Goal: Information Seeking & Learning: Learn about a topic

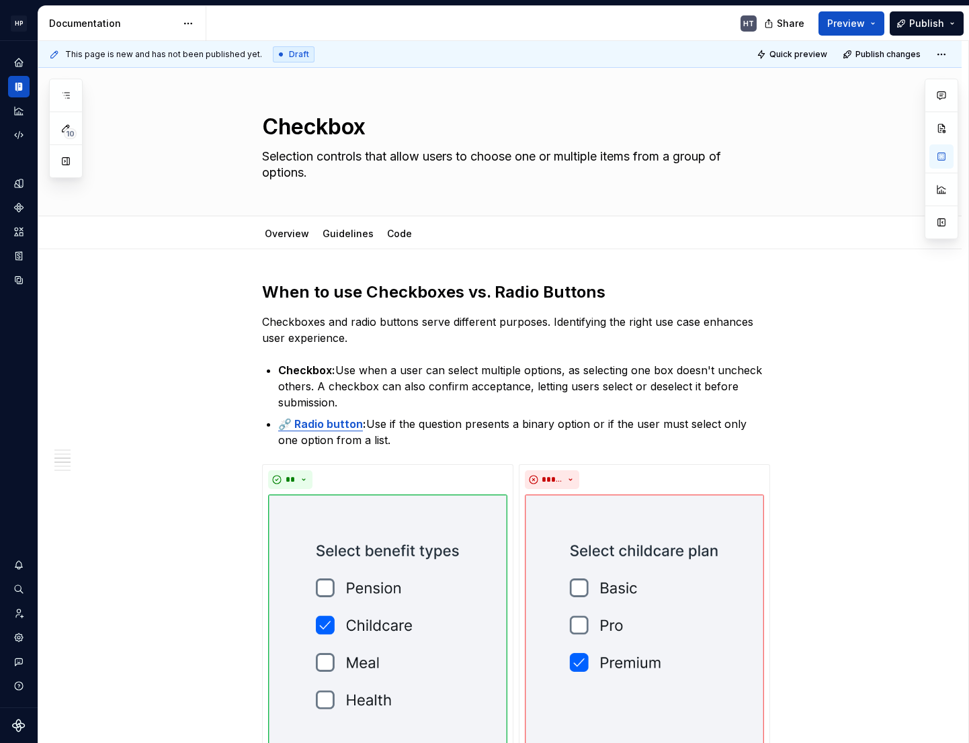
scroll to position [1173, 0]
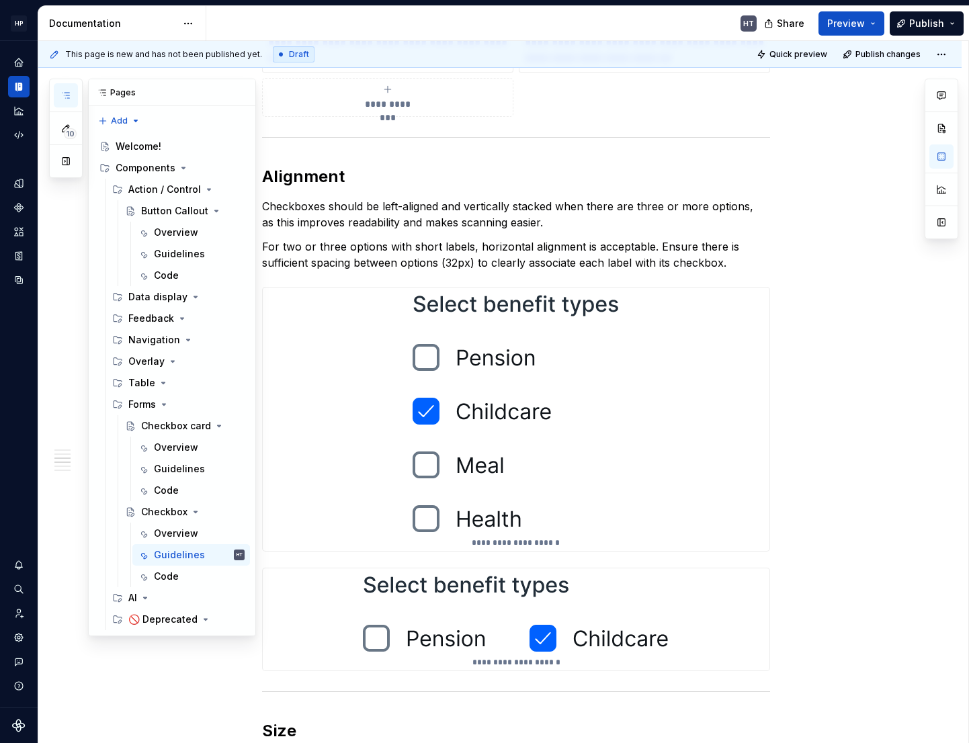
click at [71, 99] on button "button" at bounding box center [66, 95] width 24 height 24
type textarea "*"
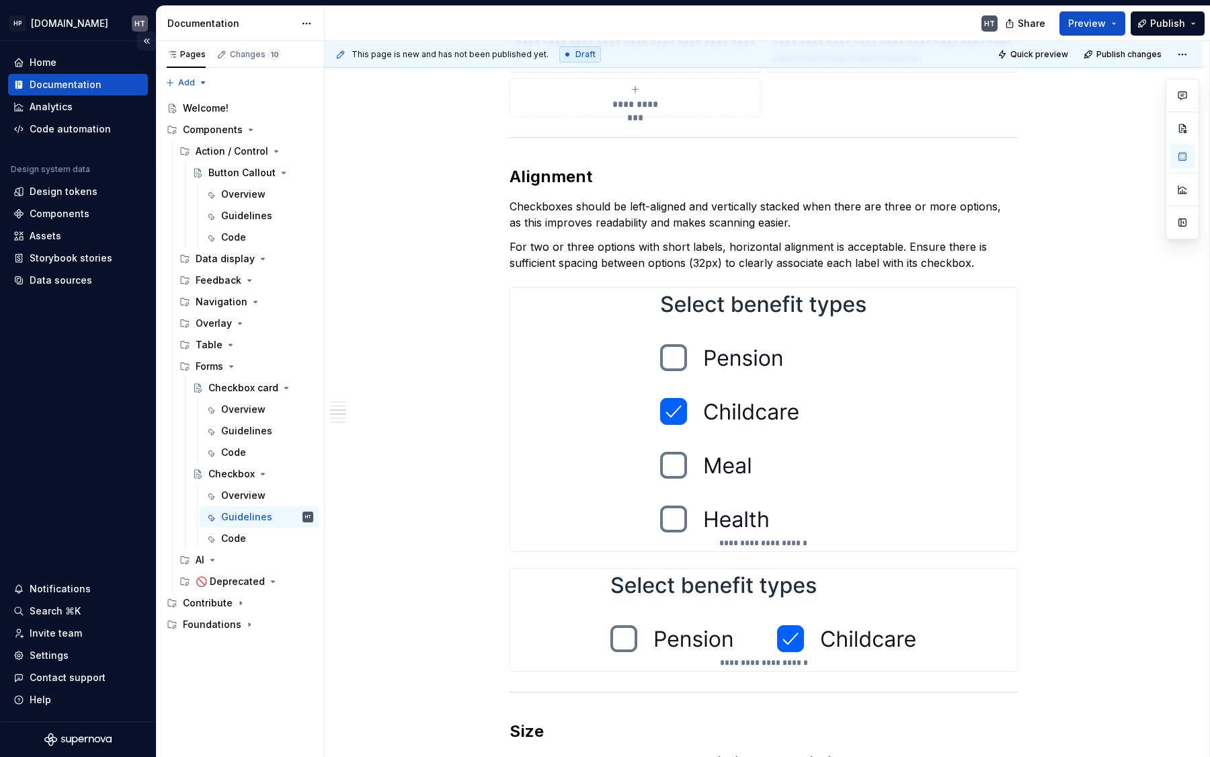
click at [146, 34] on button "Collapse sidebar" at bounding box center [146, 41] width 19 height 19
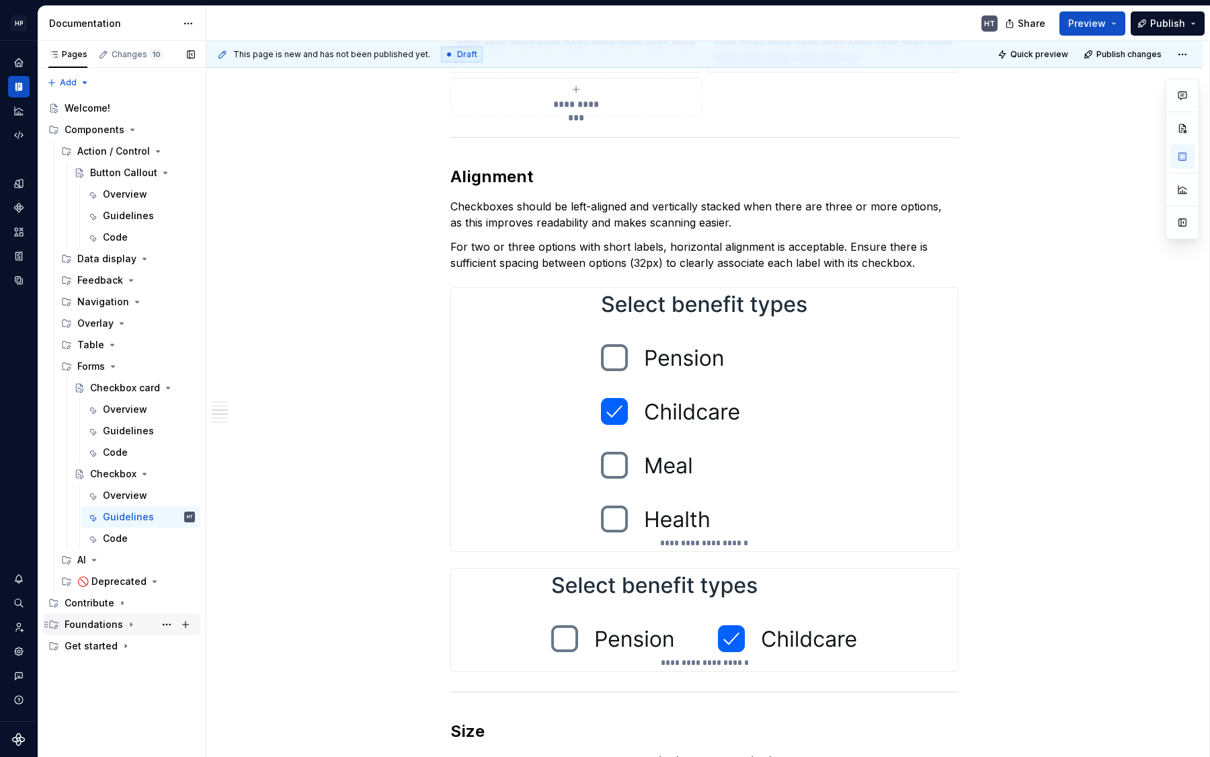
click at [110, 629] on div "Foundations" at bounding box center [94, 624] width 58 height 13
click at [99, 687] on div "Get started" at bounding box center [91, 688] width 53 height 13
click at [106, 667] on div "Content design" at bounding box center [113, 667] width 73 height 13
click at [105, 644] on div "Styles" at bounding box center [91, 645] width 29 height 13
click at [101, 734] on div "Code" at bounding box center [136, 731] width 118 height 19
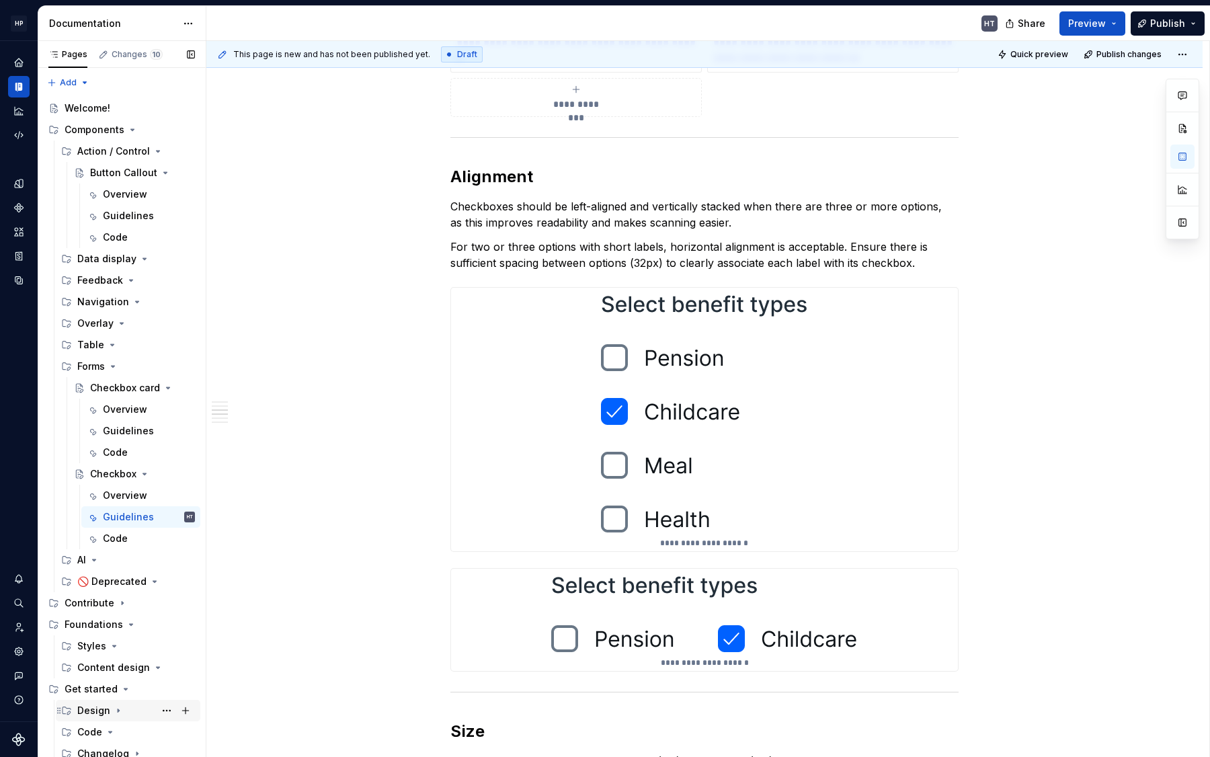
click at [101, 717] on div "Design" at bounding box center [136, 710] width 118 height 19
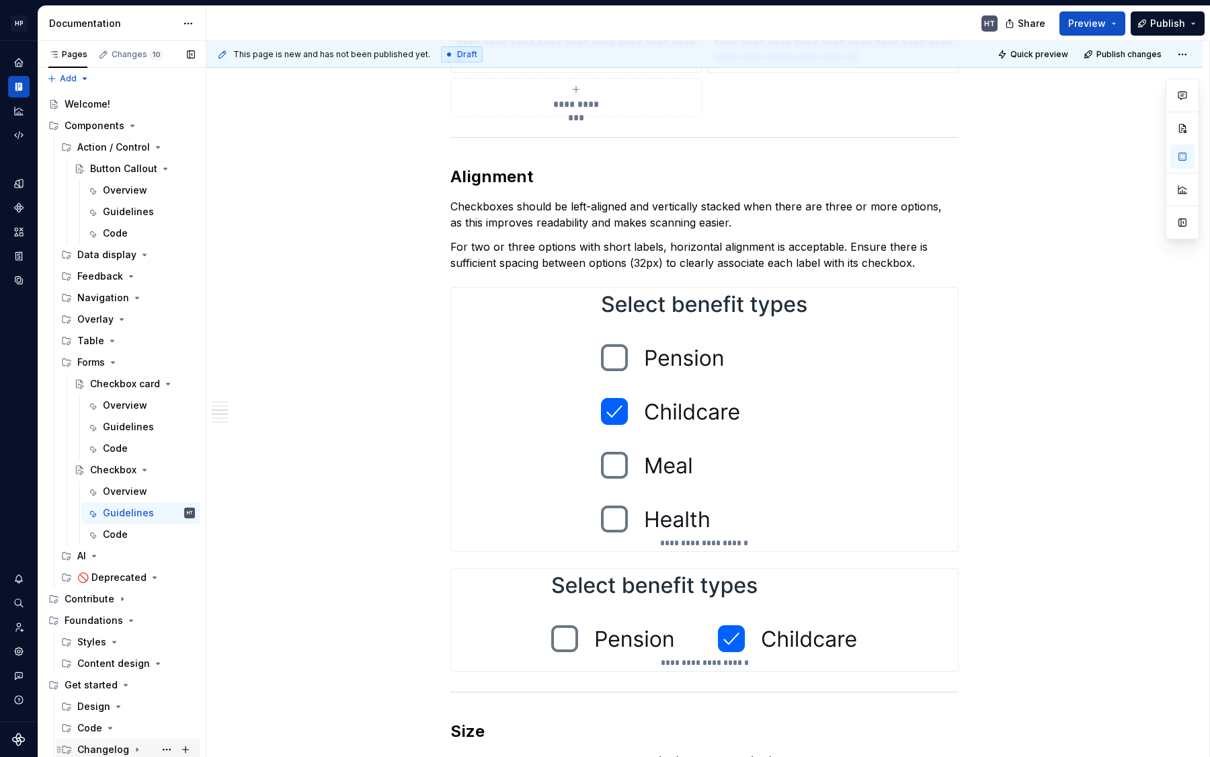
click at [99, 743] on div "Changelog" at bounding box center [103, 749] width 52 height 13
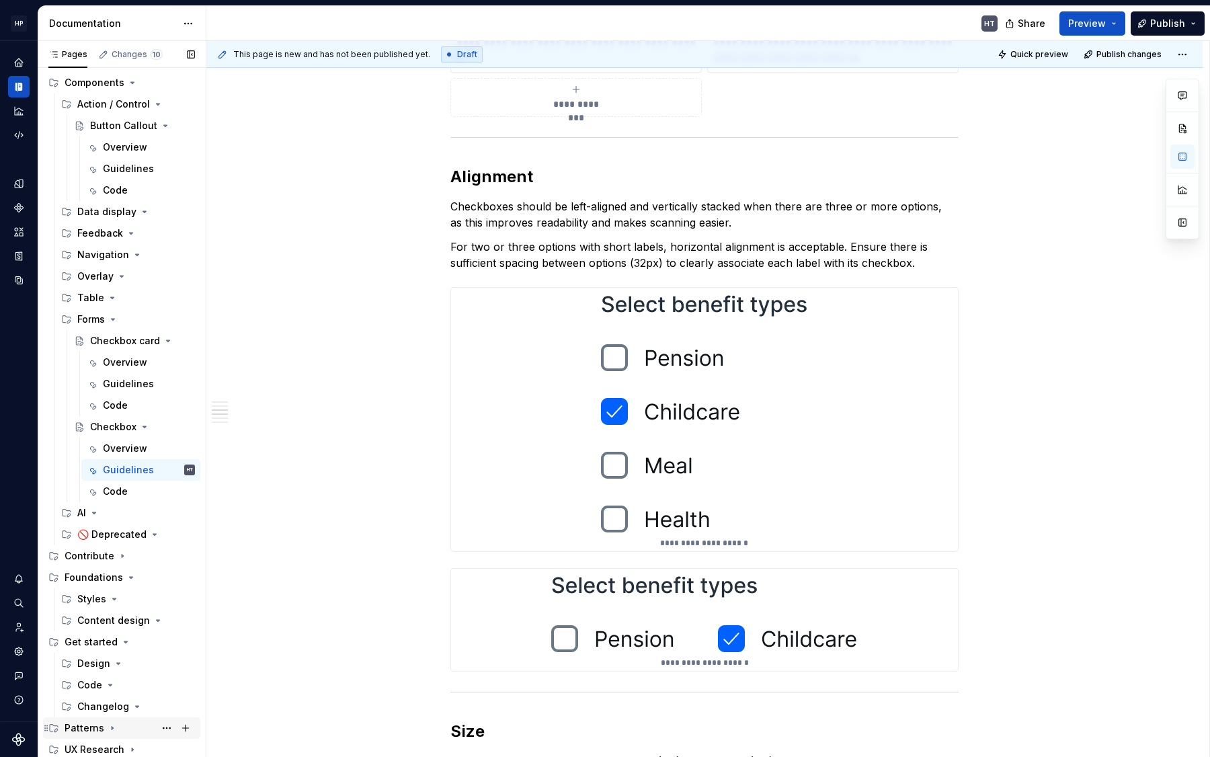
click at [109, 732] on icon "Page tree" at bounding box center [112, 727] width 11 height 11
click at [112, 702] on div "Changelog" at bounding box center [103, 706] width 52 height 13
click at [114, 743] on div "UX Research" at bounding box center [95, 749] width 60 height 13
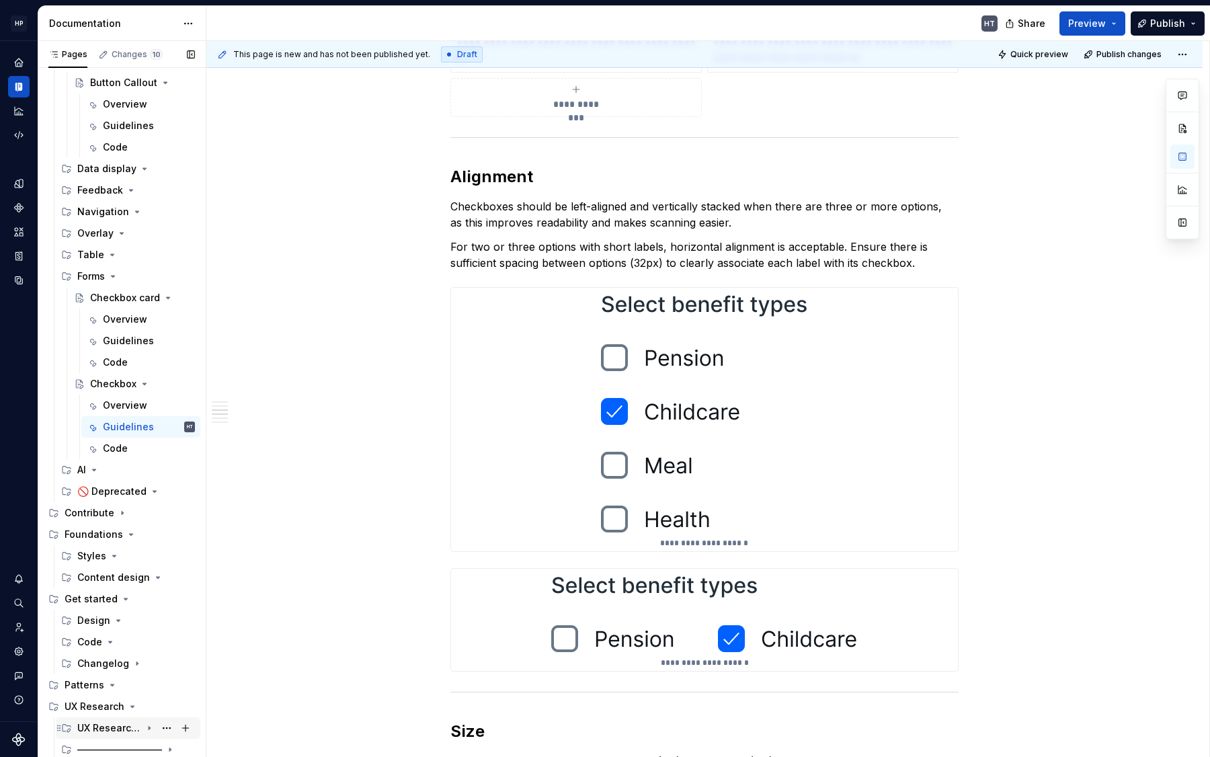
click at [108, 729] on div "UX Research Guidelines" at bounding box center [109, 727] width 64 height 13
click at [100, 743] on div "—————————" at bounding box center [109, 749] width 64 height 13
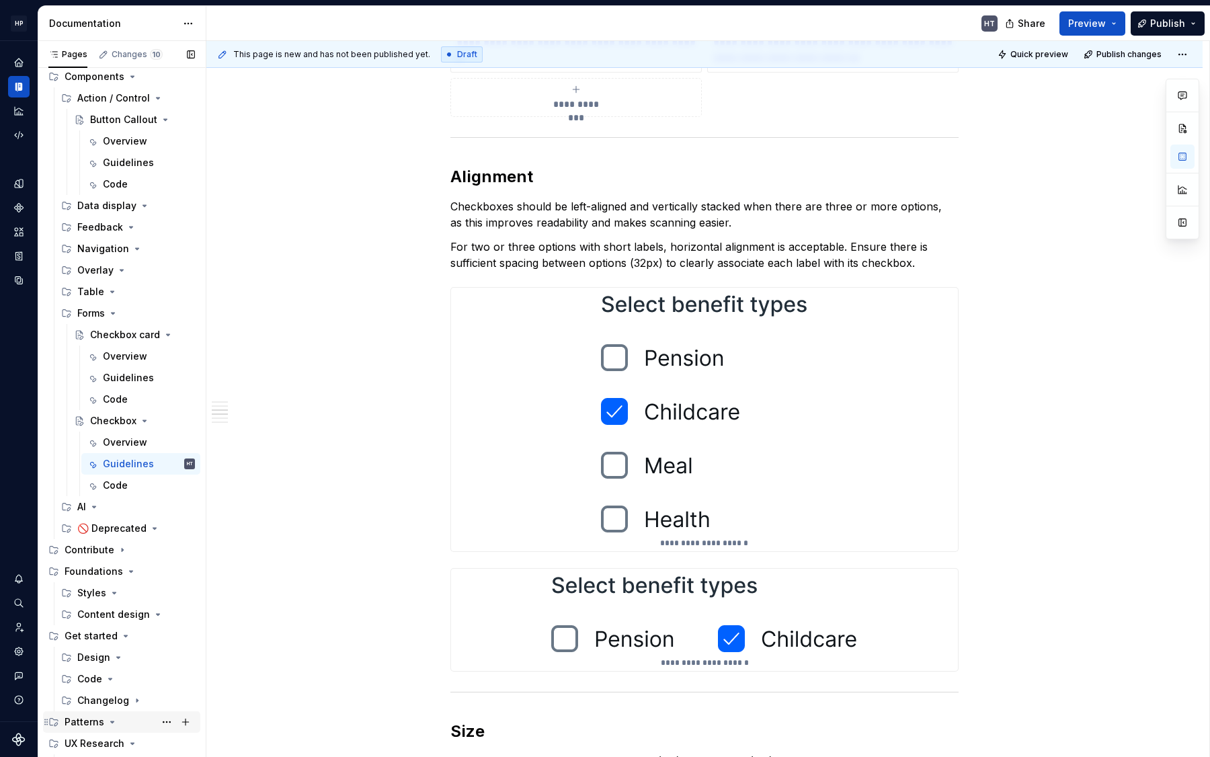
scroll to position [52, 0]
click at [113, 657] on icon "Page tree" at bounding box center [118, 658] width 11 height 11
click at [117, 551] on icon "Page tree" at bounding box center [122, 551] width 11 height 11
click at [116, 571] on div "Contributing" at bounding box center [106, 572] width 58 height 13
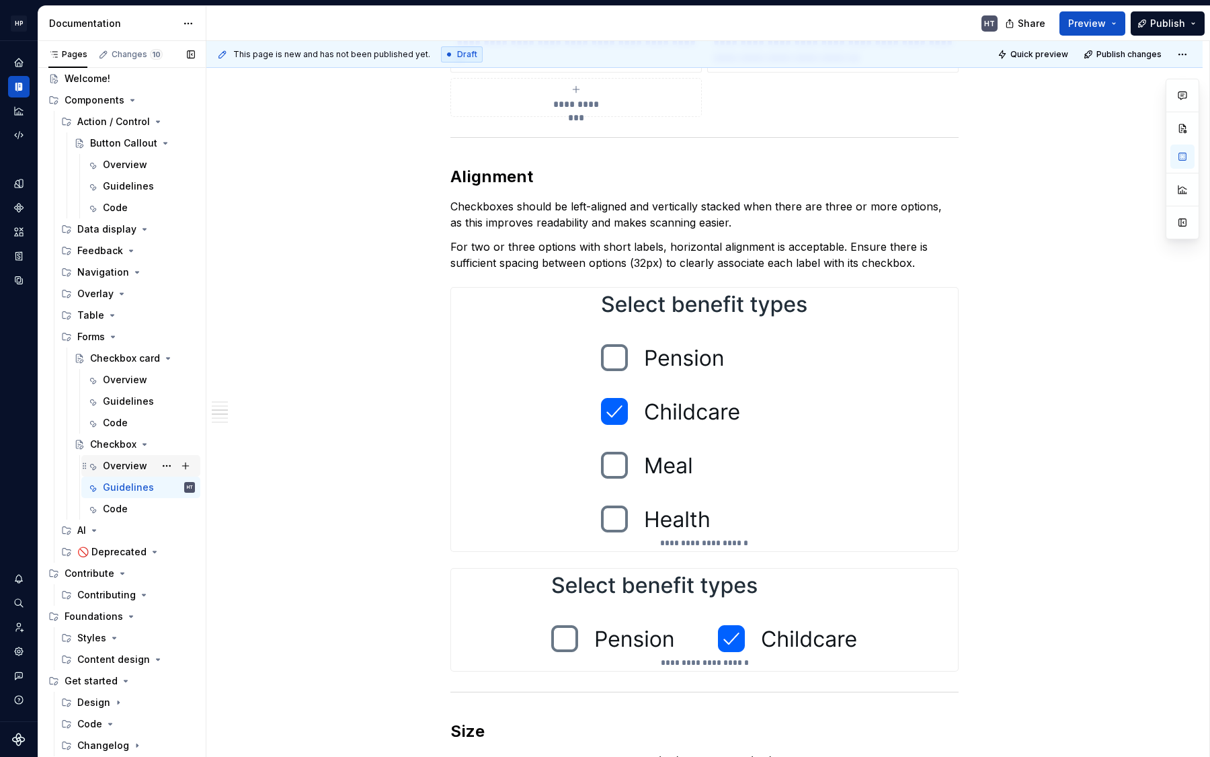
scroll to position [0, 0]
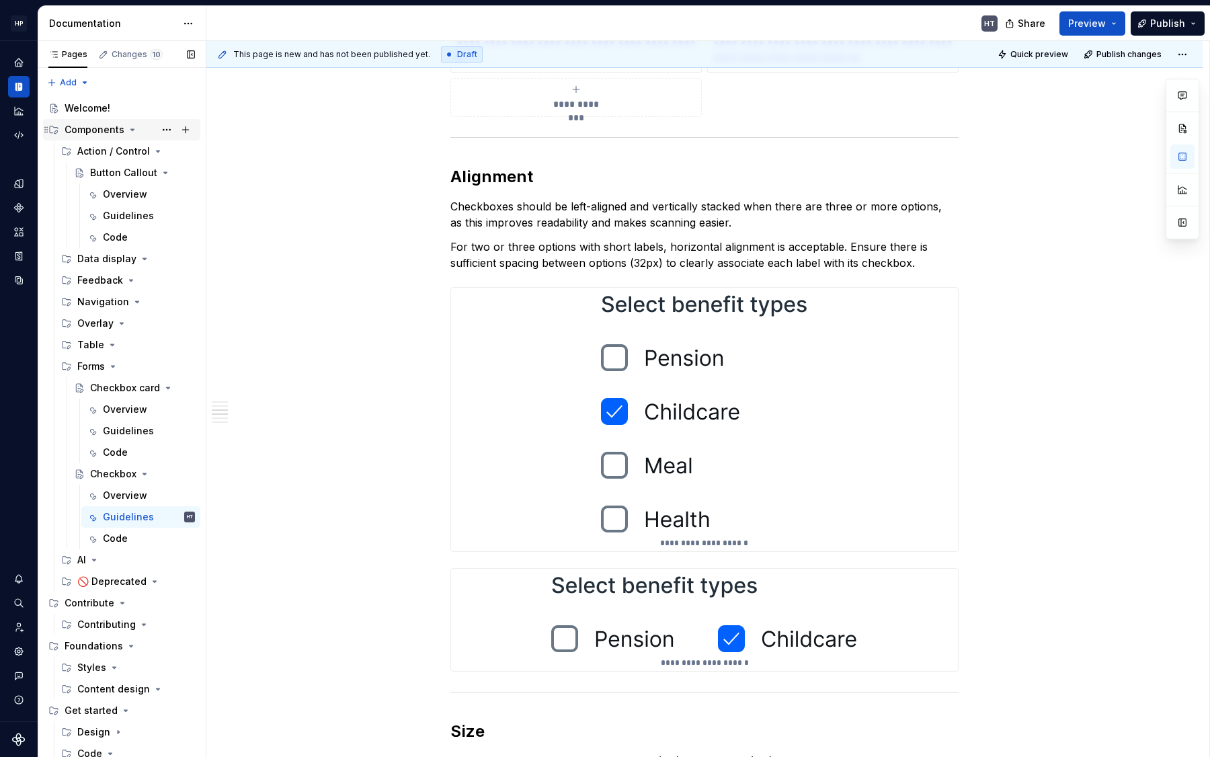
click at [102, 130] on div "Components" at bounding box center [95, 129] width 60 height 13
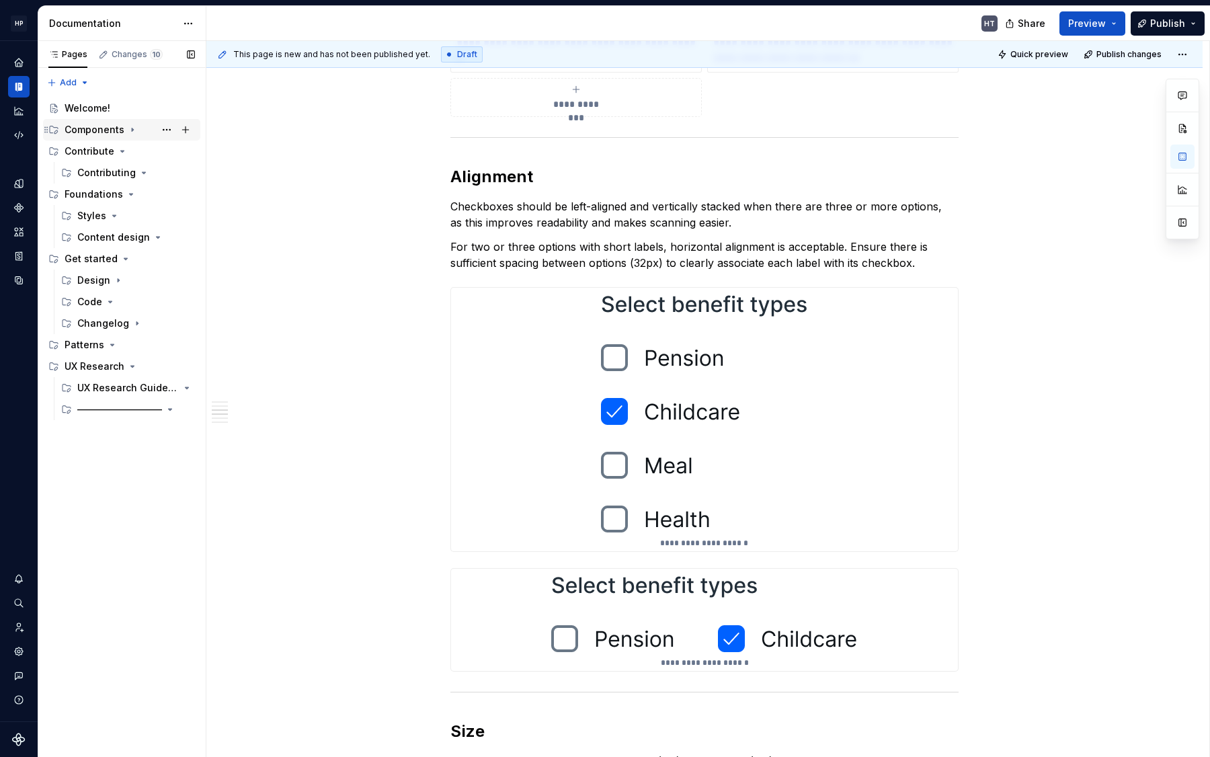
click at [96, 133] on div "Components" at bounding box center [95, 129] width 60 height 13
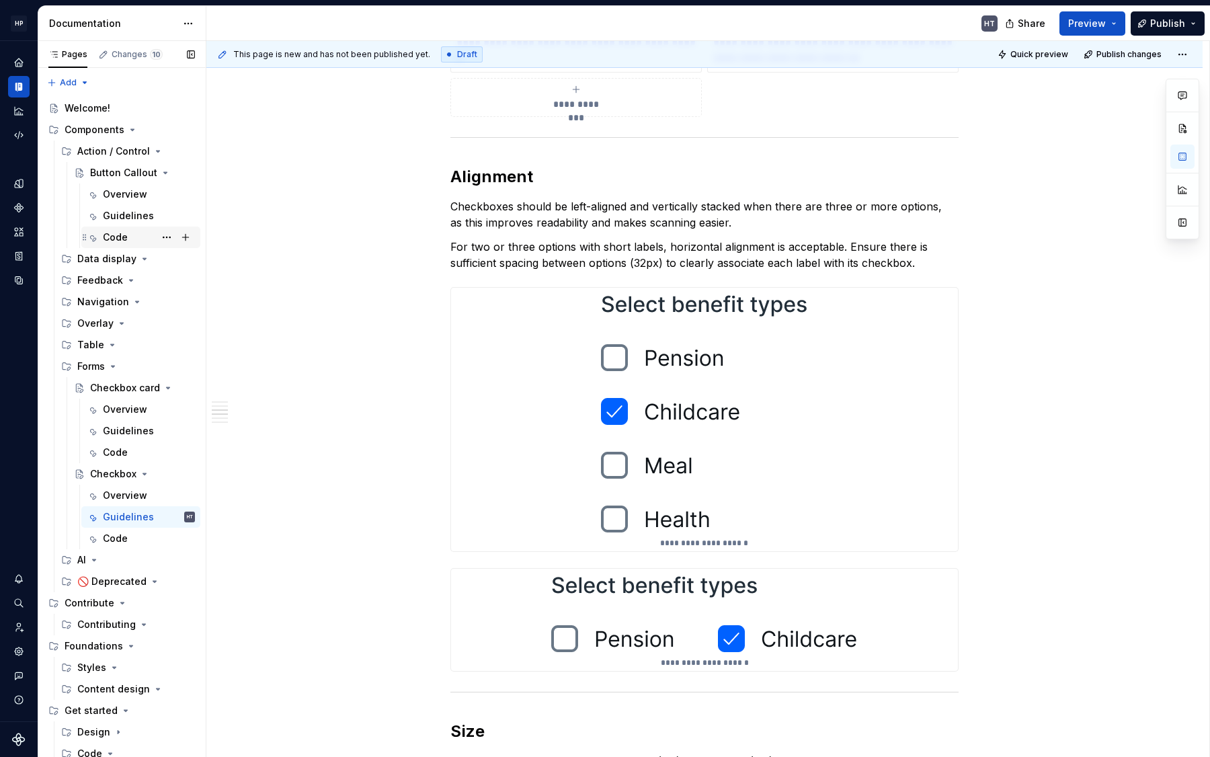
scroll to position [112, 0]
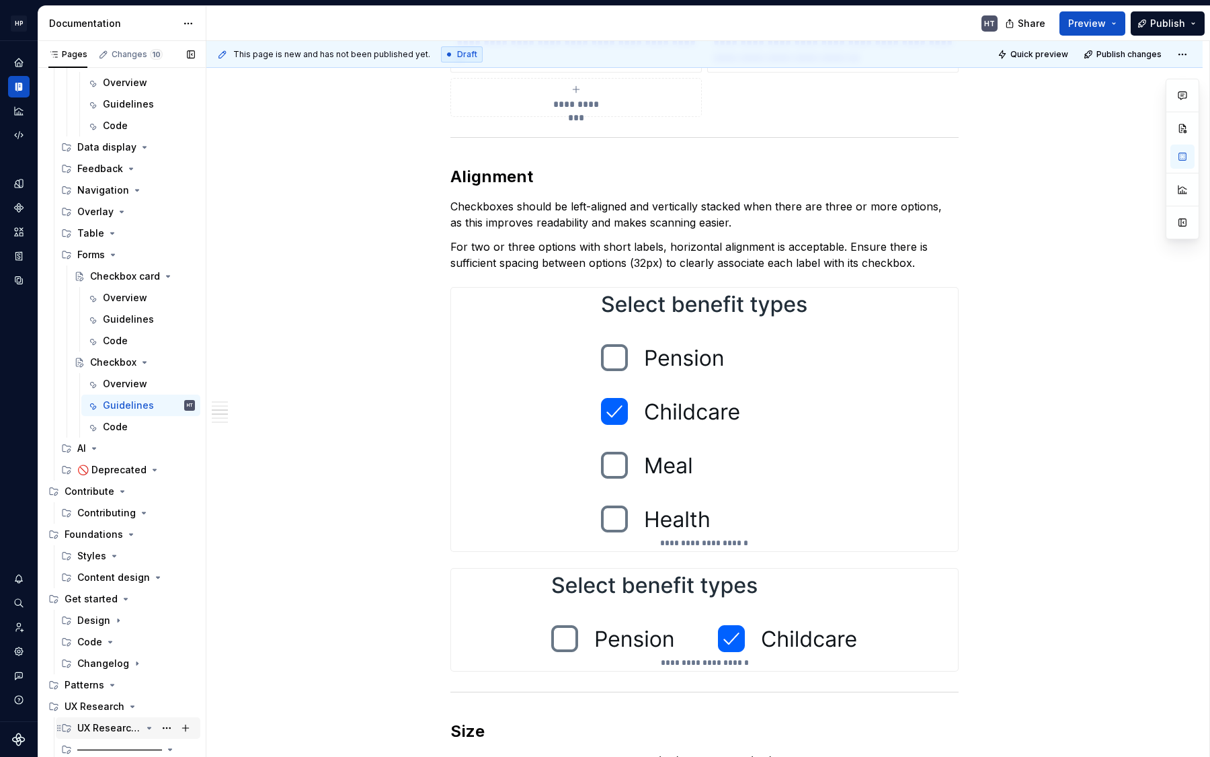
click at [126, 724] on div "UX Research Guidelines" at bounding box center [109, 727] width 64 height 13
click at [119, 743] on div "—————————" at bounding box center [109, 749] width 64 height 13
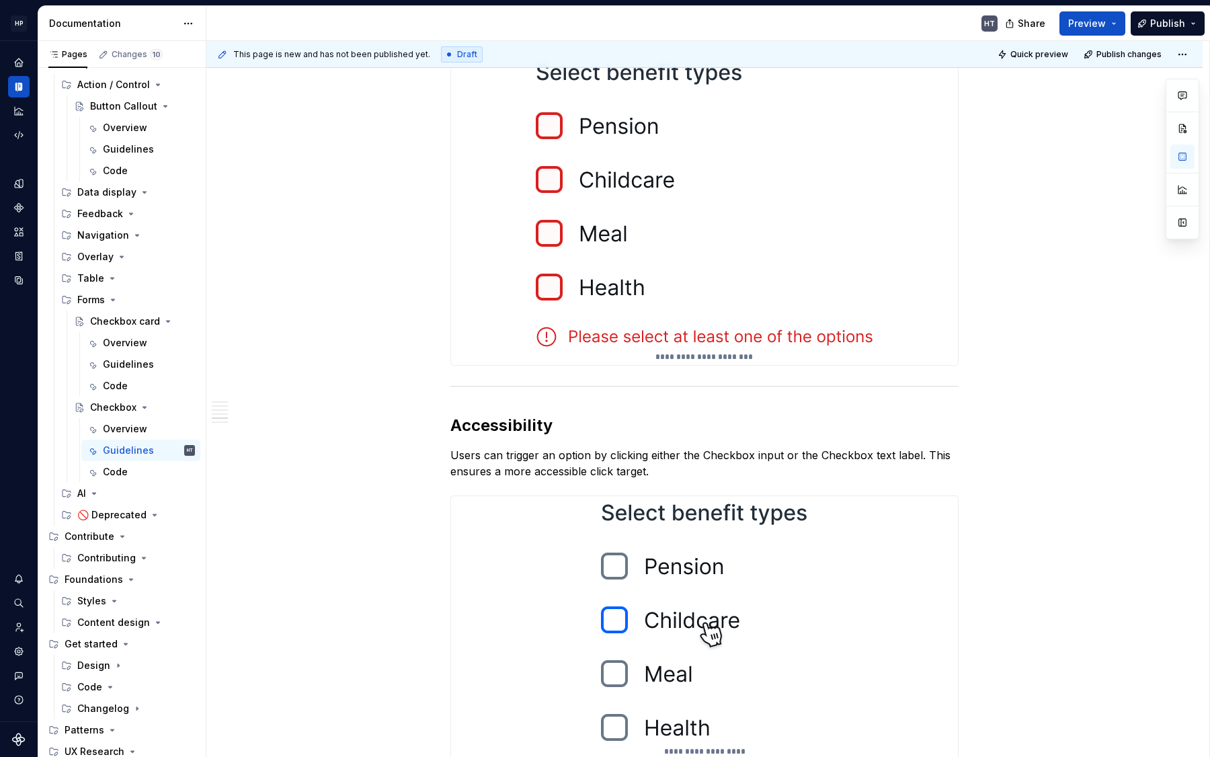
scroll to position [3399, 0]
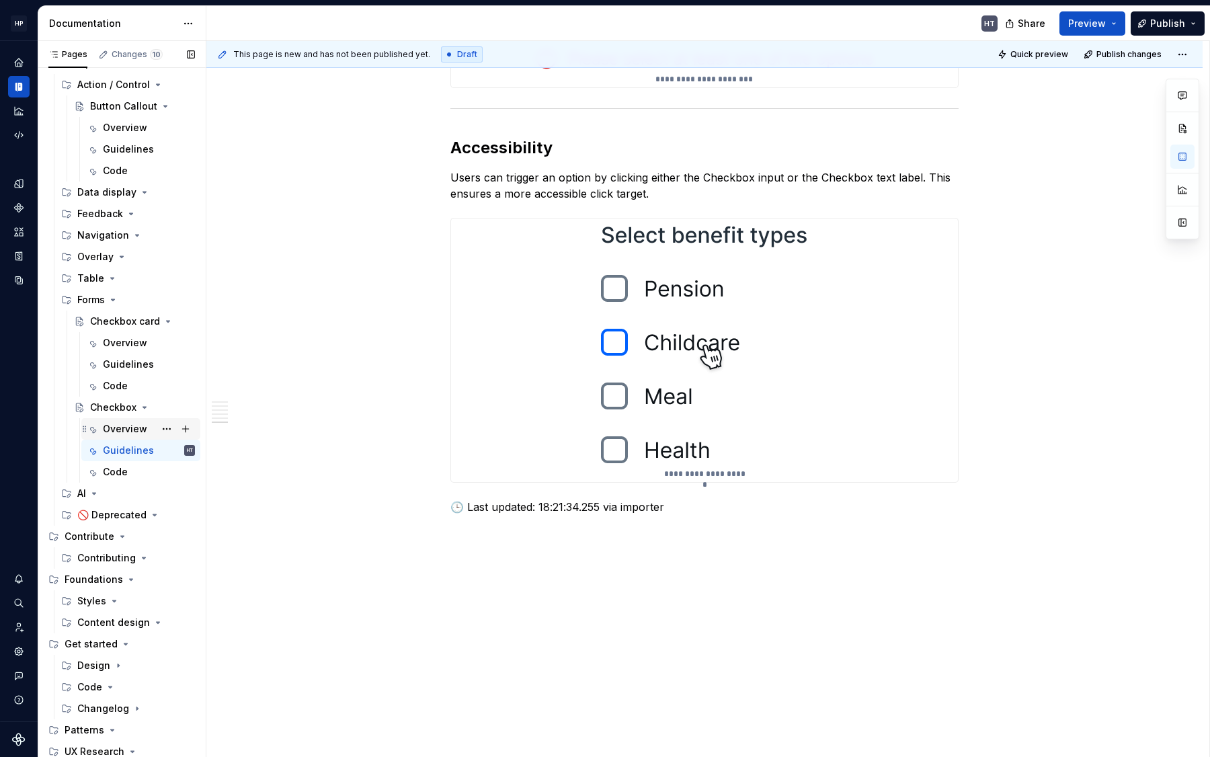
click at [106, 425] on div "Overview" at bounding box center [125, 428] width 44 height 13
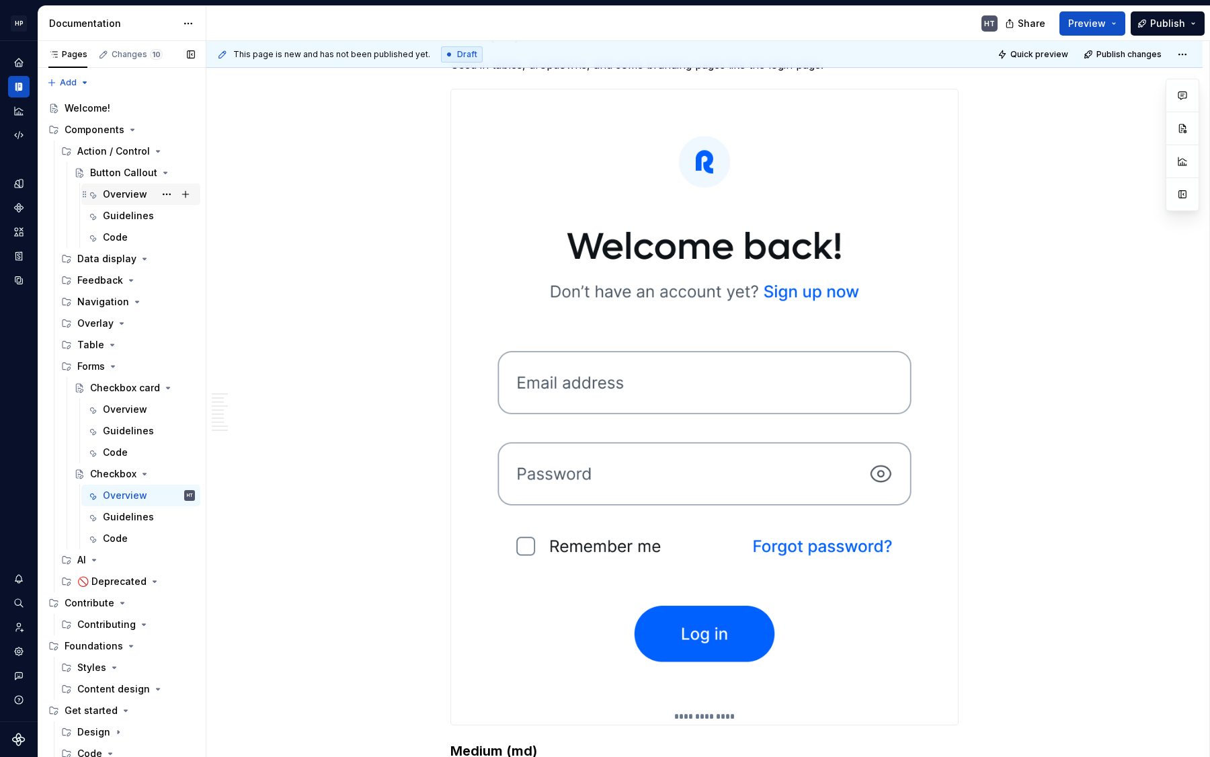
scroll to position [1955, 0]
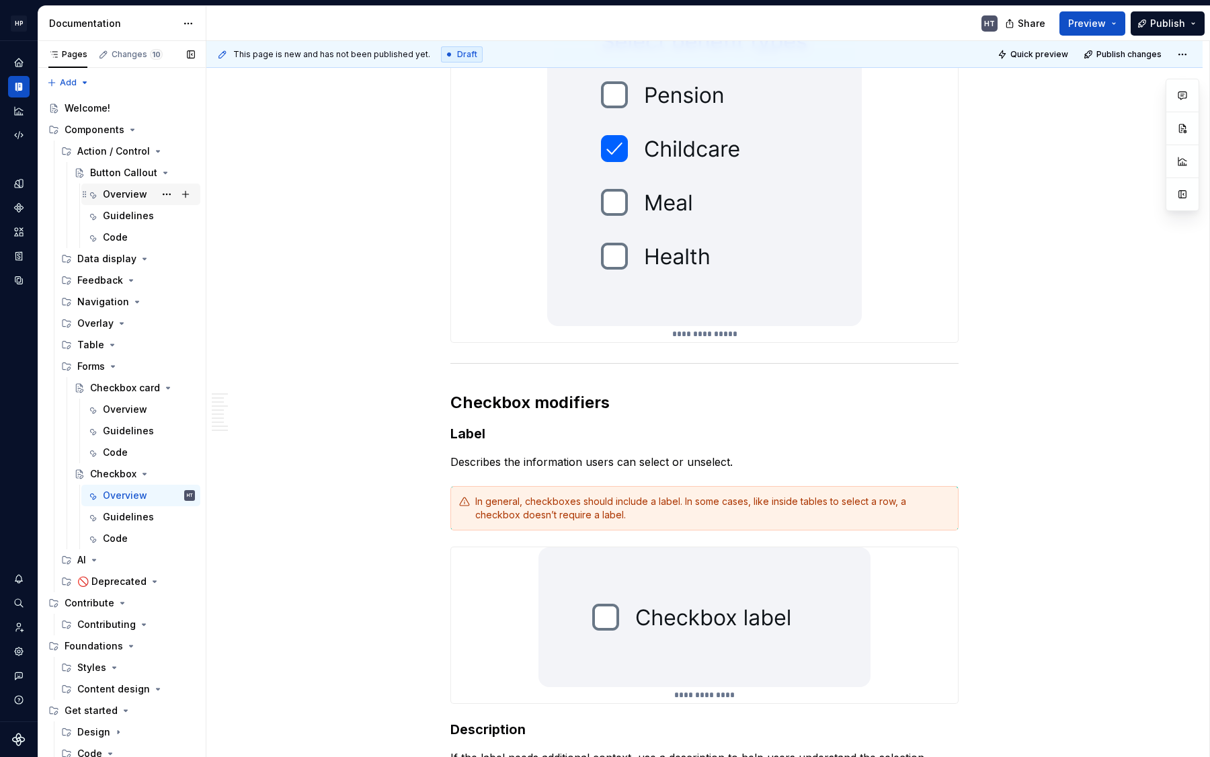
click at [113, 193] on div "Overview" at bounding box center [125, 193] width 44 height 13
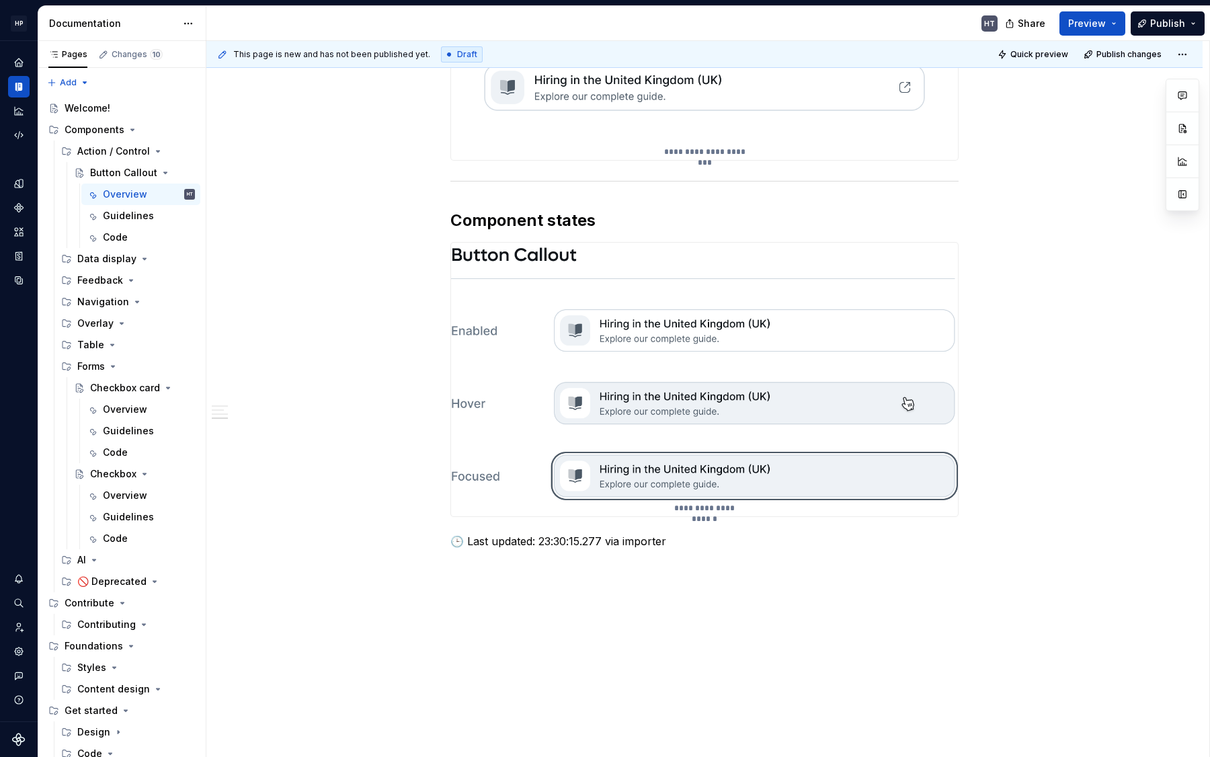
scroll to position [2897, 0]
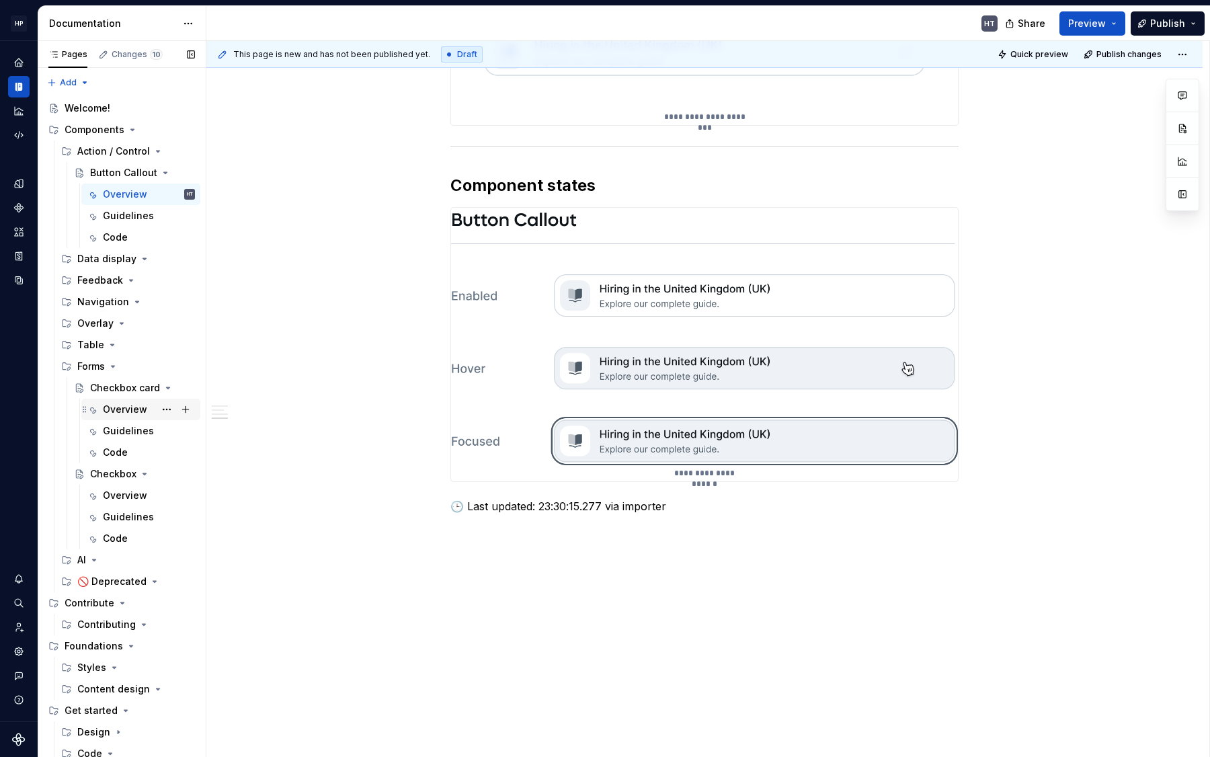
click at [124, 416] on div "Overview" at bounding box center [149, 409] width 92 height 19
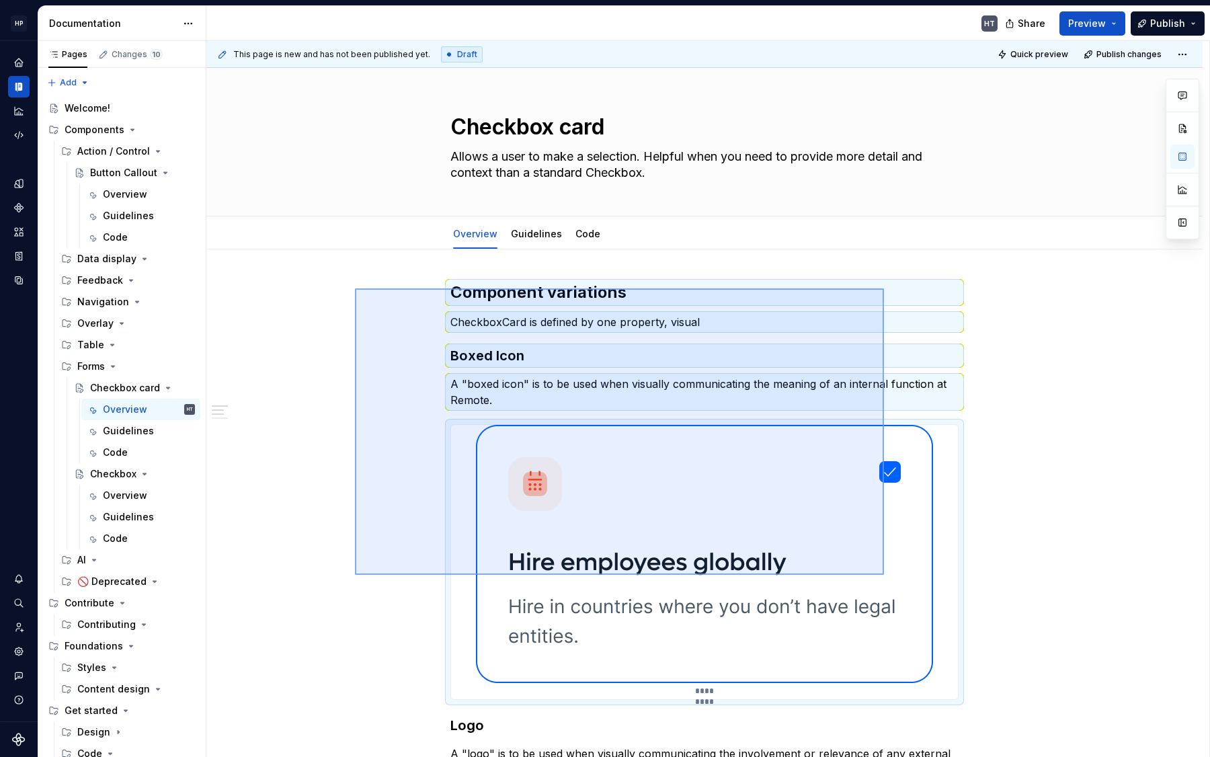
drag, startPoint x: 355, startPoint y: 289, endPoint x: 1025, endPoint y: 548, distance: 718.8
click at [968, 548] on div "**********" at bounding box center [707, 399] width 1003 height 716
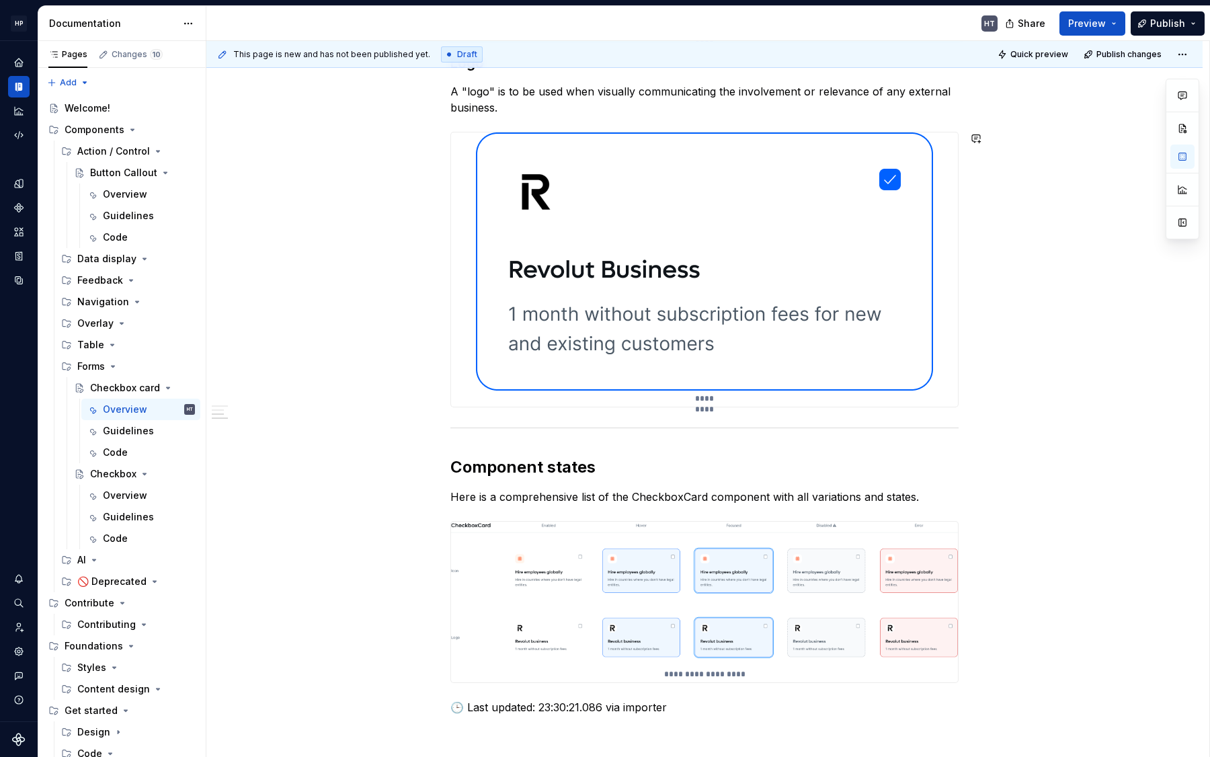
scroll to position [862, 0]
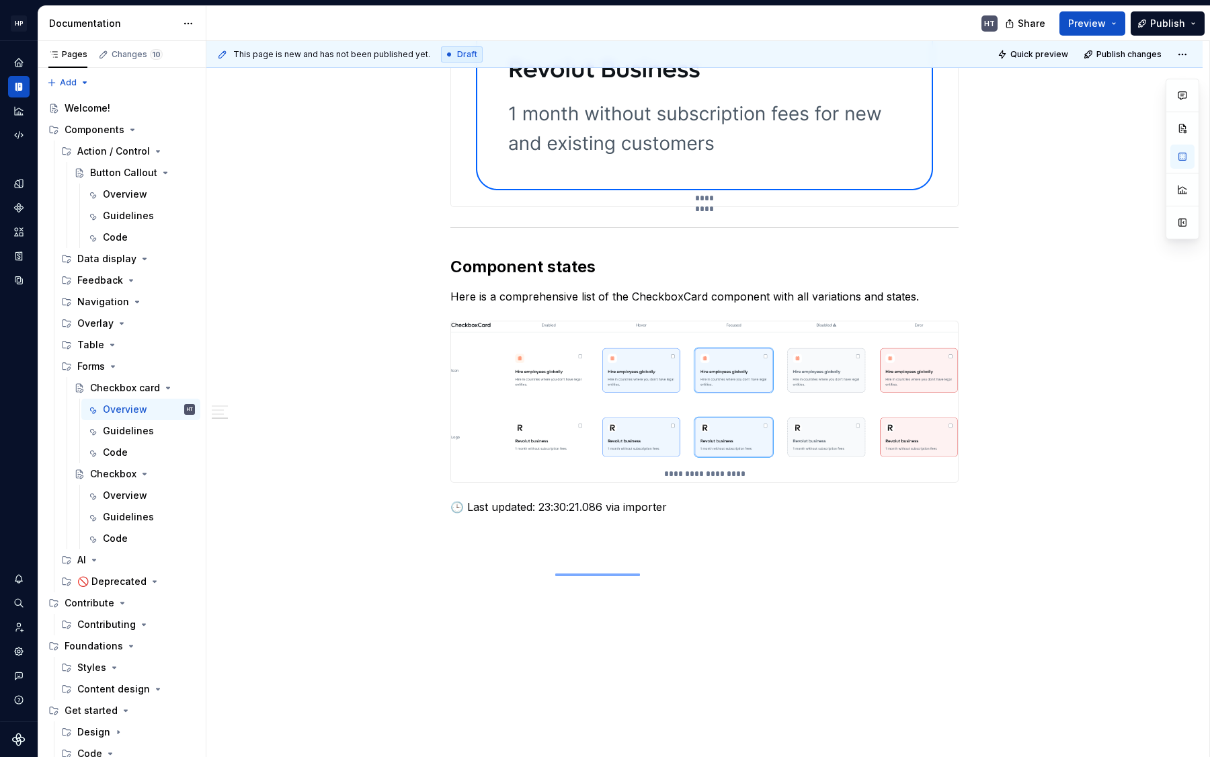
drag, startPoint x: 555, startPoint y: 575, endPoint x: 640, endPoint y: 573, distance: 84.7
click at [640, 573] on div "**********" at bounding box center [707, 399] width 1003 height 716
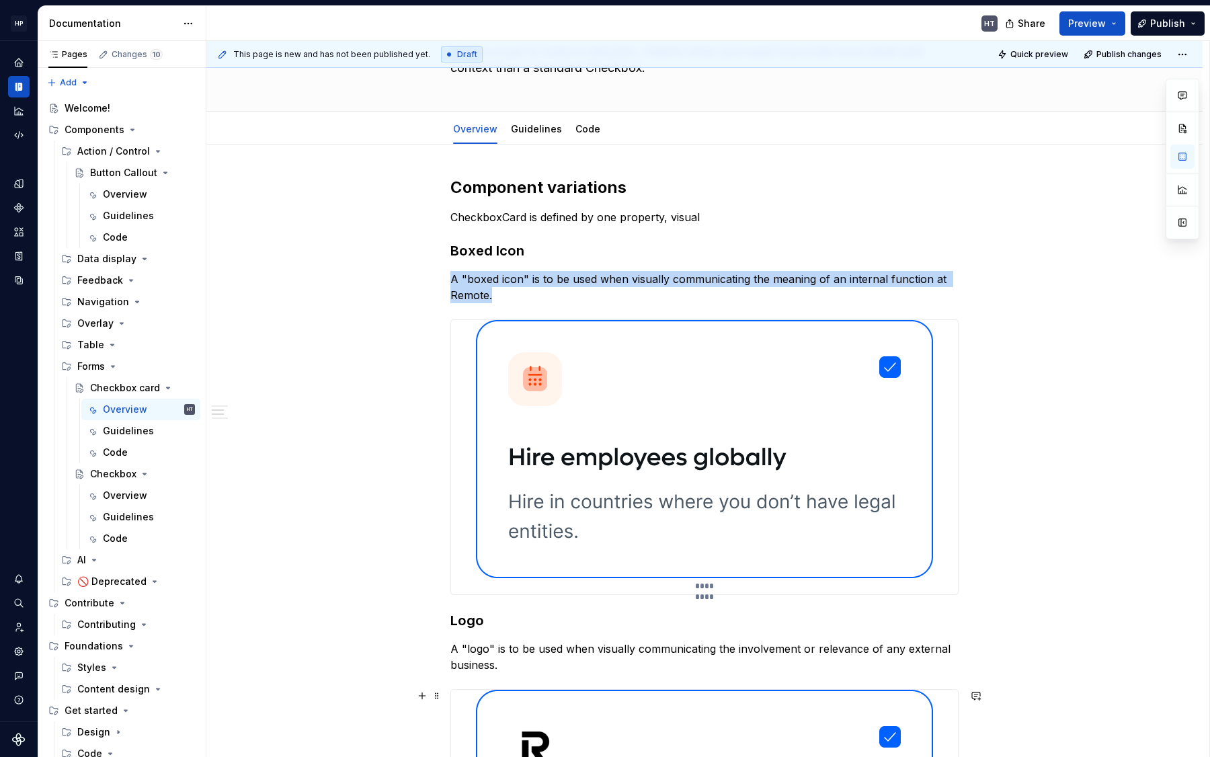
scroll to position [0, 0]
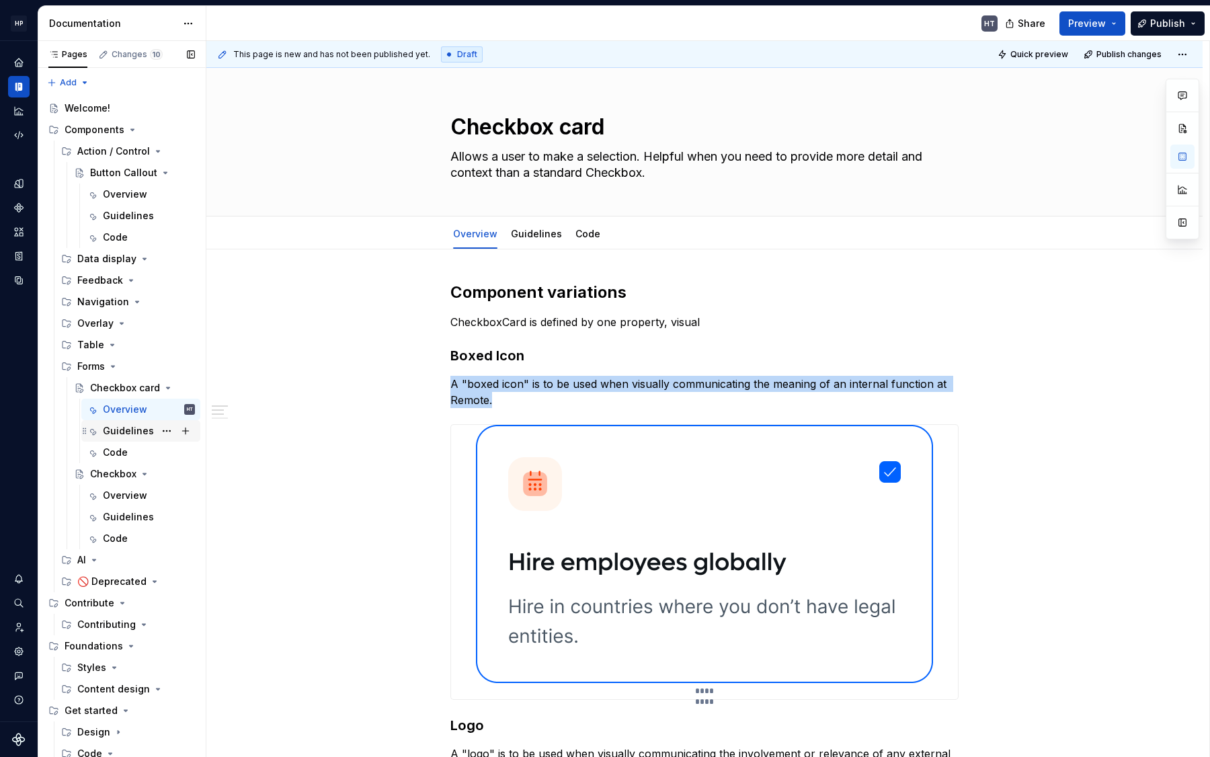
click at [114, 428] on div "Guidelines" at bounding box center [128, 430] width 51 height 13
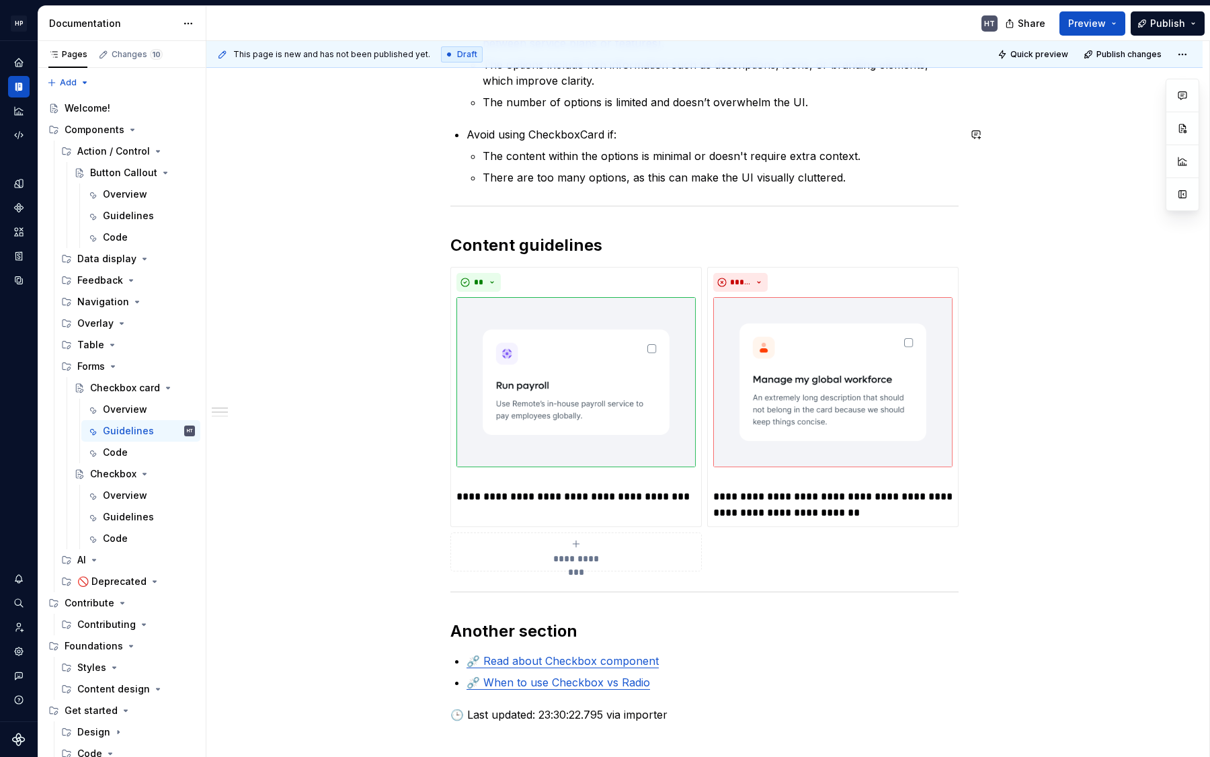
scroll to position [589, 0]
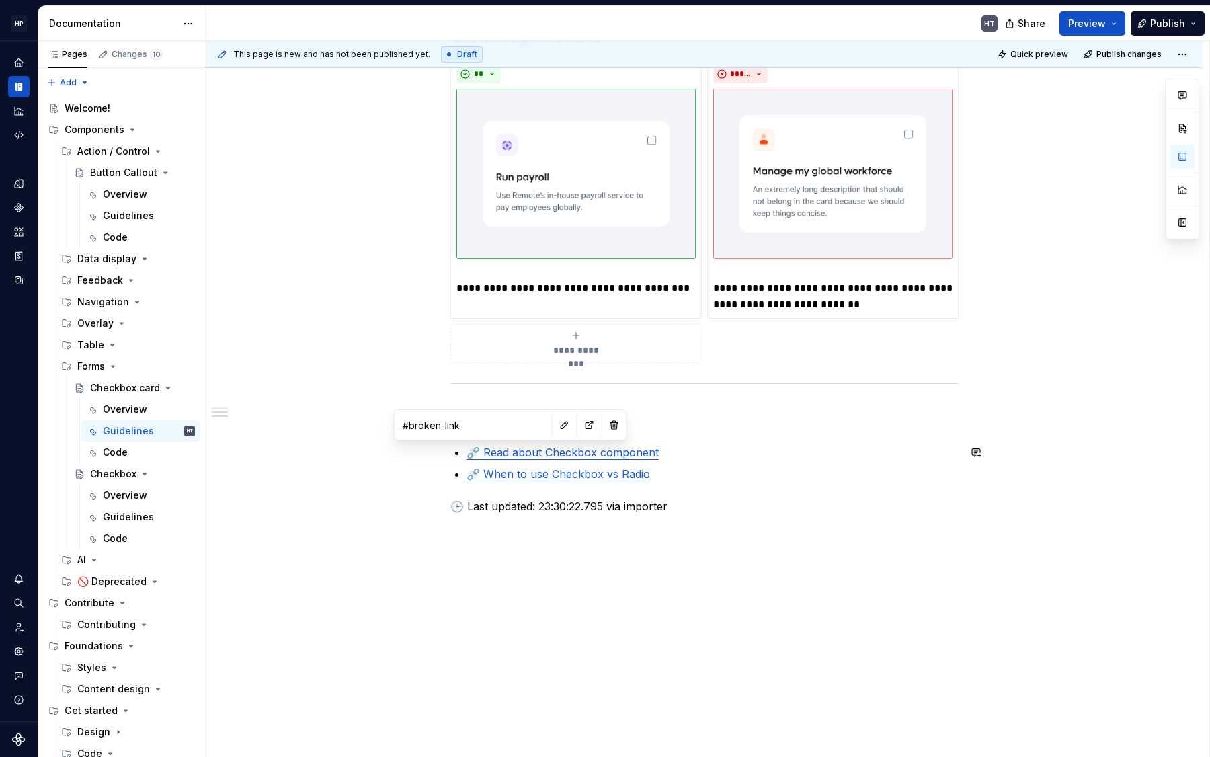
click at [495, 454] on link "⛓️‍💥 Read about Checkbox component" at bounding box center [562, 452] width 192 height 13
click at [495, 472] on link "⛓️‍💥 When to use Checkbox vs Radio" at bounding box center [557, 473] width 183 height 13
drag, startPoint x: 469, startPoint y: 504, endPoint x: 688, endPoint y: 489, distance: 219.6
click at [688, 489] on div "**********" at bounding box center [704, 103] width 508 height 822
click at [663, 504] on p "🕒 Last updated: 23:30:22.795 via importer" at bounding box center [704, 506] width 508 height 16
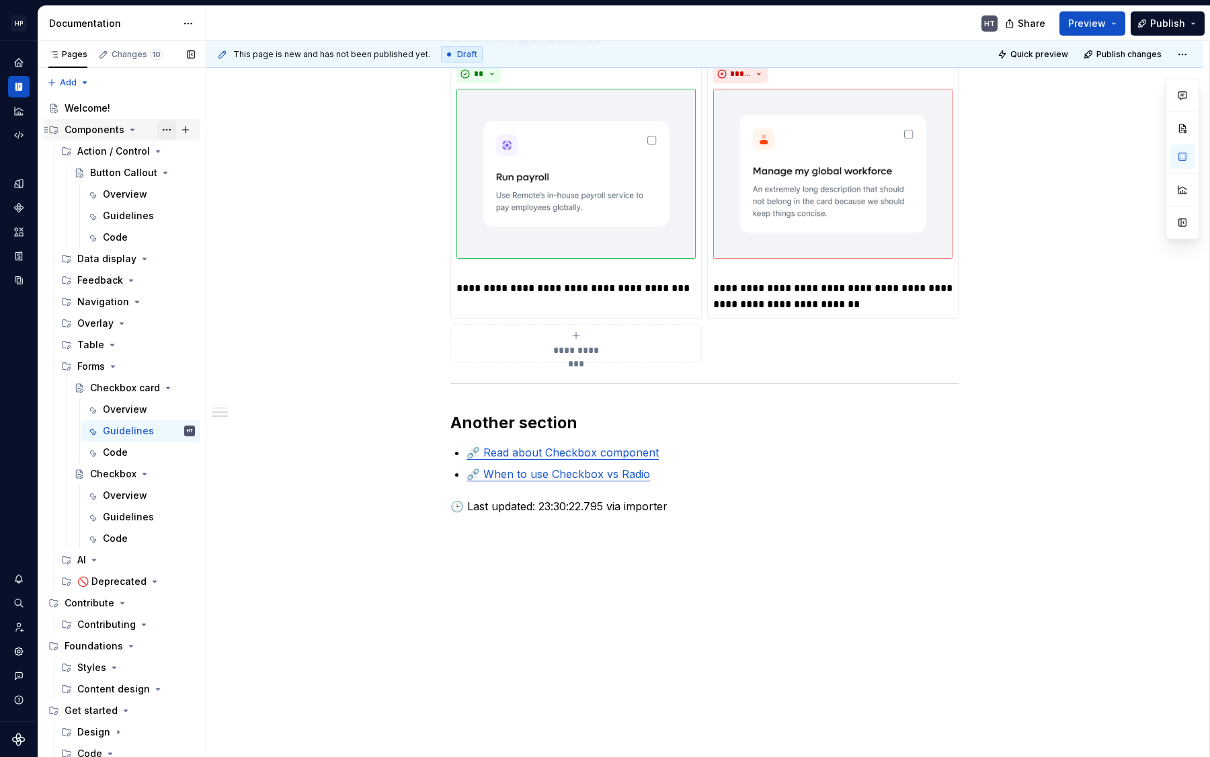
click at [158, 129] on button "Page tree" at bounding box center [166, 129] width 19 height 19
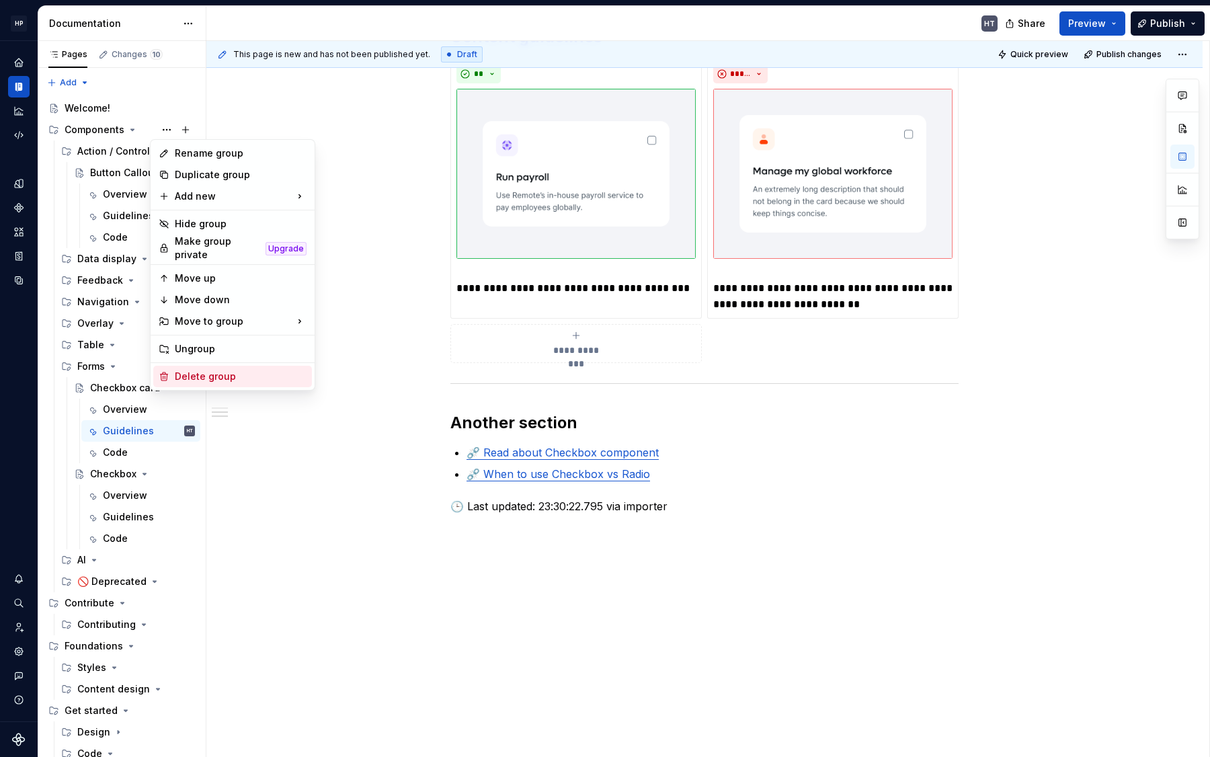
click at [202, 370] on div "Delete group" at bounding box center [241, 376] width 132 height 13
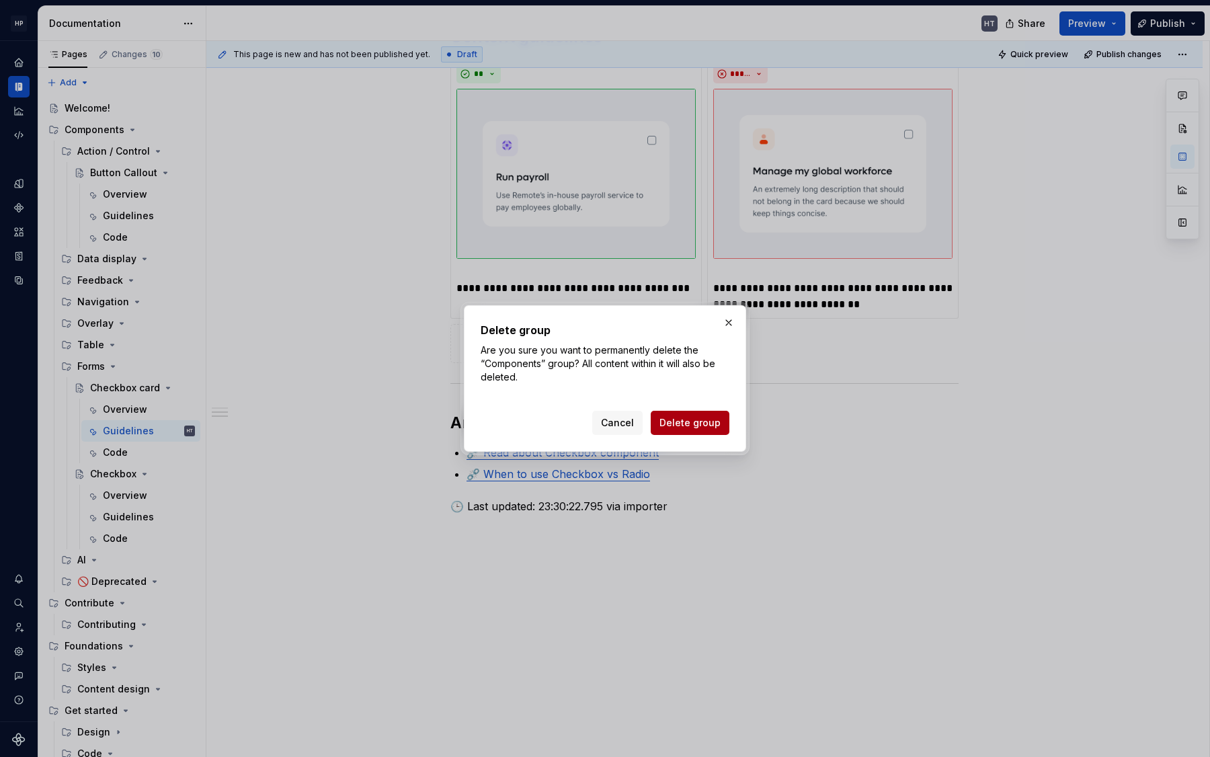
click at [671, 427] on span "Delete group" at bounding box center [689, 422] width 61 height 13
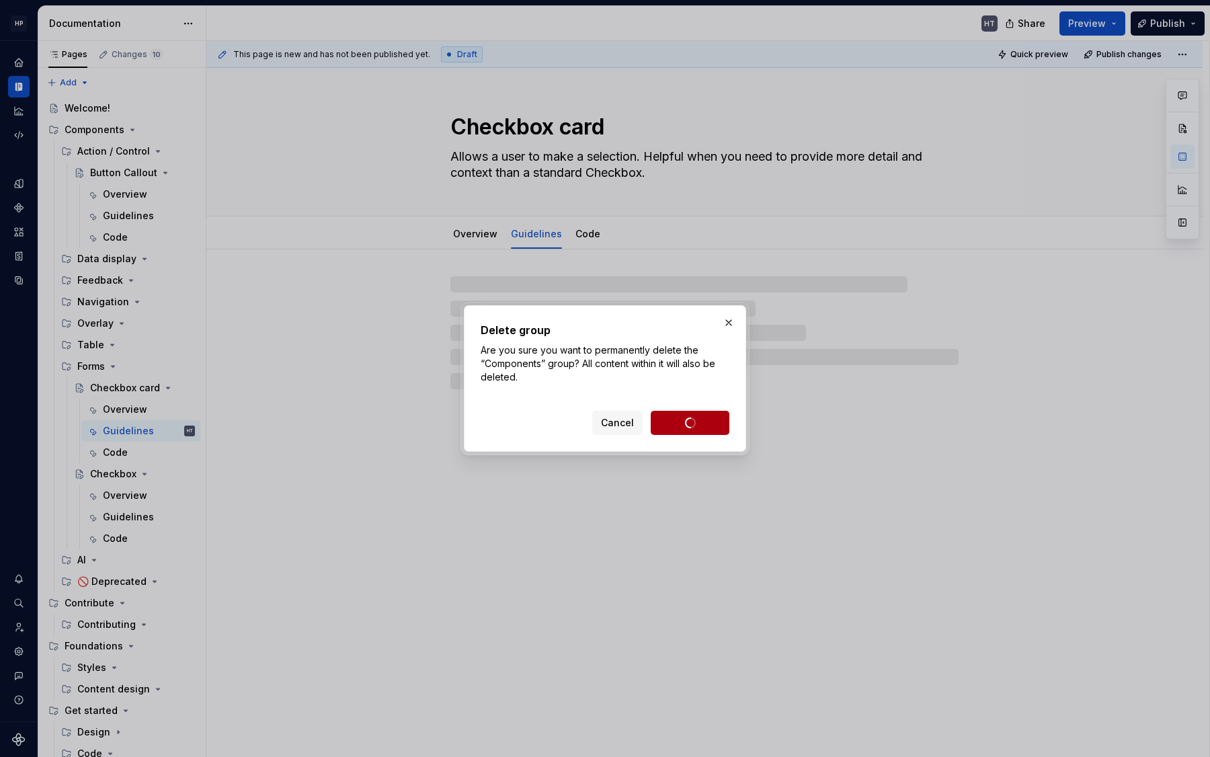
scroll to position [0, 0]
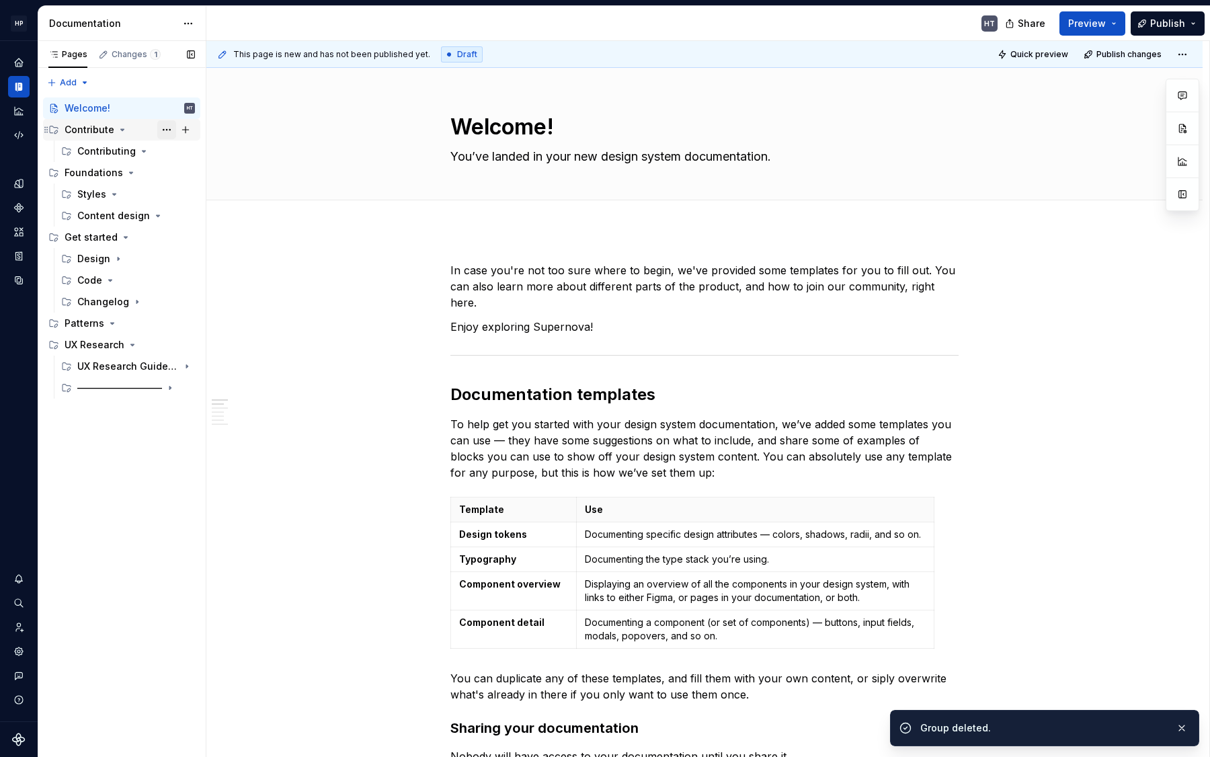
click at [165, 128] on button "Page tree" at bounding box center [166, 129] width 19 height 19
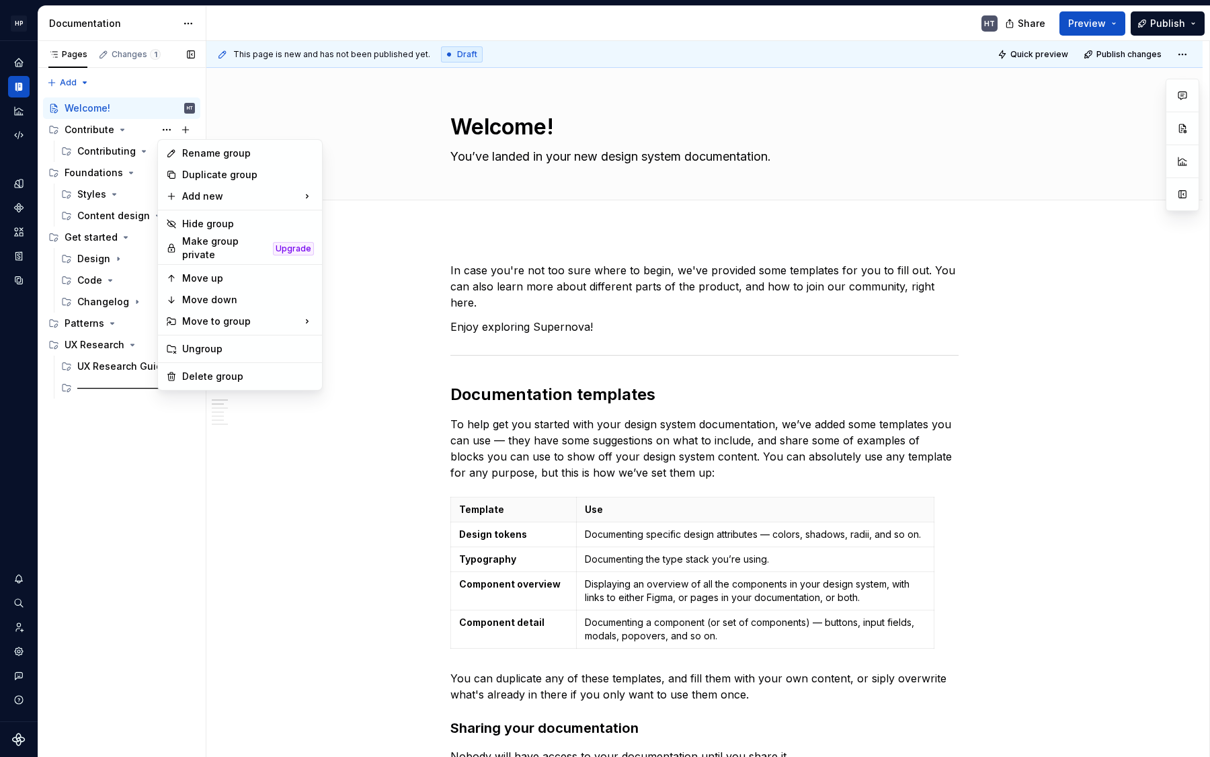
click at [165, 128] on div "Pages Changes 1 Add Accessibility guide for tree Page tree. Navigate the tree w…" at bounding box center [122, 399] width 168 height 716
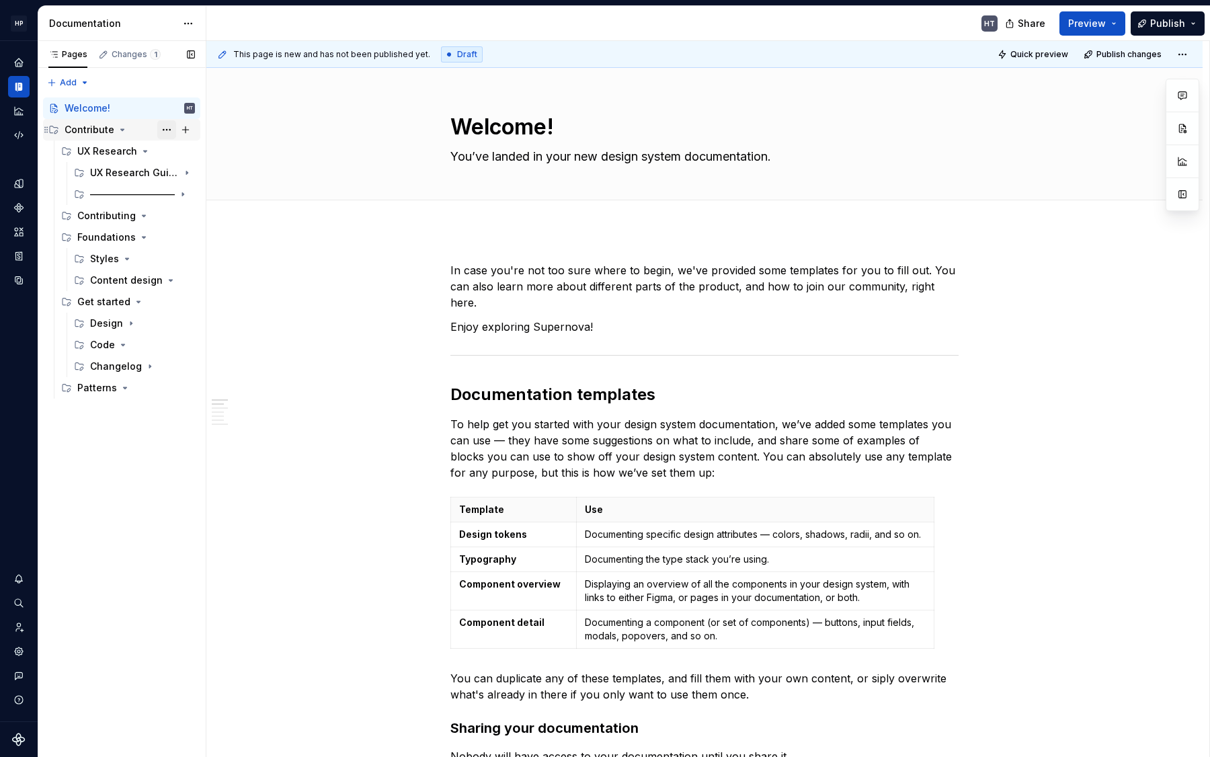
click at [165, 127] on button "Page tree" at bounding box center [166, 129] width 19 height 19
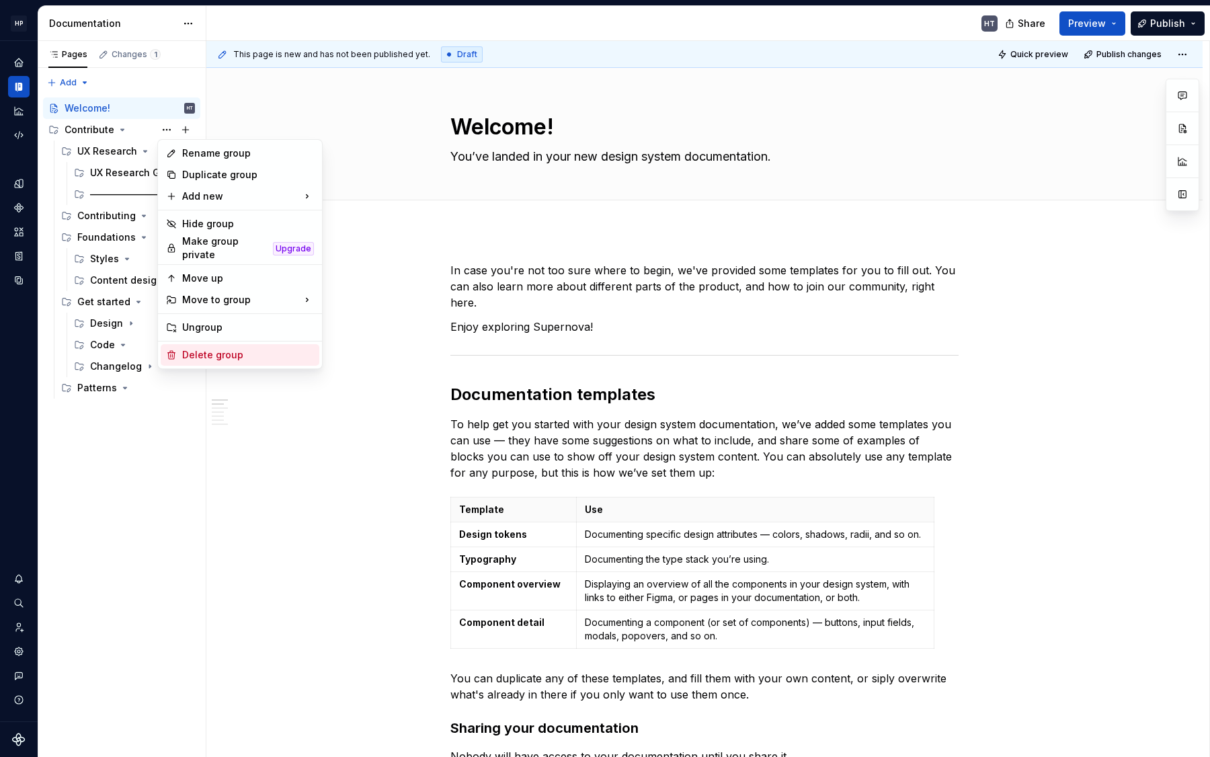
click at [203, 355] on div "Delete group" at bounding box center [248, 354] width 132 height 13
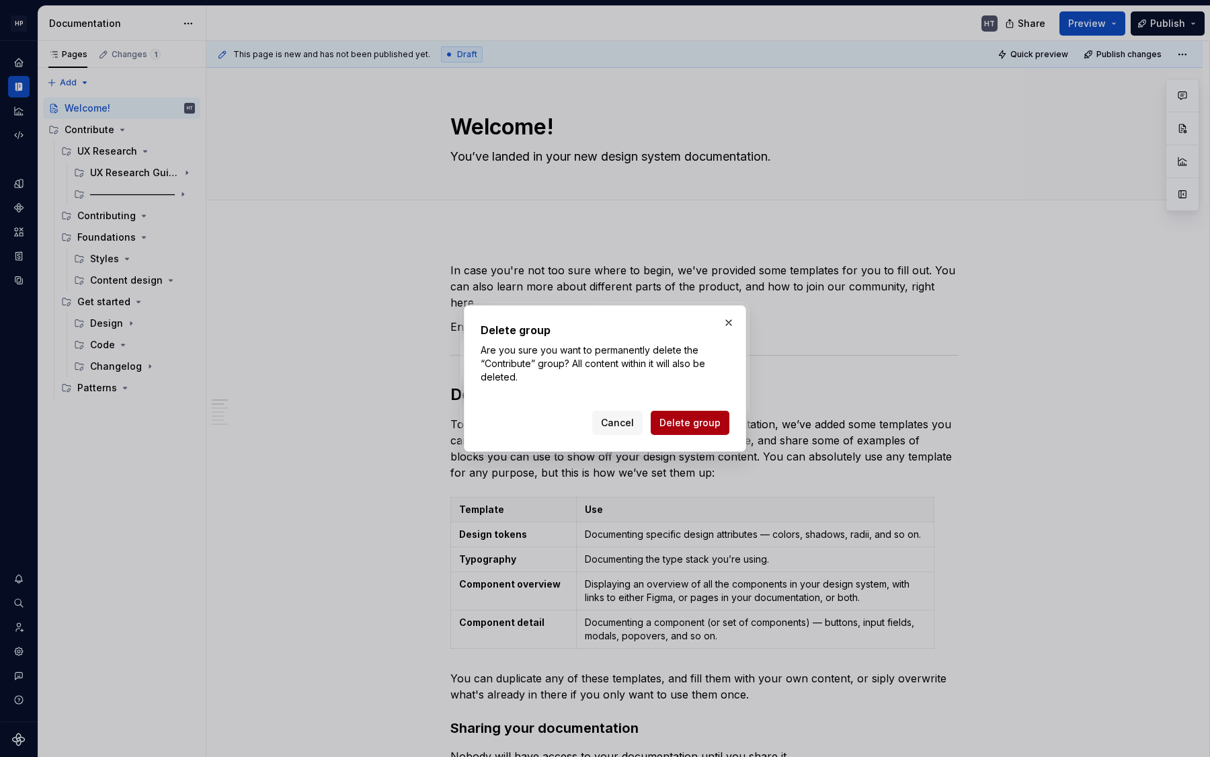
click at [657, 413] on button "Delete group" at bounding box center [689, 423] width 79 height 24
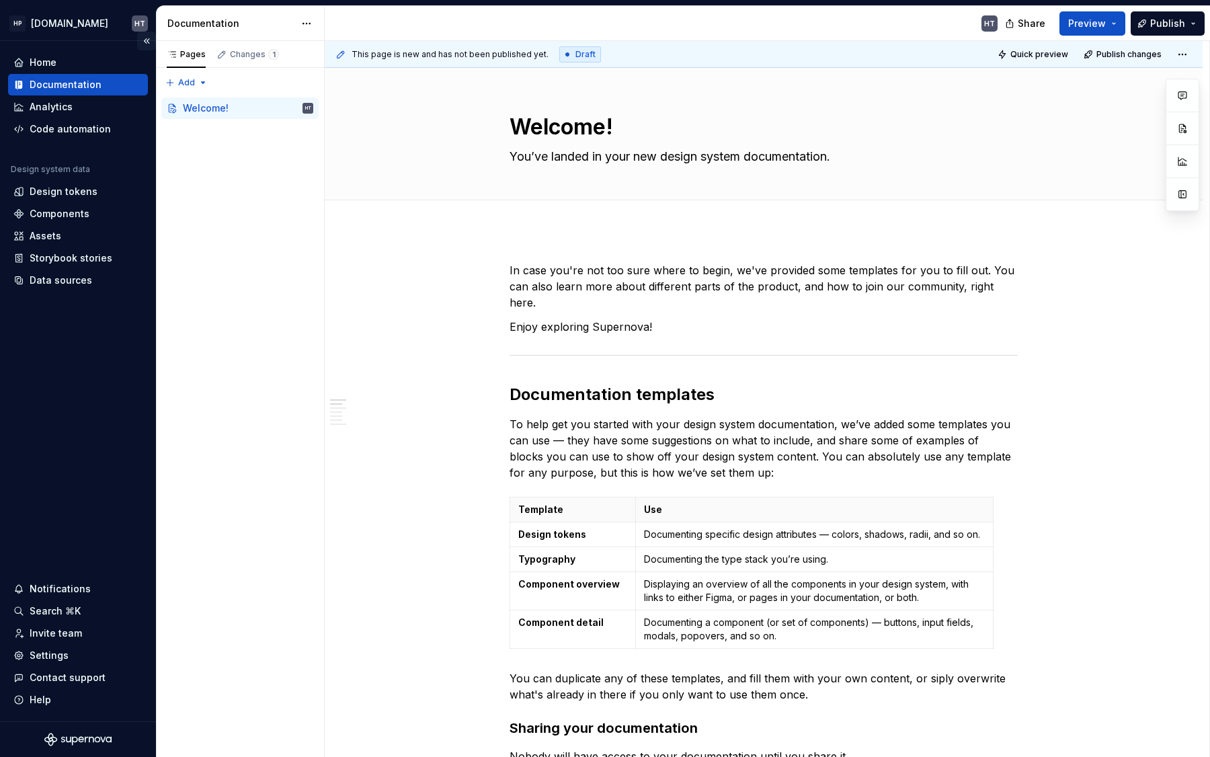
click at [146, 40] on button "Collapse sidebar" at bounding box center [146, 41] width 19 height 19
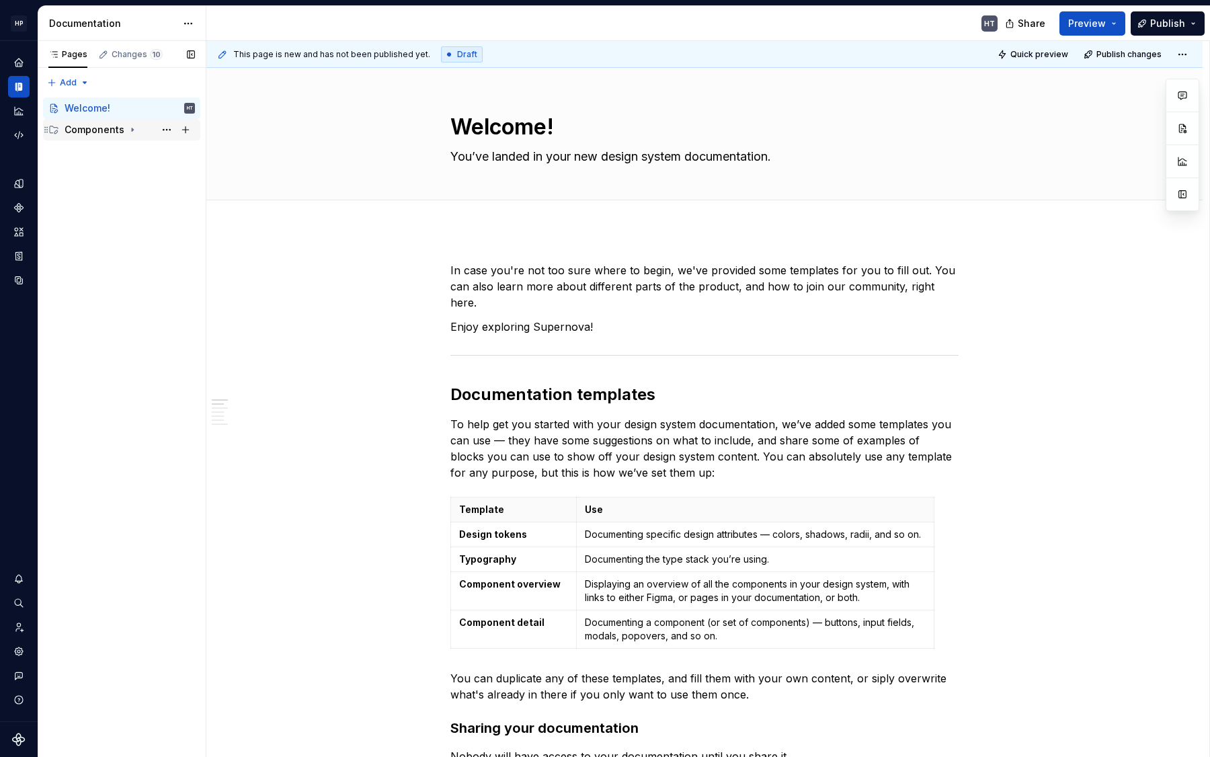
click at [91, 126] on div "Components" at bounding box center [95, 129] width 60 height 13
click at [104, 146] on div "Action / Control" at bounding box center [109, 150] width 64 height 13
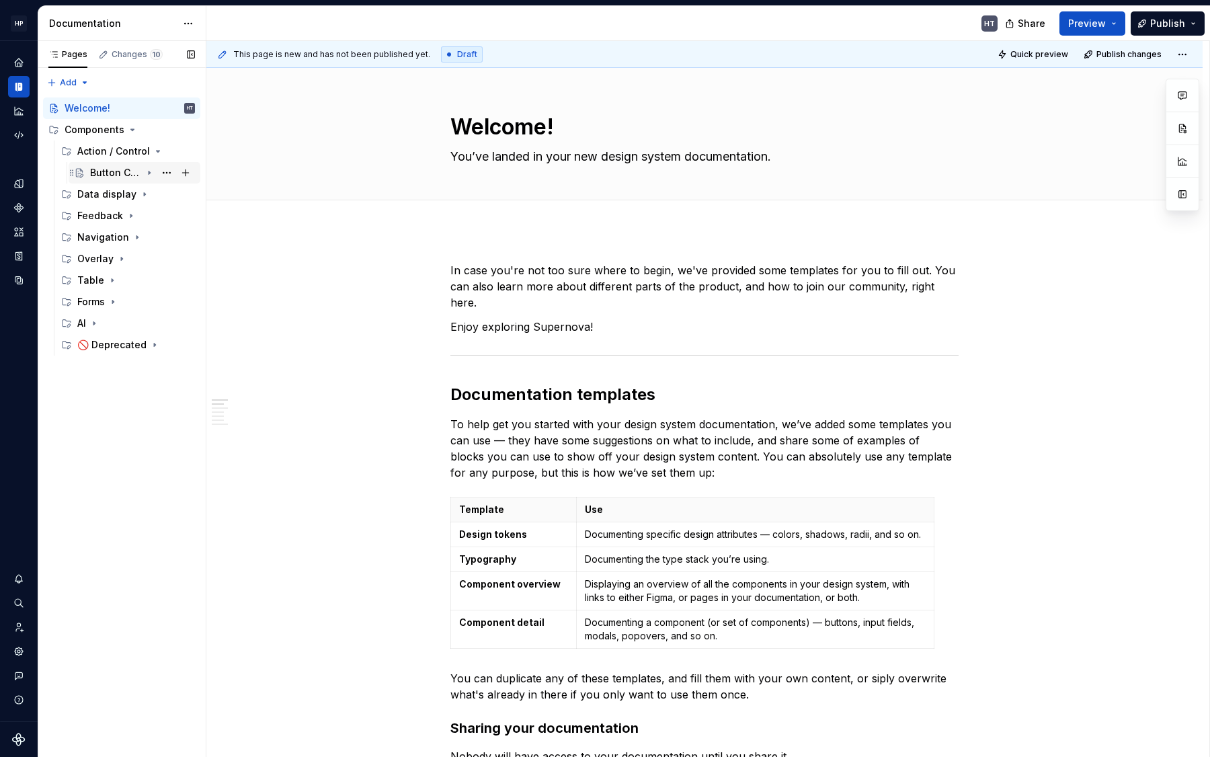
click at [106, 172] on div "Button Callout" at bounding box center [115, 172] width 51 height 13
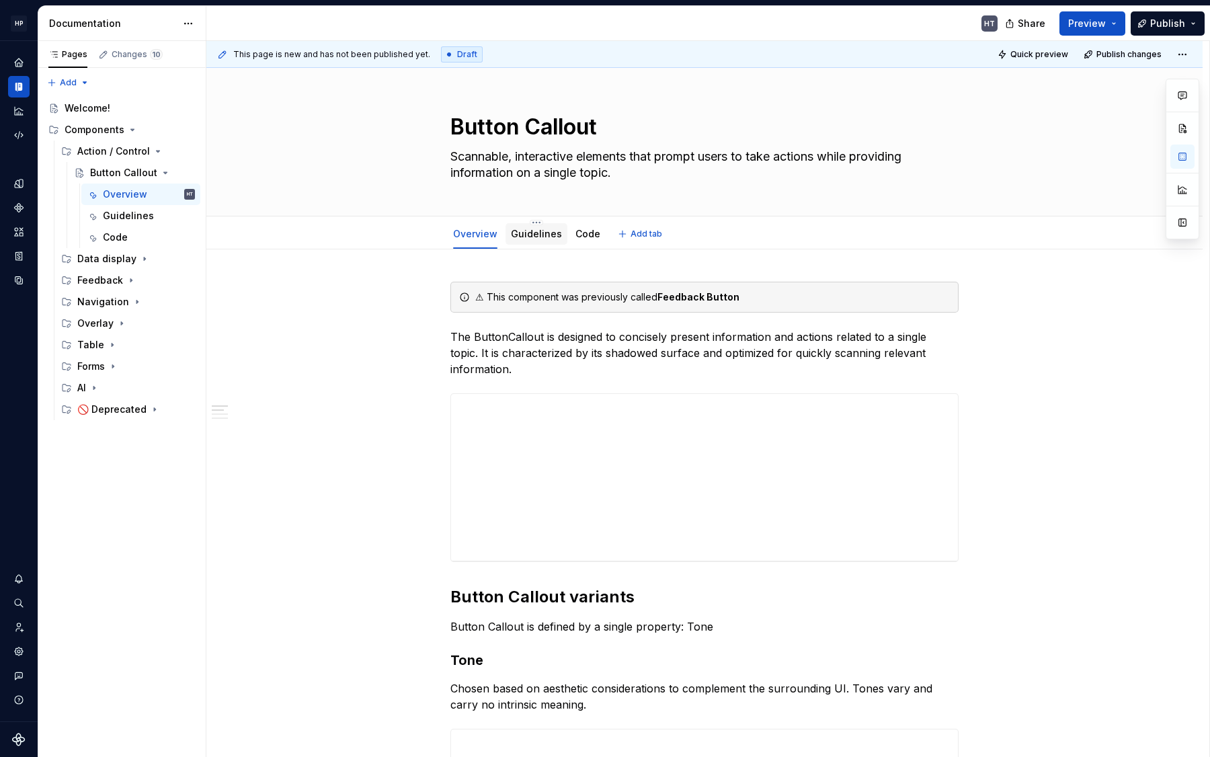
click at [546, 240] on div "Guidelines" at bounding box center [536, 233] width 51 height 13
click at [529, 232] on link "Guidelines" at bounding box center [536, 233] width 51 height 11
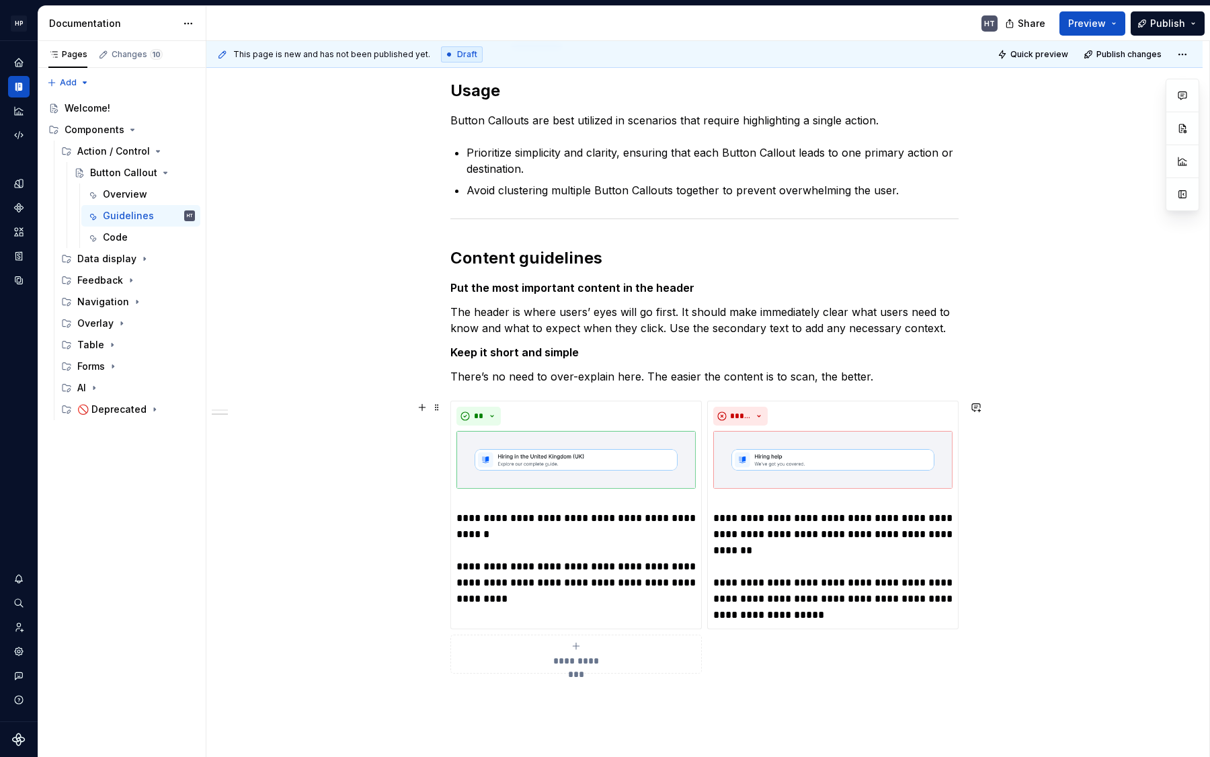
scroll to position [361, 0]
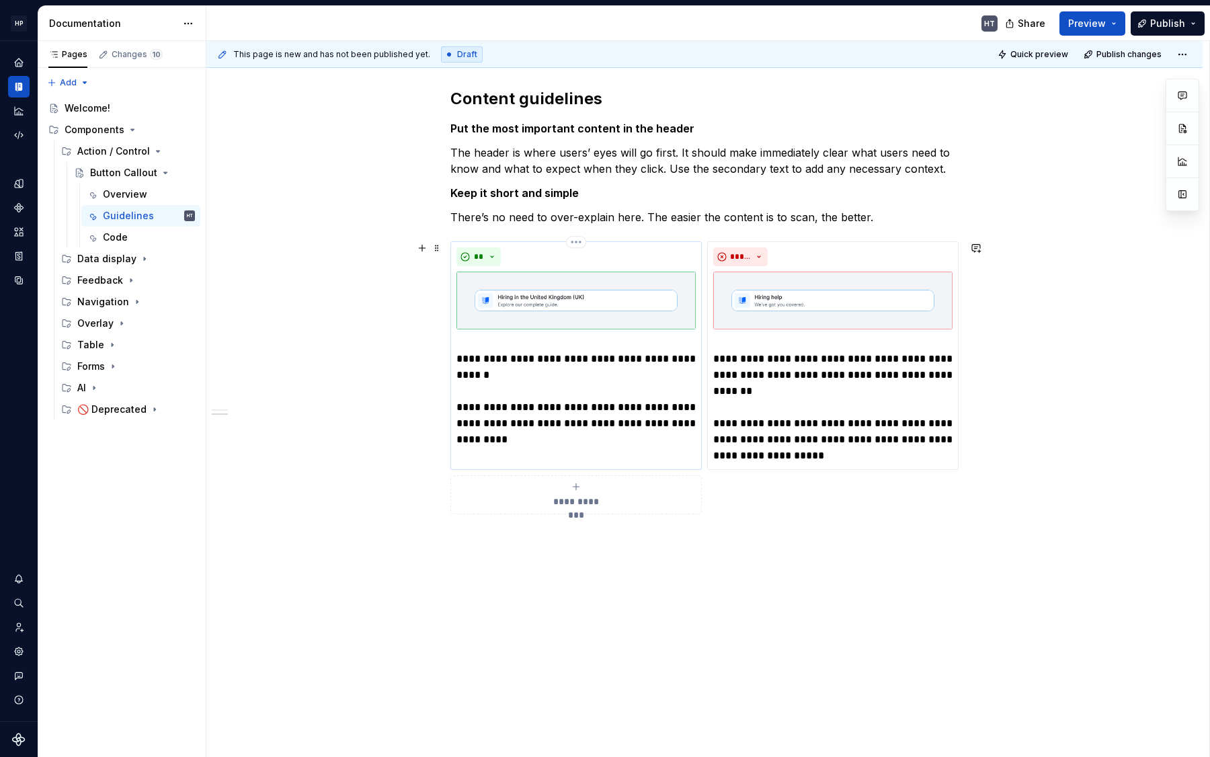
click at [503, 392] on p "**********" at bounding box center [575, 391] width 239 height 113
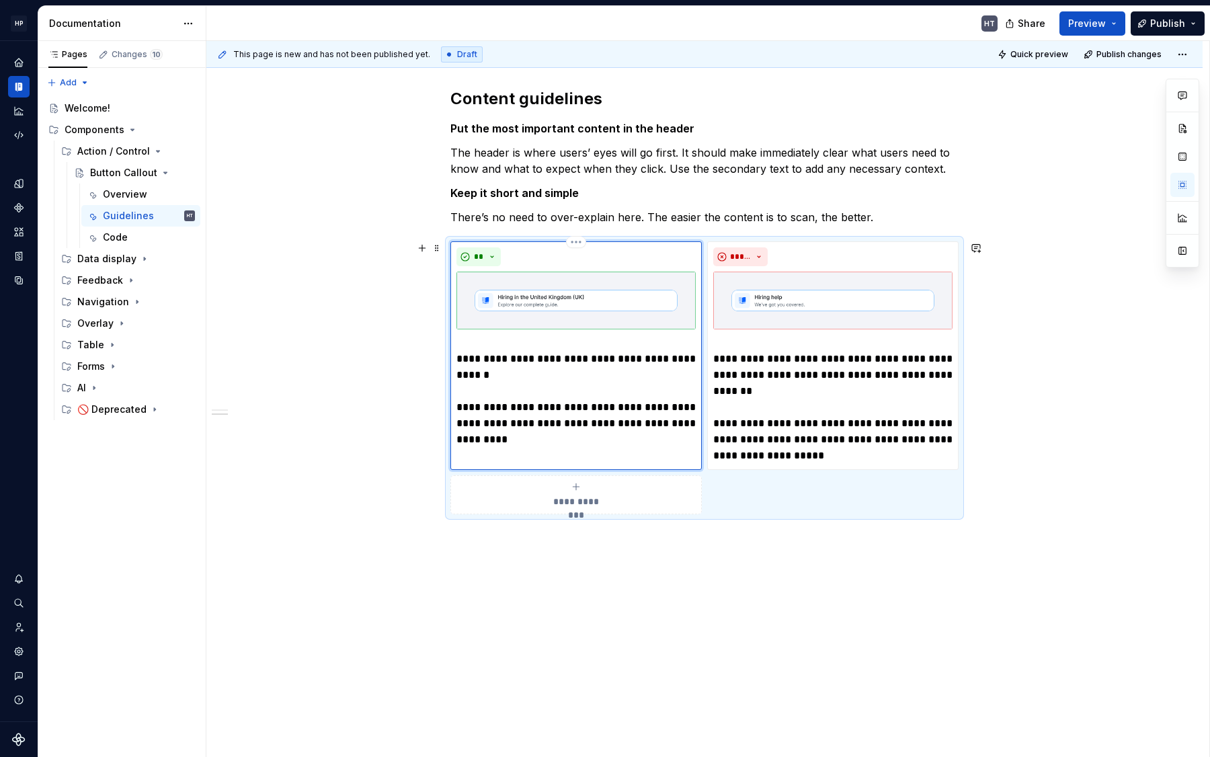
click at [476, 395] on p "**********" at bounding box center [575, 391] width 239 height 113
click at [371, 390] on div "**********" at bounding box center [704, 322] width 996 height 869
click at [106, 274] on div "Feedback" at bounding box center [100, 279] width 46 height 13
click at [107, 344] on icon "Page tree" at bounding box center [112, 344] width 11 height 11
click at [103, 315] on div "Overlay" at bounding box center [136, 323] width 118 height 19
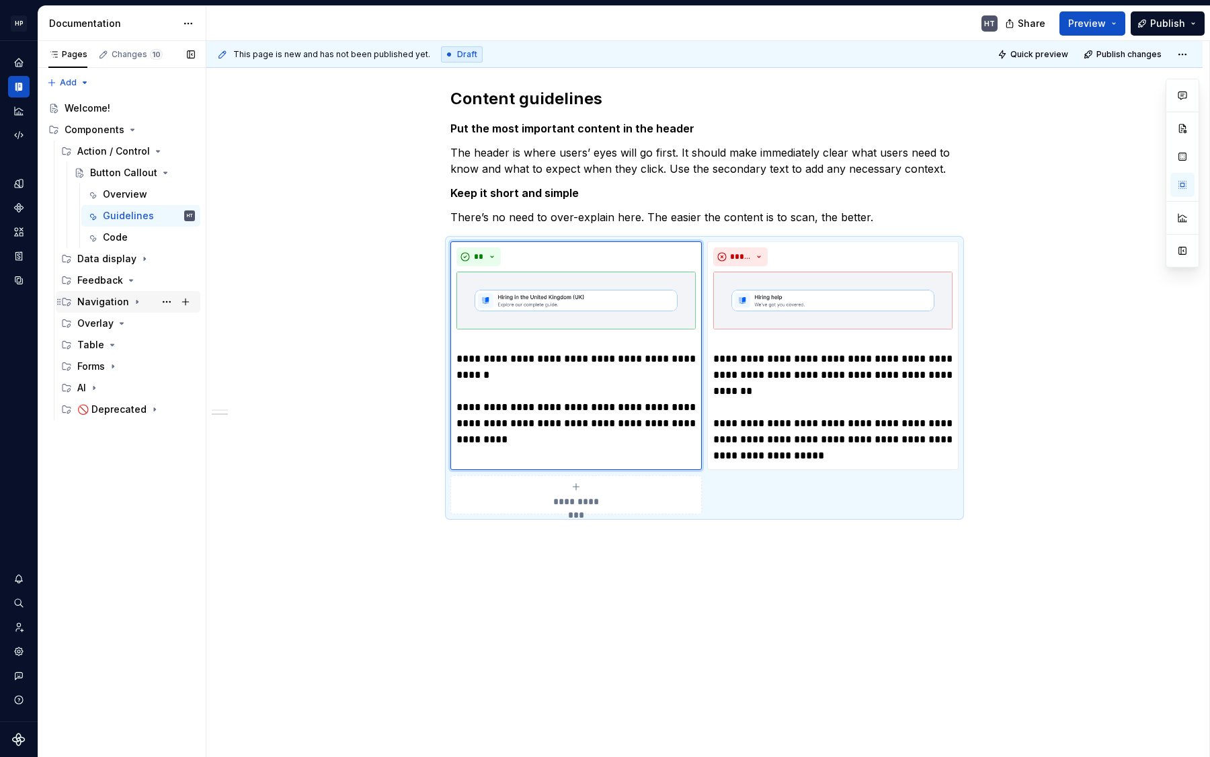
click at [106, 304] on div "Navigation" at bounding box center [103, 301] width 52 height 13
click at [106, 271] on div "Feedback" at bounding box center [136, 280] width 118 height 19
click at [106, 257] on div "Data display" at bounding box center [106, 258] width 59 height 13
click at [95, 373] on div "Forms" at bounding box center [136, 366] width 118 height 19
click at [110, 417] on div "Checkbox" at bounding box center [142, 409] width 105 height 19
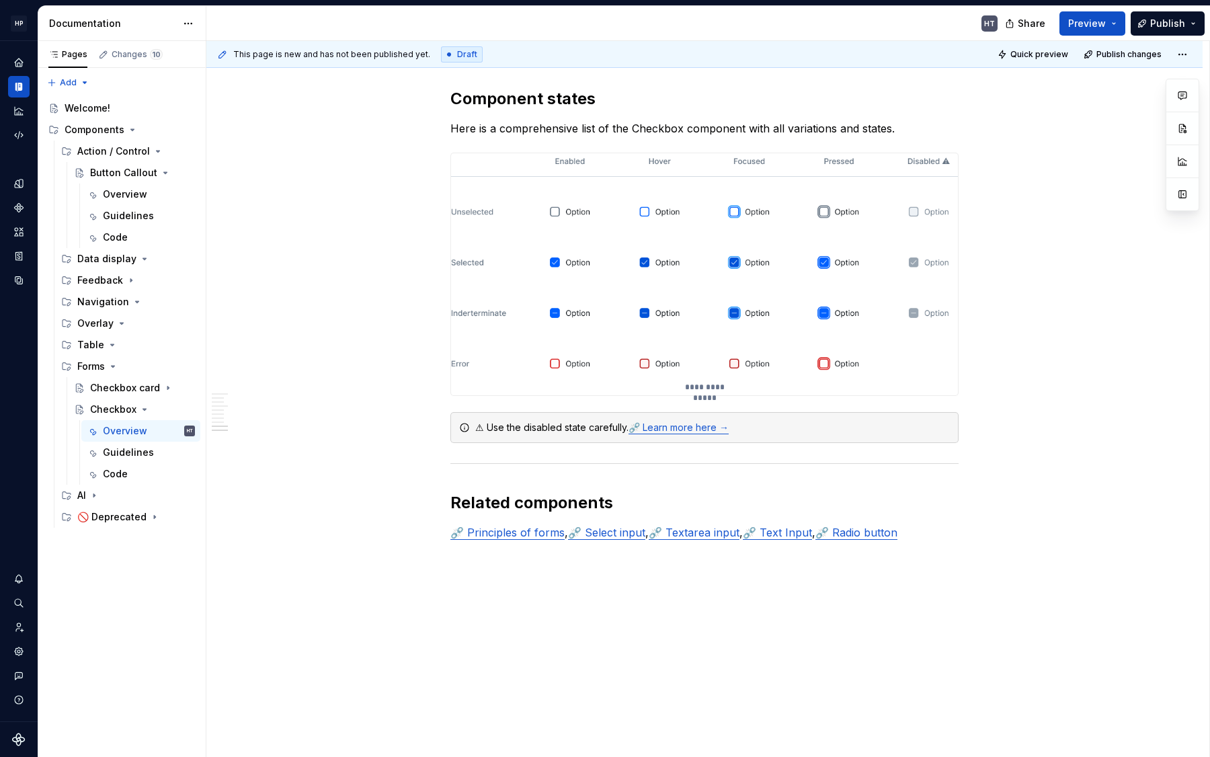
scroll to position [3238, 0]
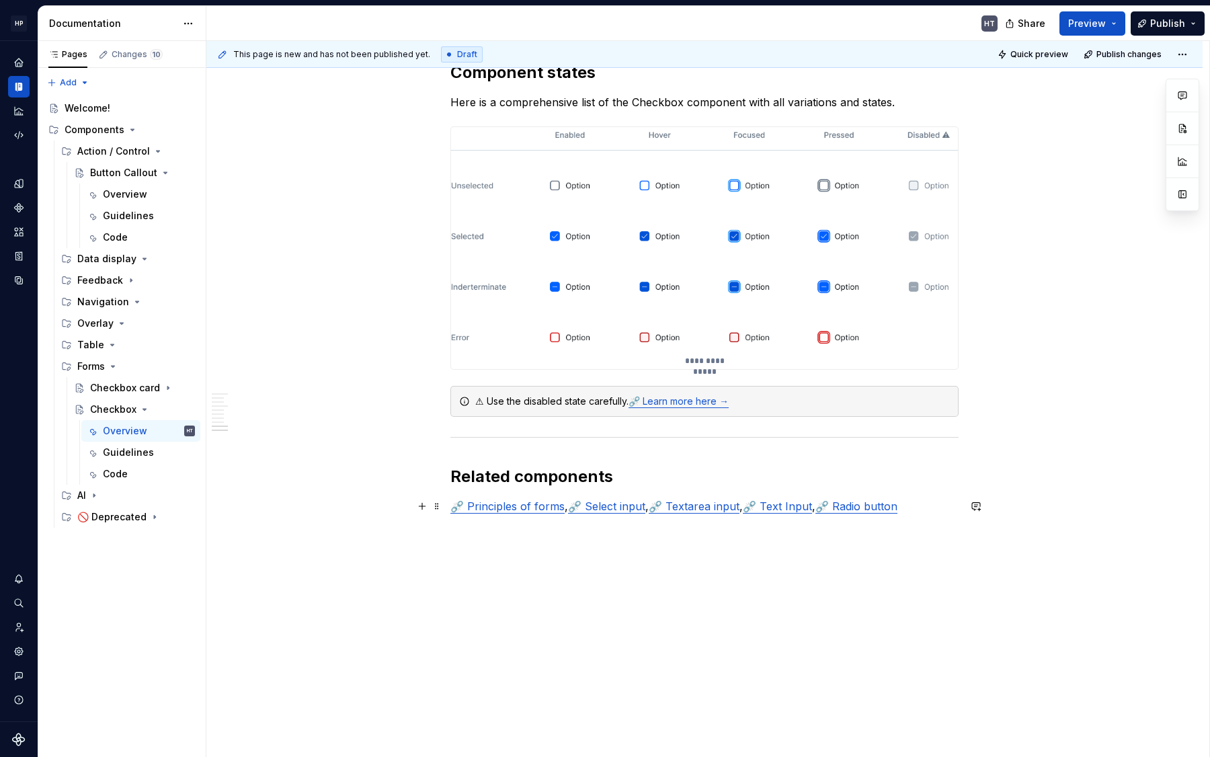
click at [521, 503] on link "⛓️‍💥 Principles of forms" at bounding box center [507, 505] width 114 height 13
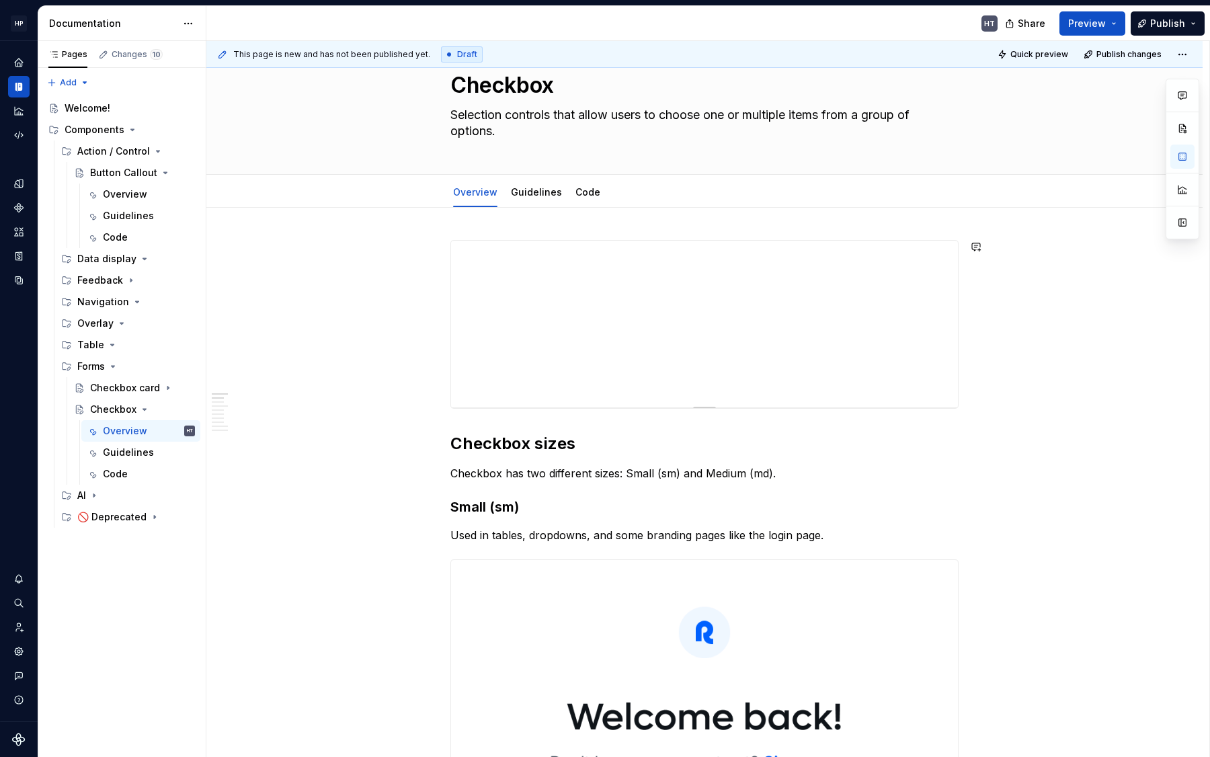
scroll to position [43, 0]
click at [169, 123] on button "Page tree" at bounding box center [166, 129] width 19 height 19
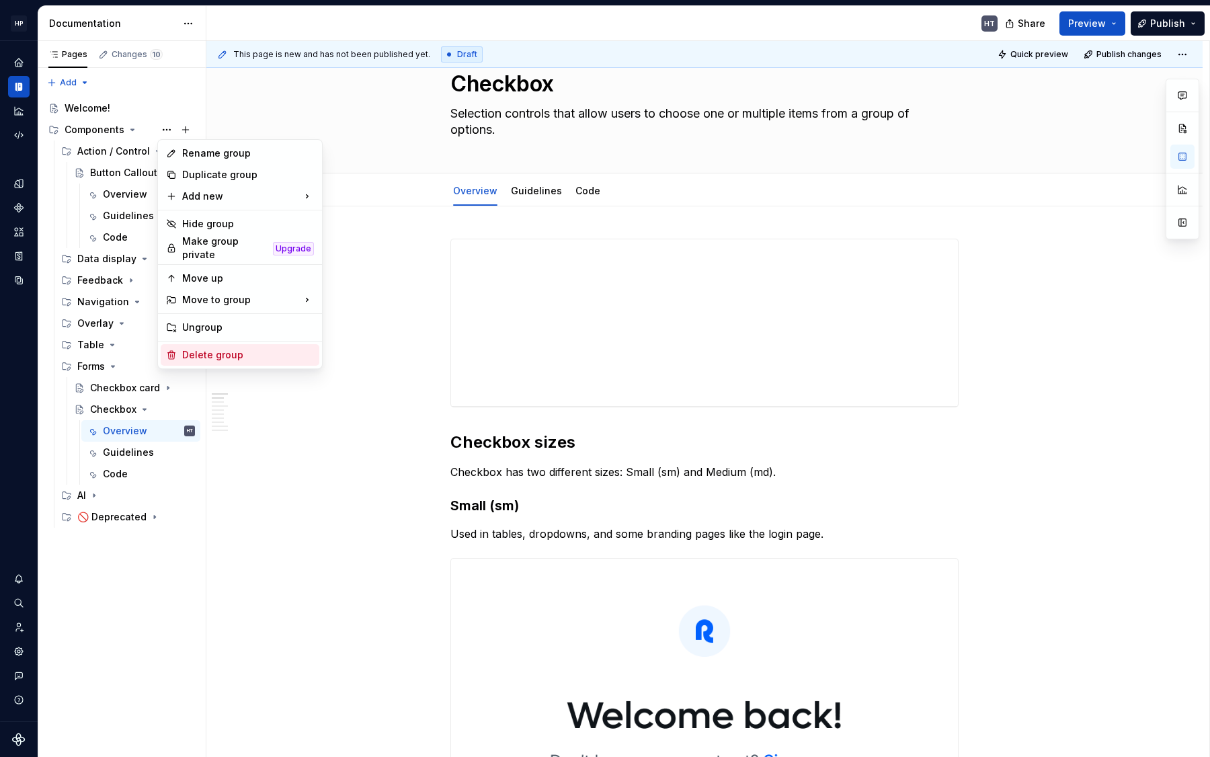
click at [228, 348] on div "Delete group" at bounding box center [248, 354] width 132 height 13
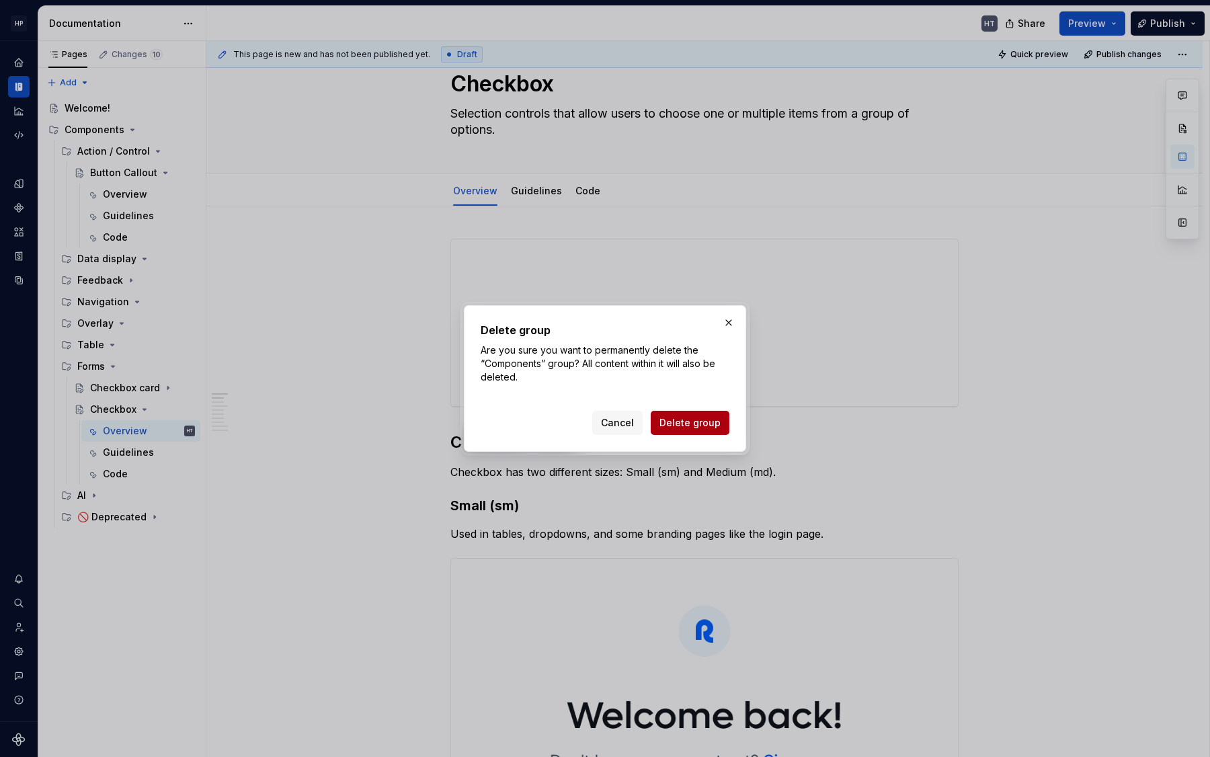
click at [683, 419] on span "Delete group" at bounding box center [689, 422] width 61 height 13
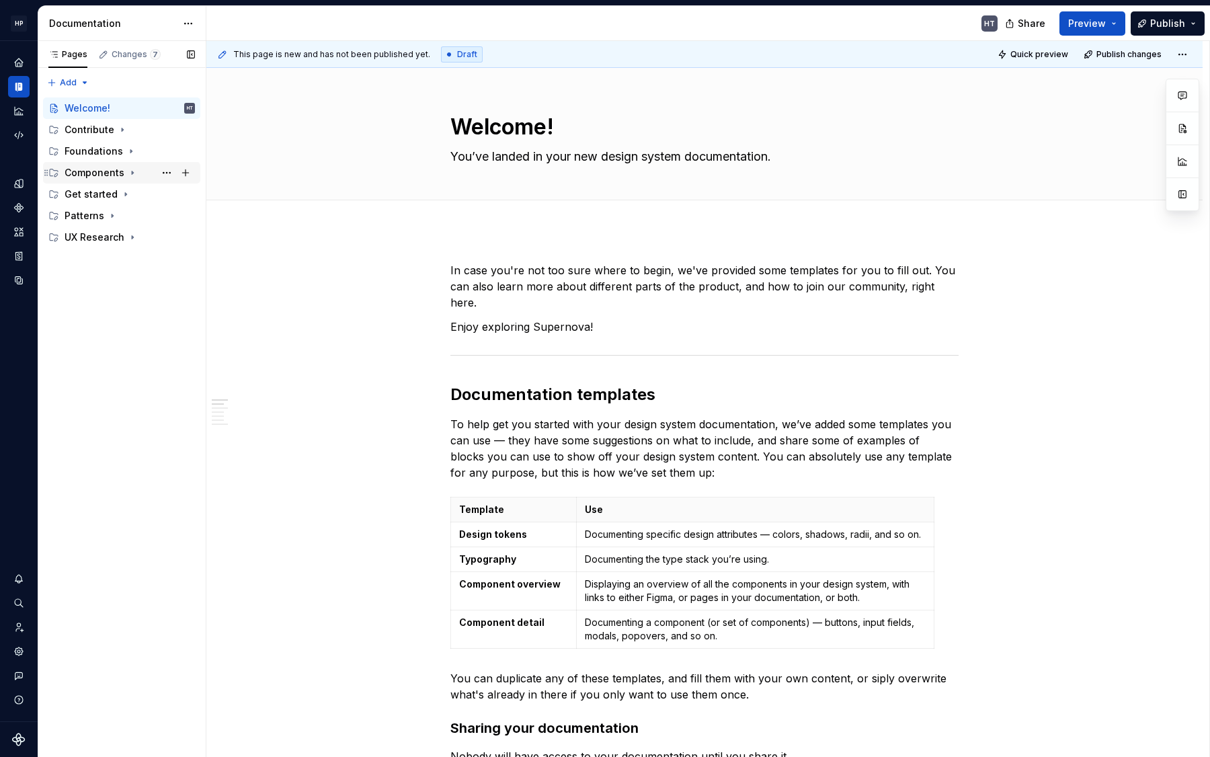
click at [100, 173] on div "Components" at bounding box center [95, 172] width 60 height 13
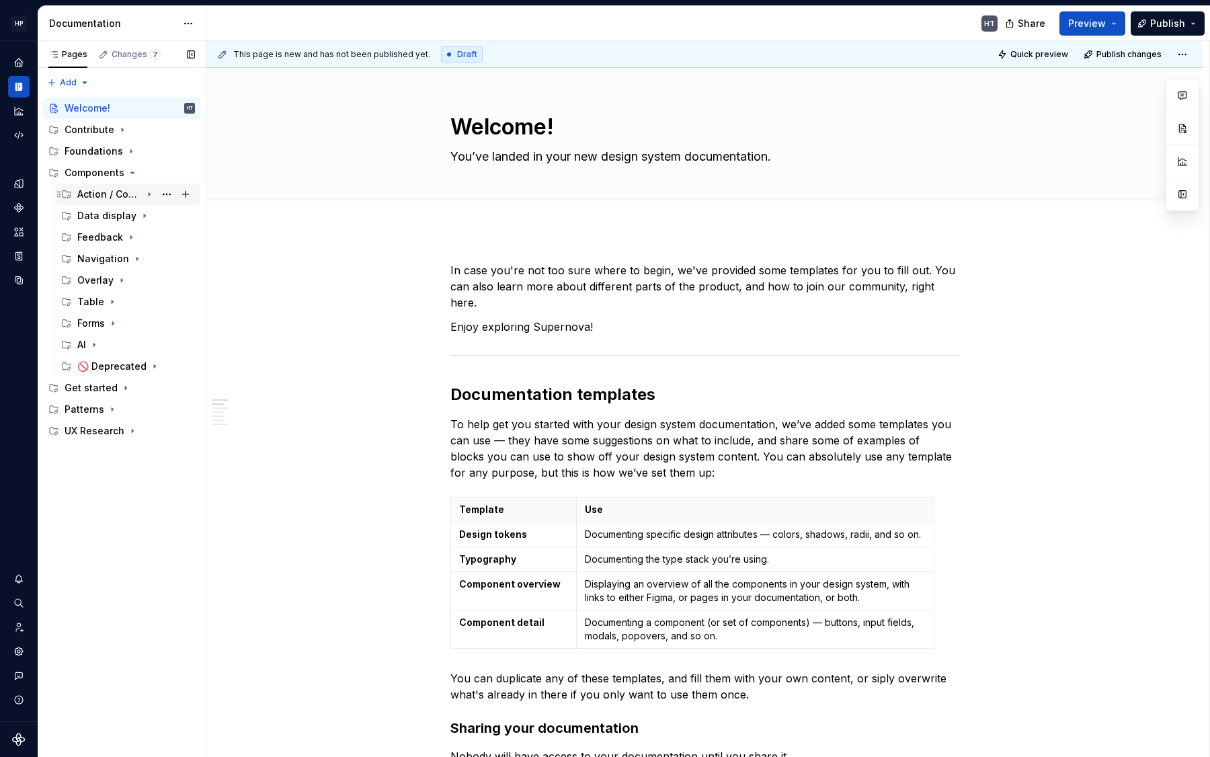
click at [99, 194] on div "Action / Control" at bounding box center [109, 193] width 64 height 13
click at [110, 216] on div "Button Callout" at bounding box center [115, 215] width 51 height 13
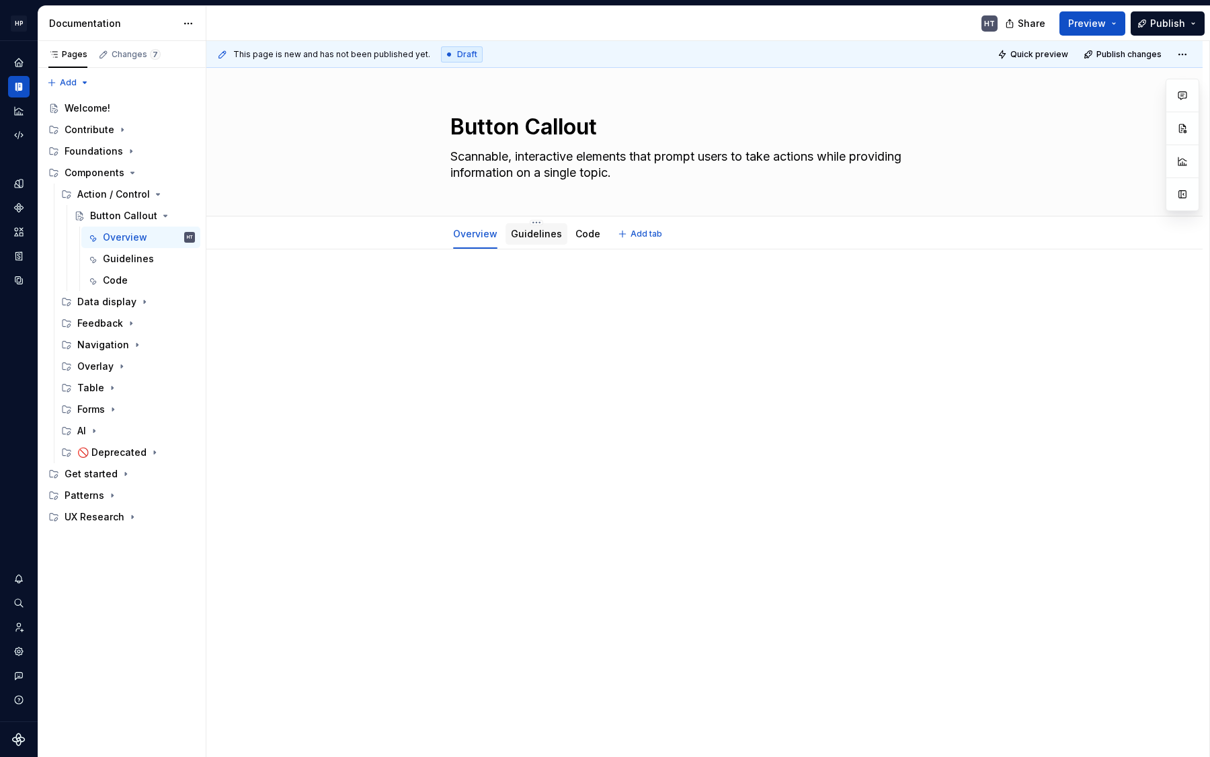
click at [525, 239] on link "Guidelines" at bounding box center [536, 233] width 51 height 11
click at [463, 237] on link "Overview" at bounding box center [475, 233] width 44 height 11
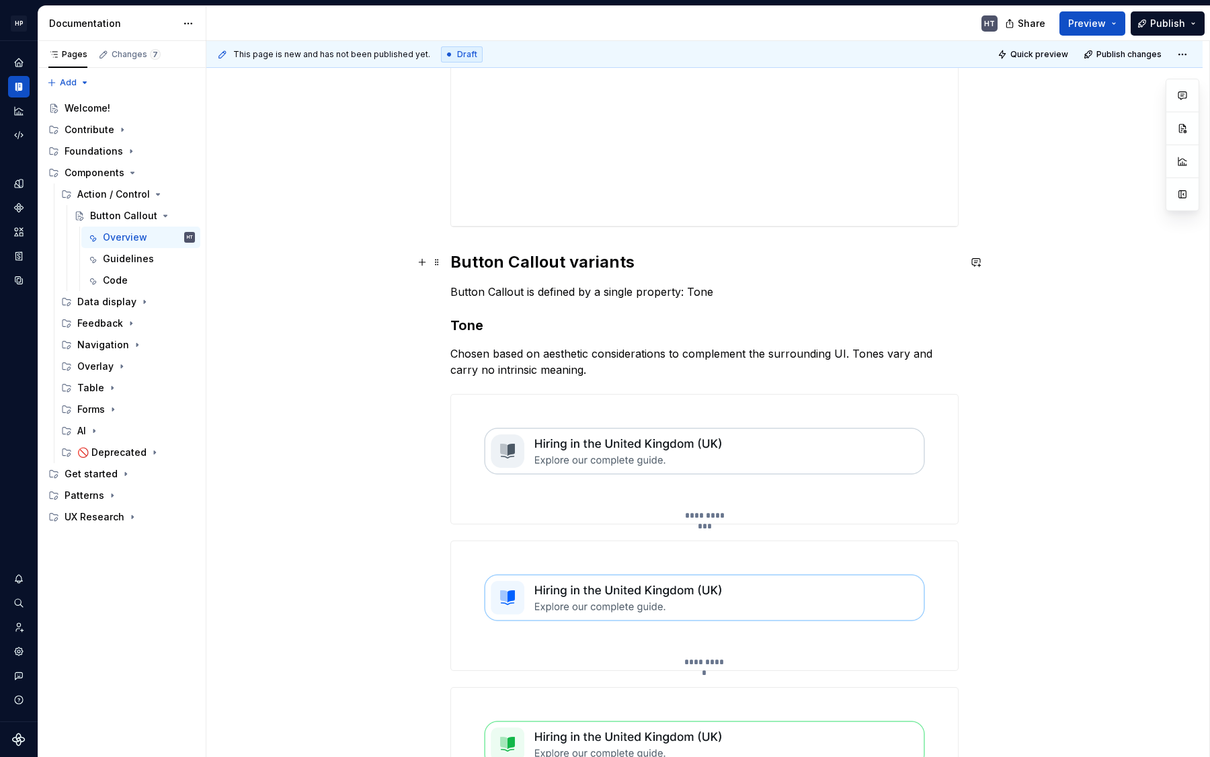
scroll to position [353, 0]
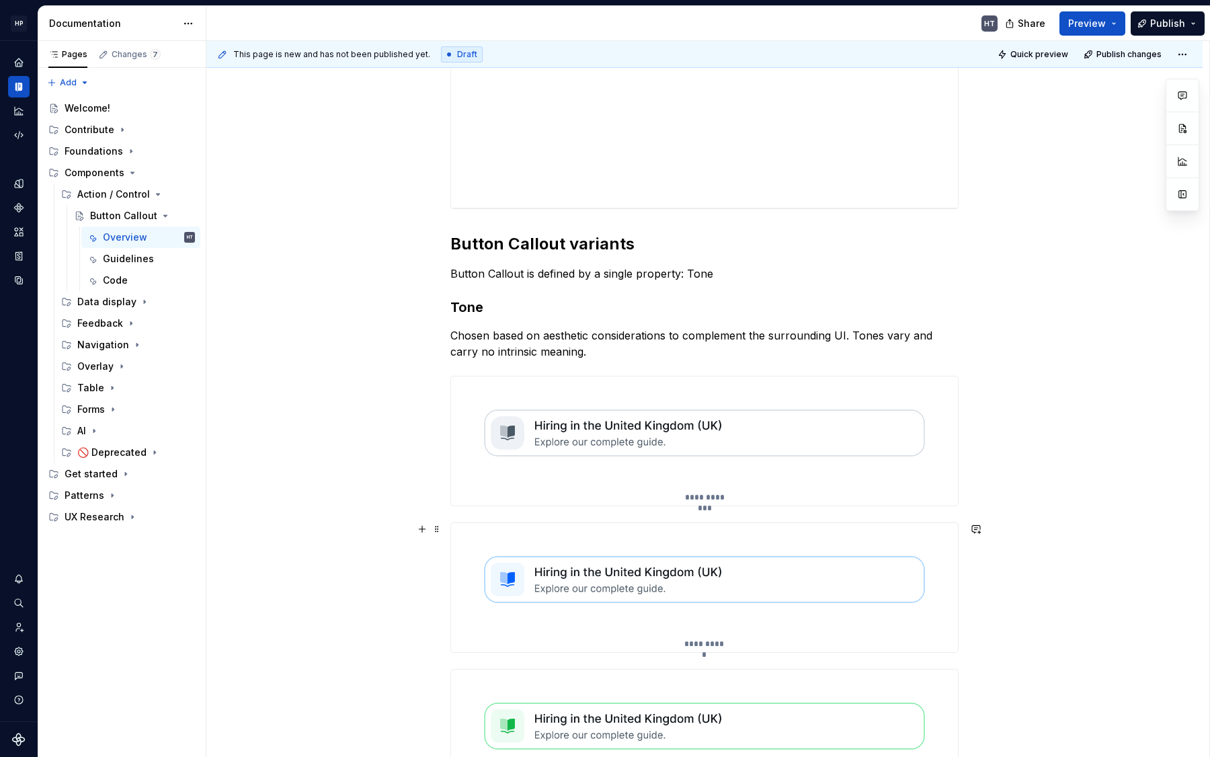
click at [661, 460] on img at bounding box center [704, 432] width 507 height 113
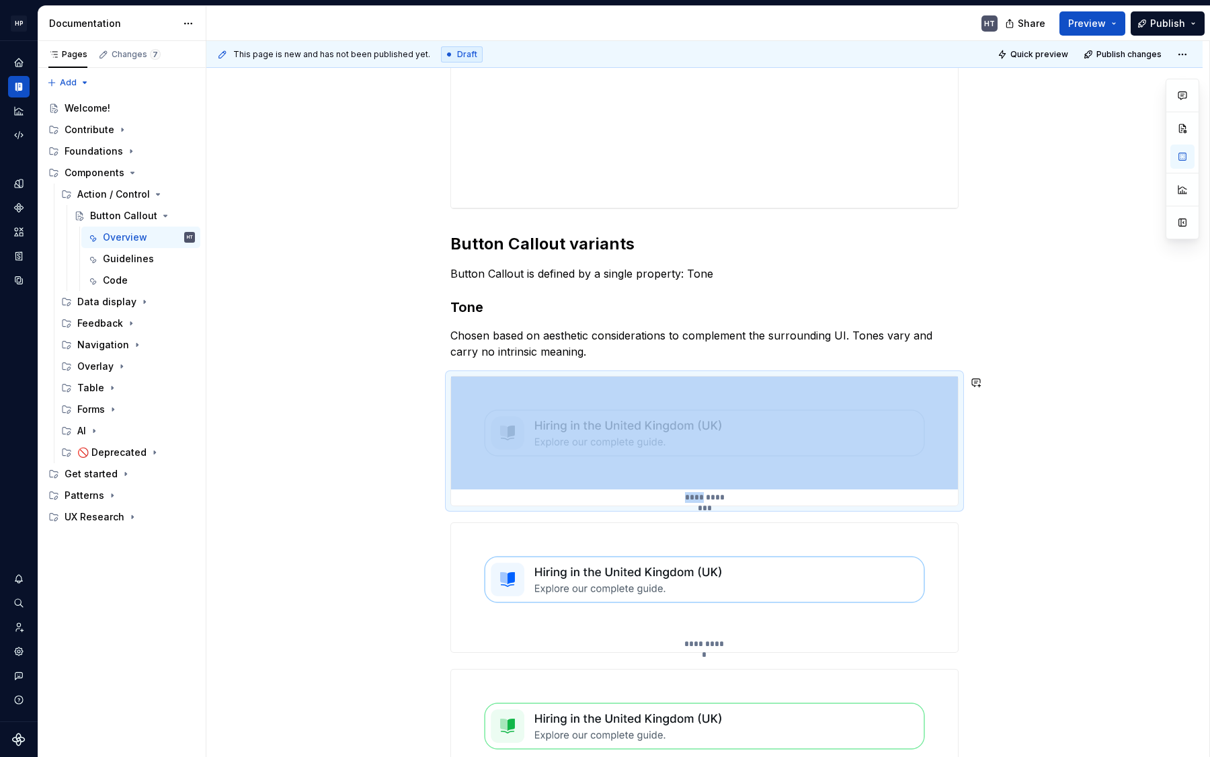
scroll to position [349, 0]
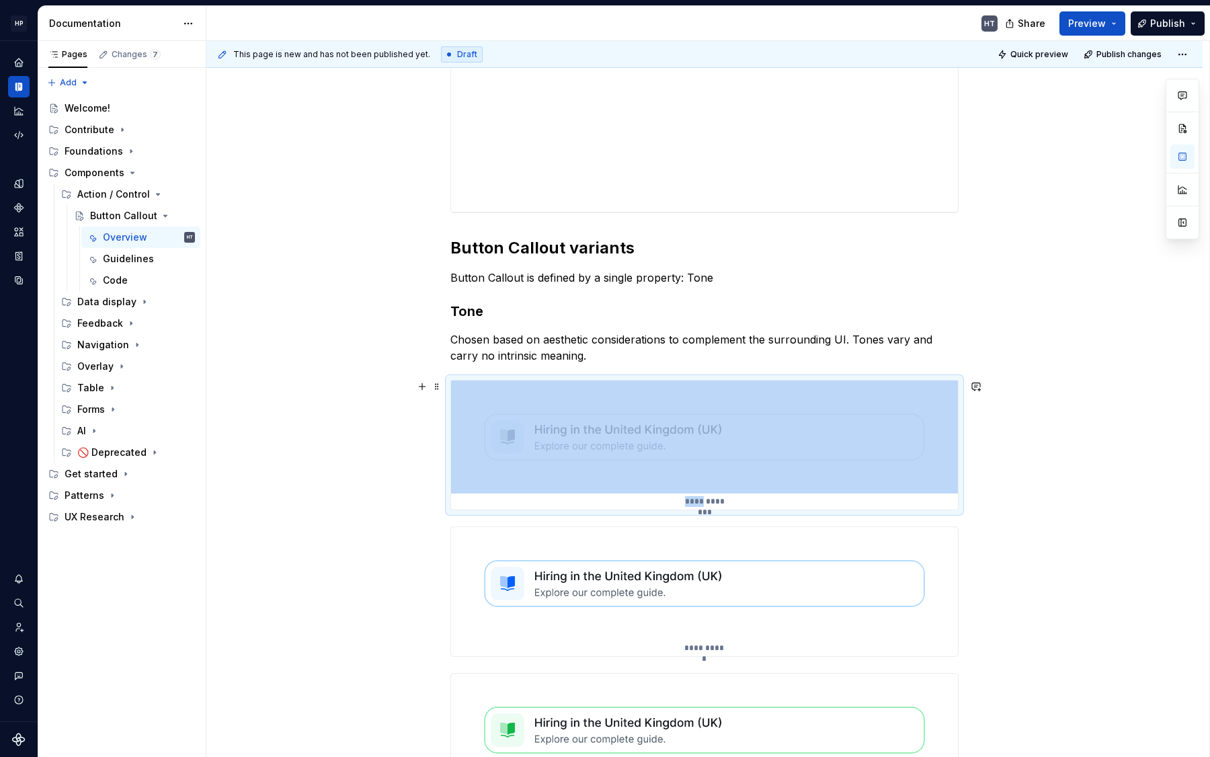
click at [644, 497] on div "**********" at bounding box center [704, 444] width 507 height 129
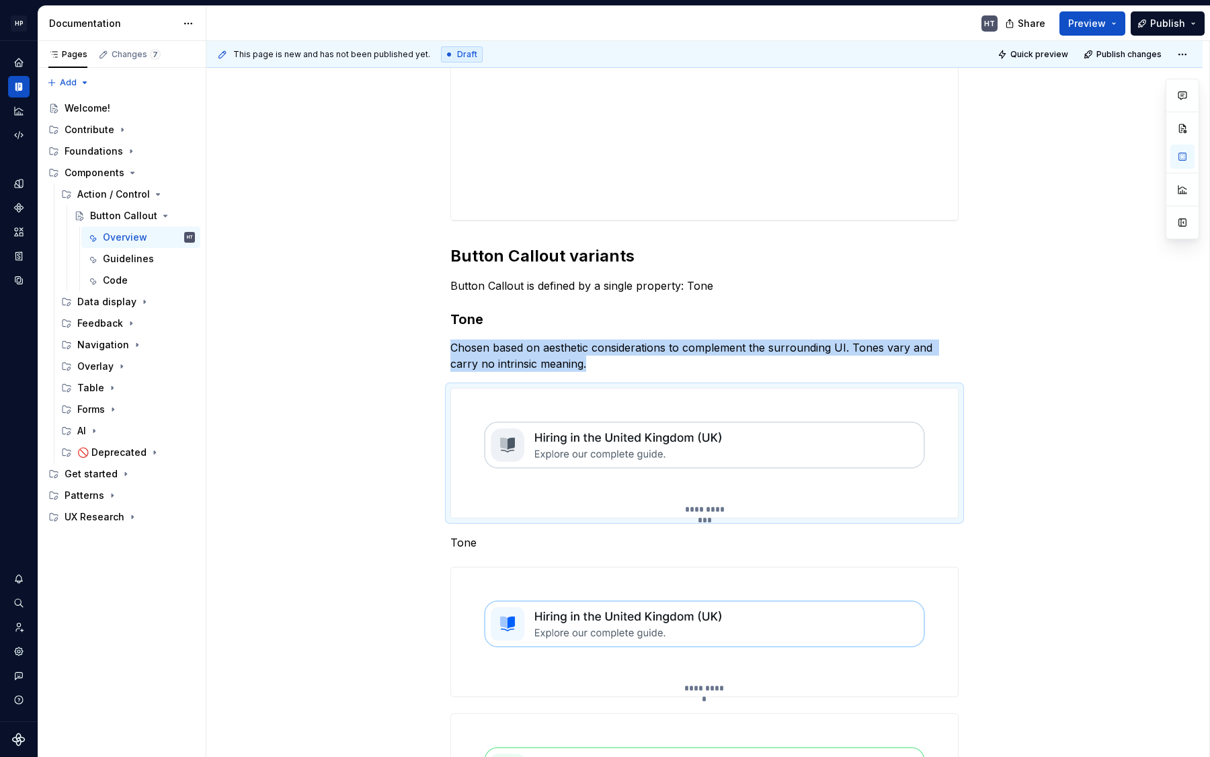
scroll to position [325, 0]
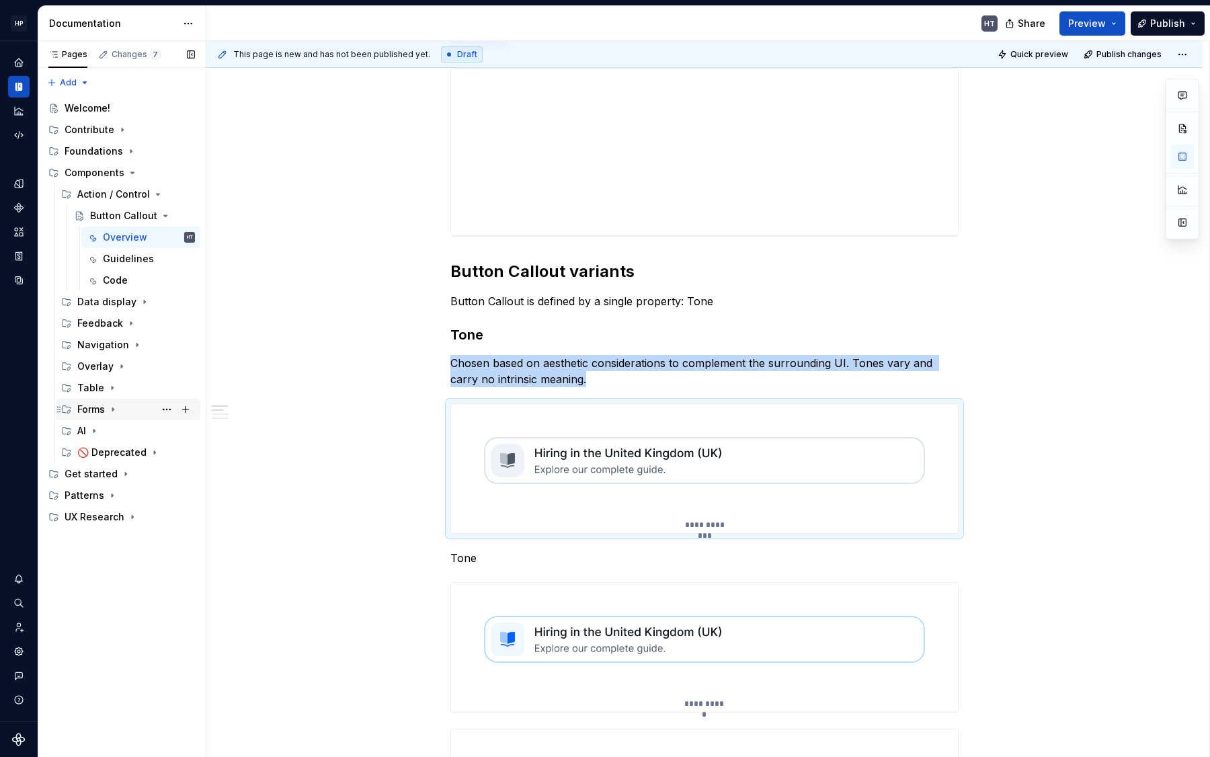
click at [101, 409] on div "Forms" at bounding box center [91, 409] width 28 height 13
click at [108, 426] on div "Checkbox card" at bounding box center [115, 430] width 51 height 13
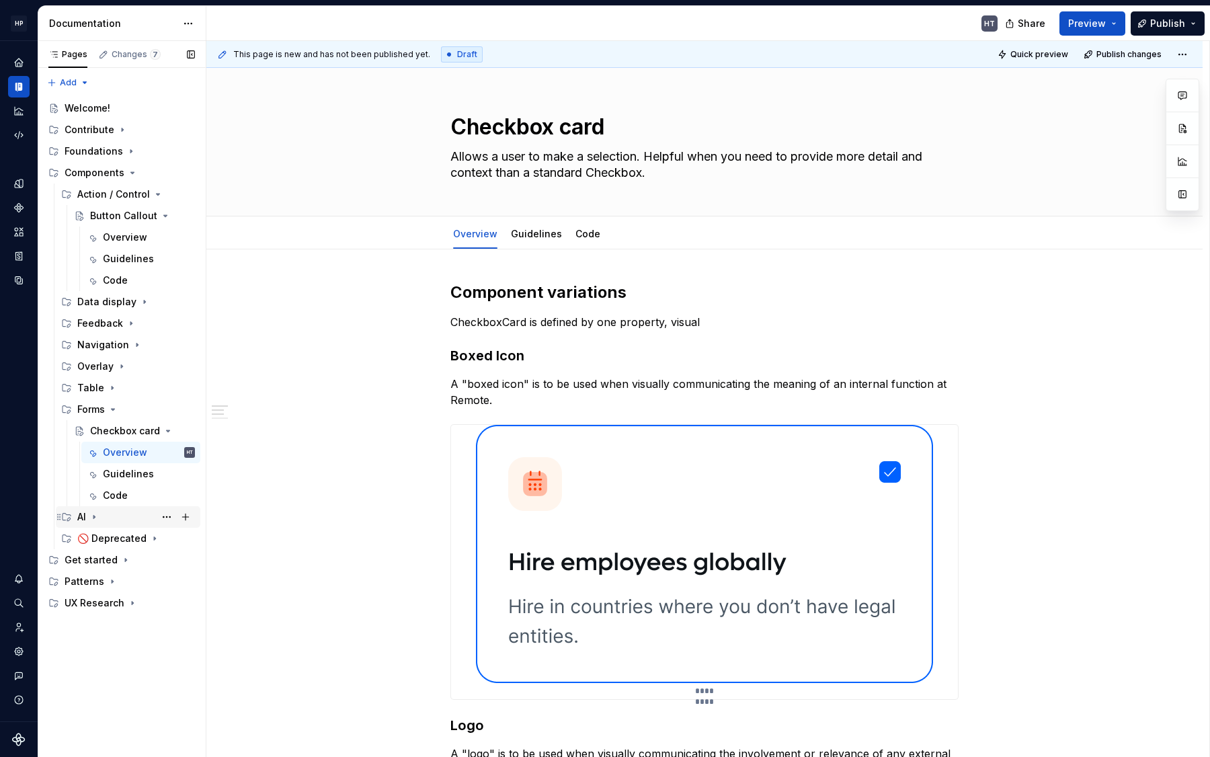
click at [108, 521] on div "AI" at bounding box center [136, 516] width 118 height 19
click at [108, 539] on div "🚫 Deprecated" at bounding box center [109, 538] width 64 height 13
click at [535, 226] on div "Guidelines" at bounding box center [536, 234] width 51 height 16
click at [534, 232] on link "Guidelines" at bounding box center [536, 233] width 51 height 11
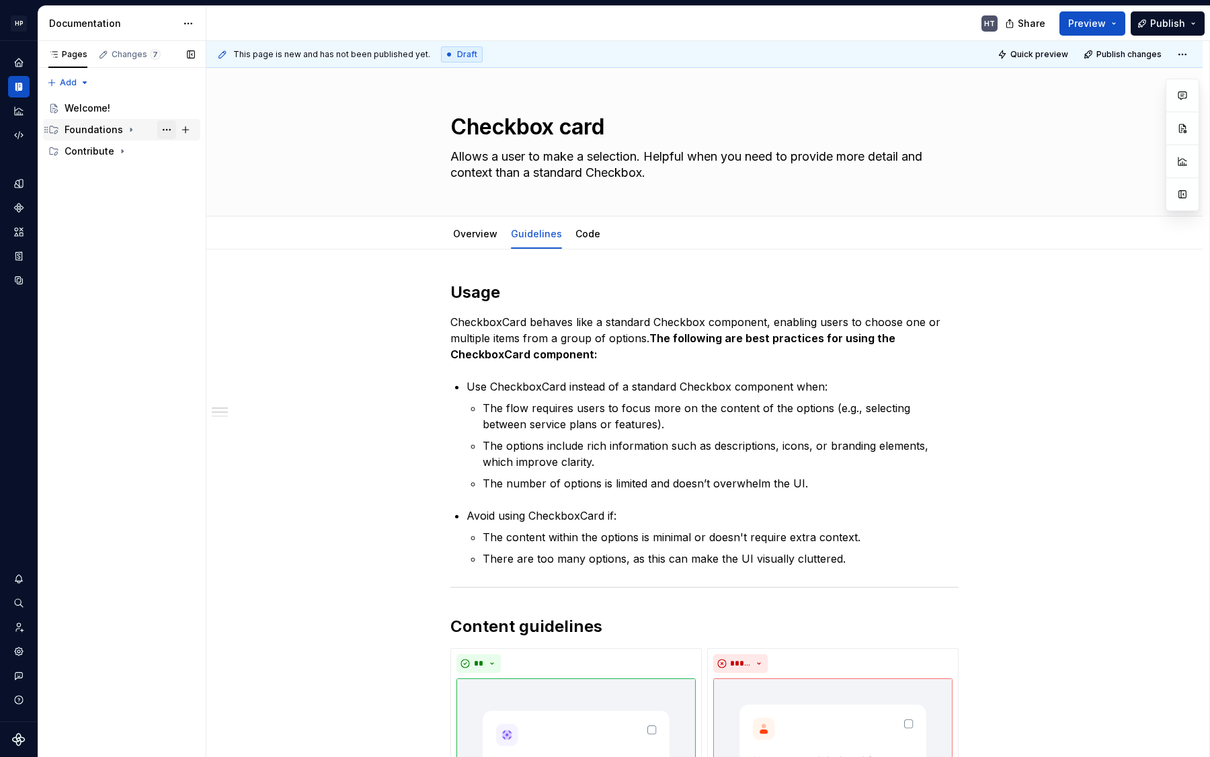
click at [167, 132] on button "Page tree" at bounding box center [166, 129] width 19 height 19
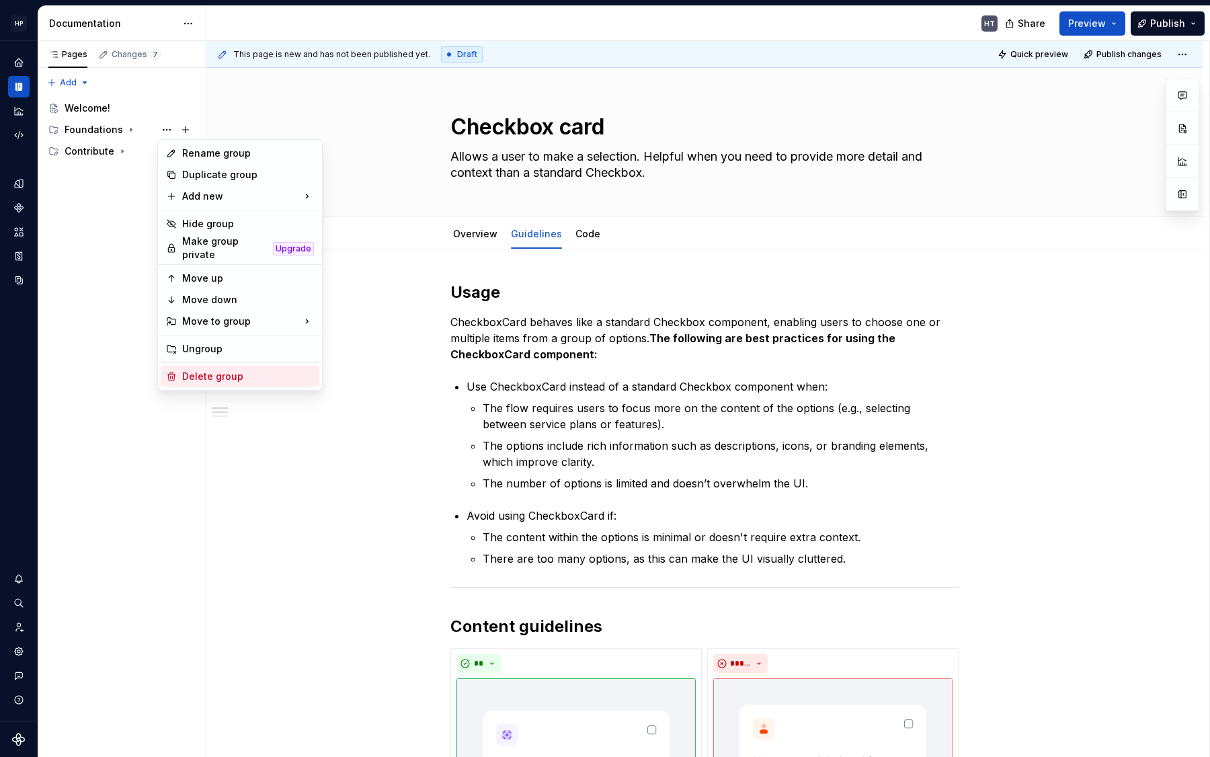
click at [206, 377] on div "Delete group" at bounding box center [248, 376] width 132 height 13
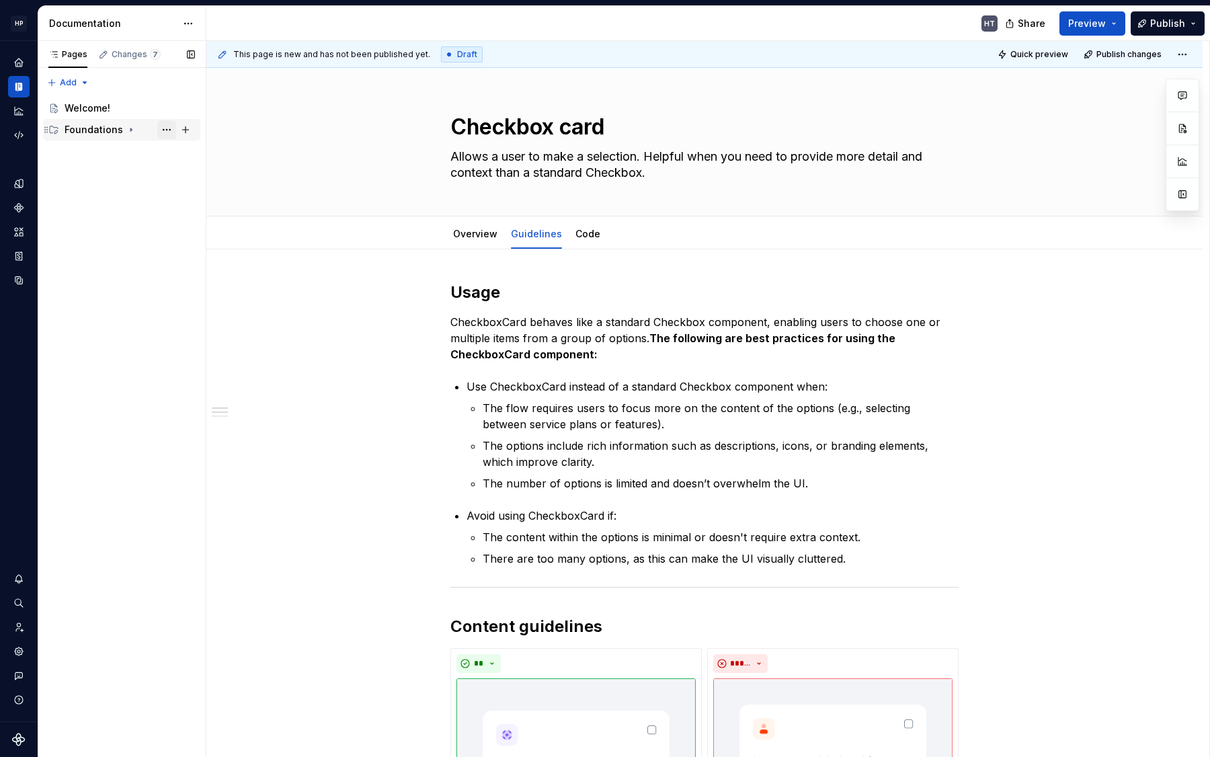
click at [170, 135] on button "Page tree" at bounding box center [166, 129] width 19 height 19
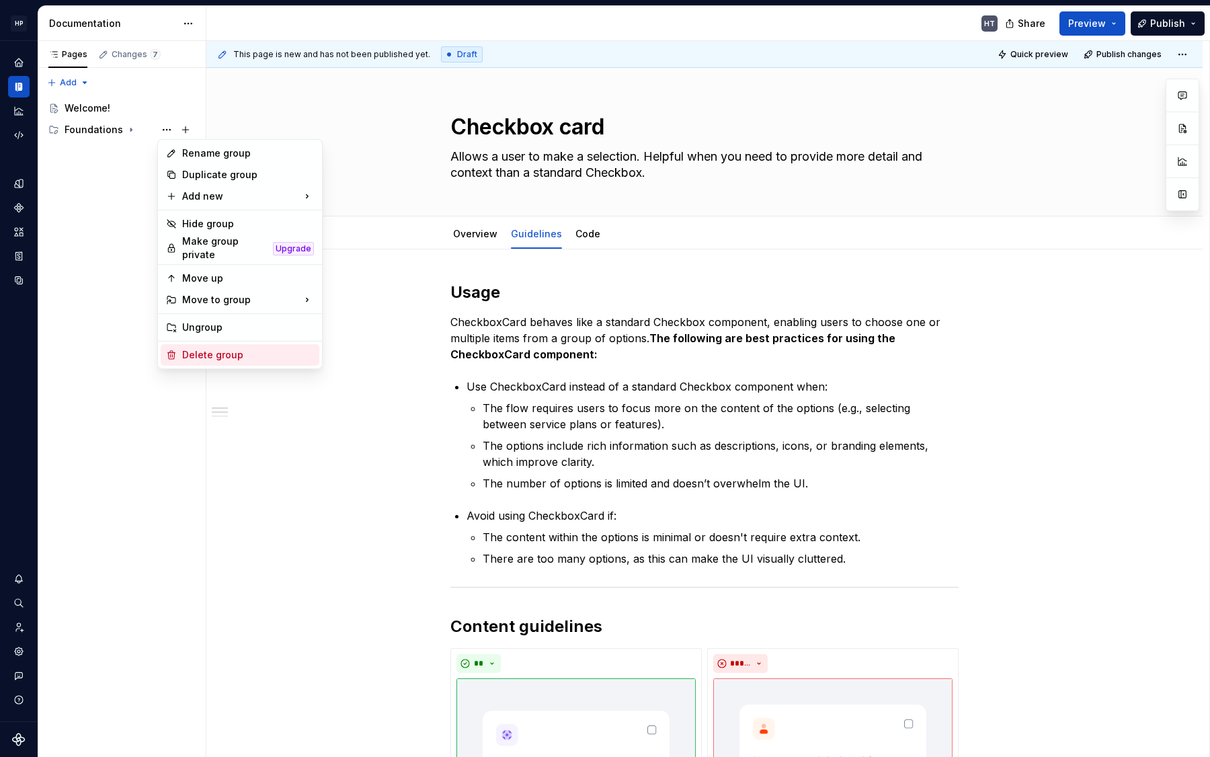
click at [215, 349] on div "Delete group" at bounding box center [248, 354] width 132 height 13
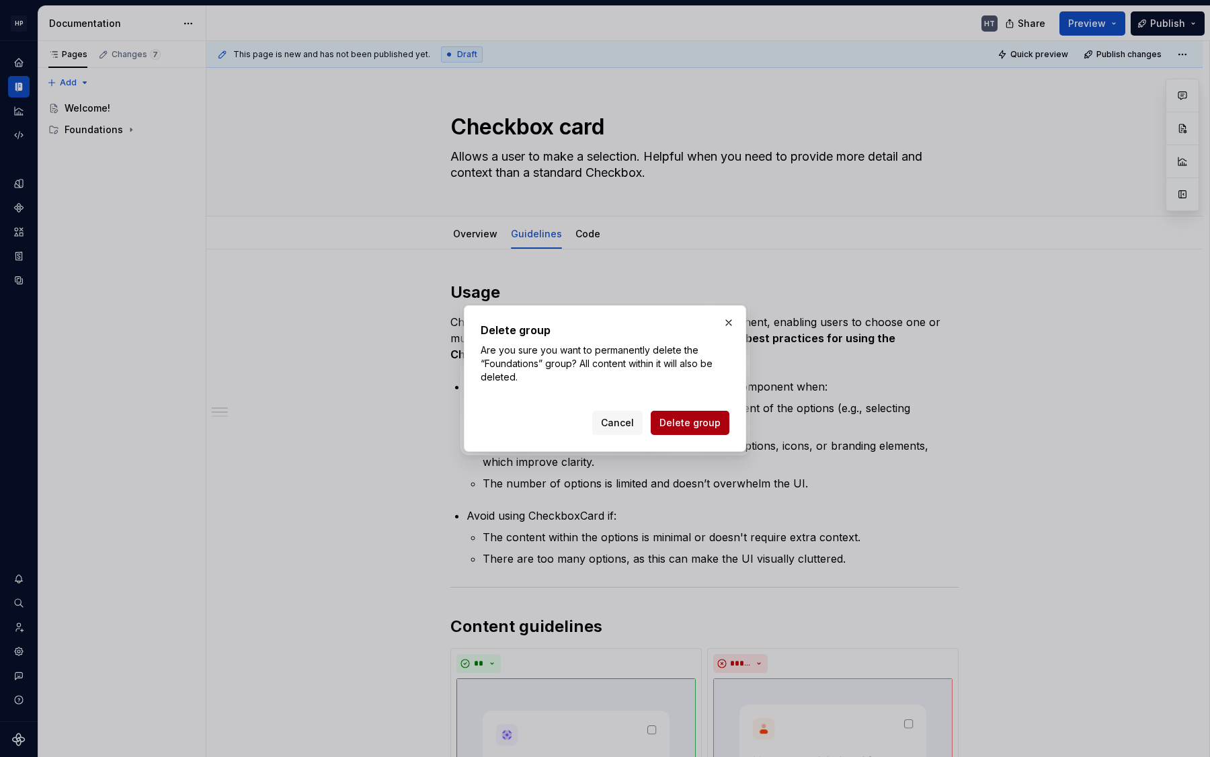
click at [683, 429] on button "Delete group" at bounding box center [689, 423] width 79 height 24
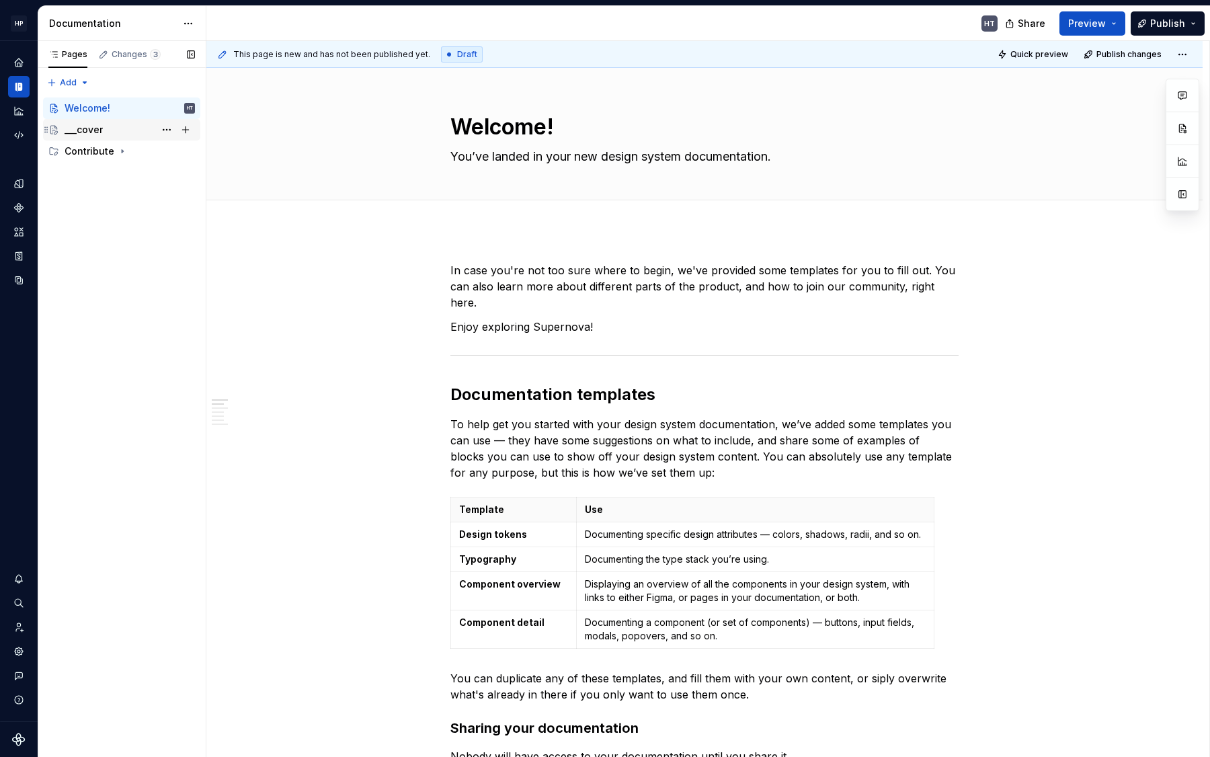
click at [77, 133] on div "___cover" at bounding box center [84, 129] width 38 height 13
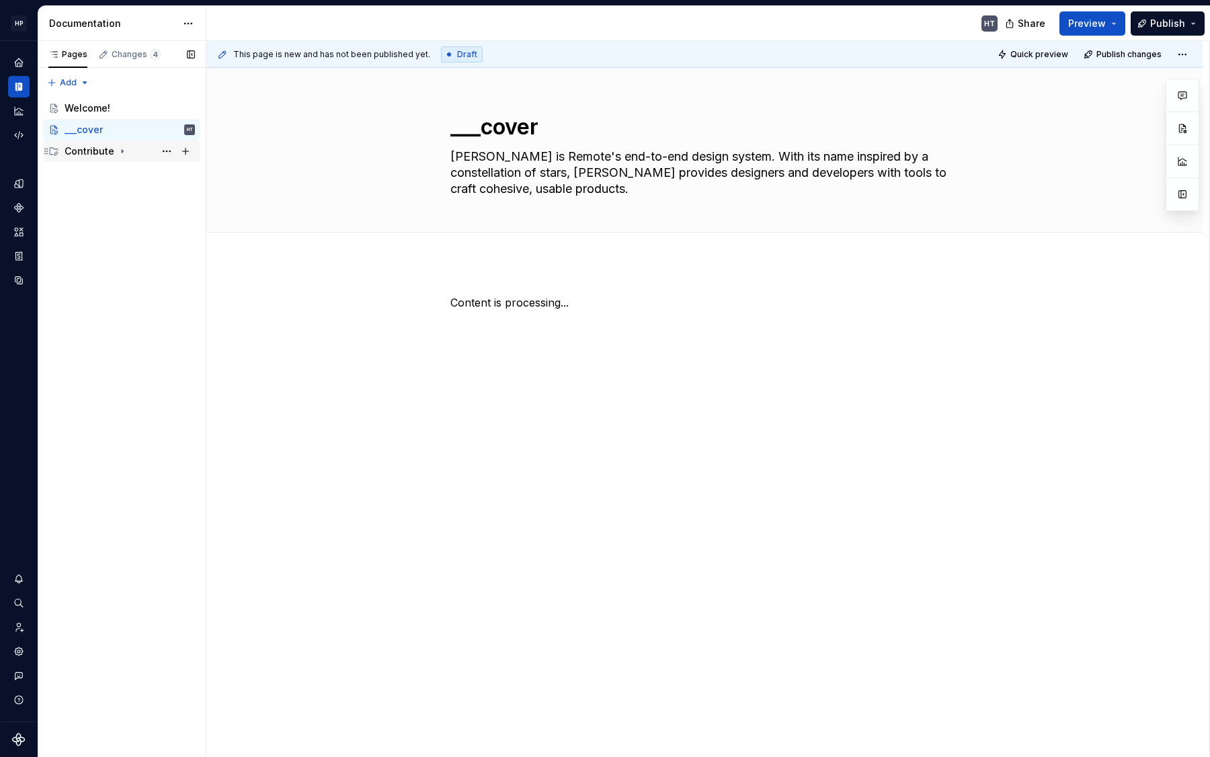
click at [92, 149] on div "Contribute" at bounding box center [90, 150] width 50 height 13
click at [107, 168] on div "Contributing" at bounding box center [106, 172] width 58 height 13
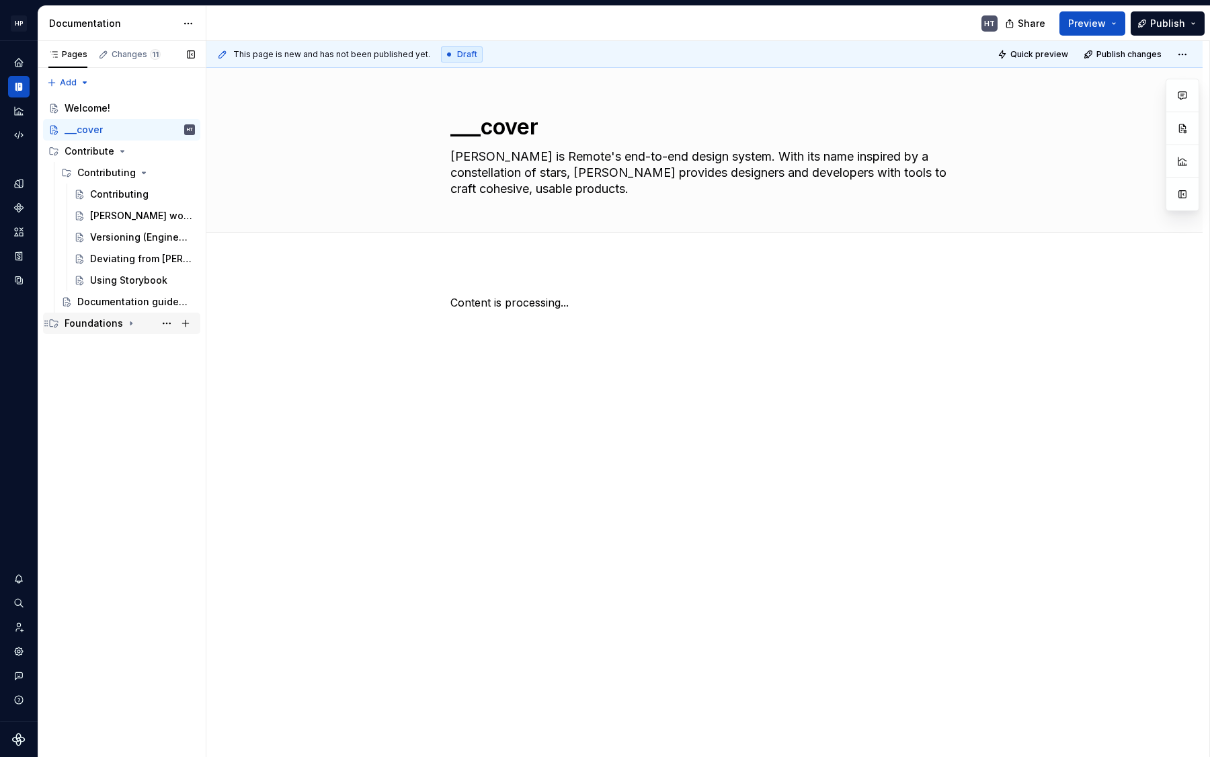
click at [126, 322] on icon "Page tree" at bounding box center [131, 323] width 11 height 11
click at [94, 351] on div "Accessibility" at bounding box center [136, 344] width 118 height 19
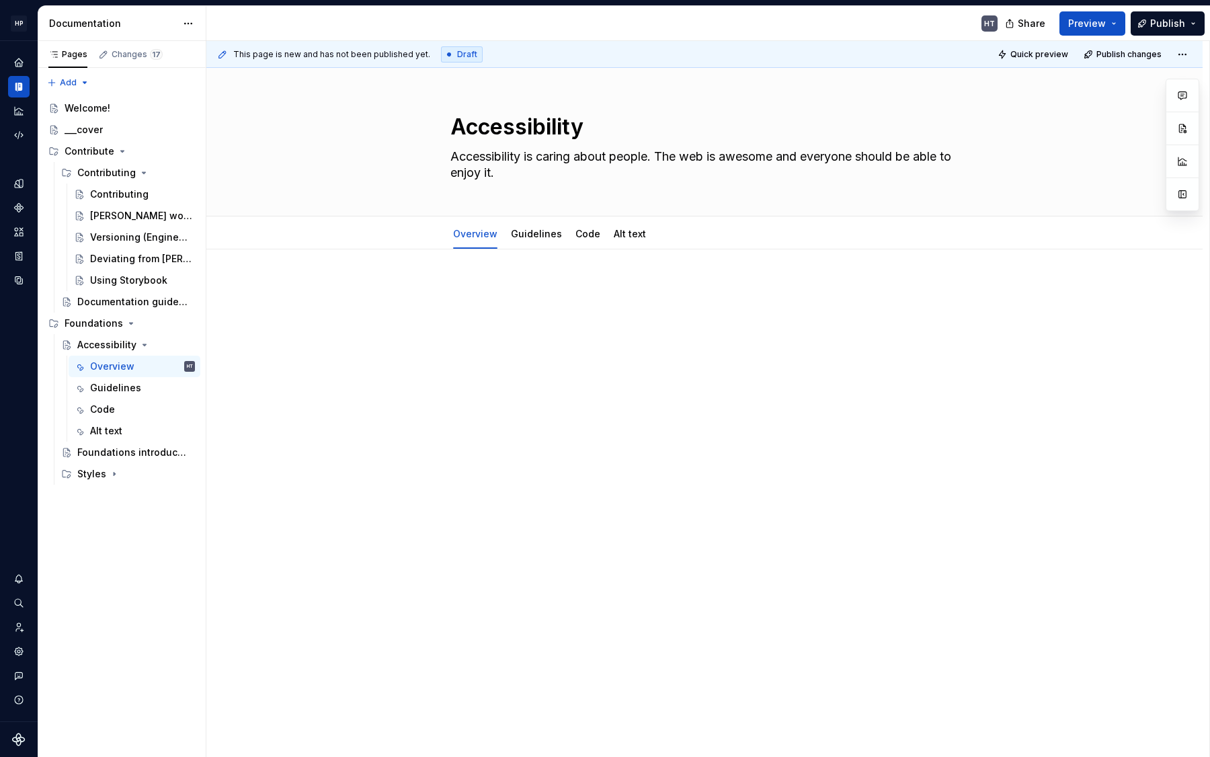
click at [114, 453] on div "Foundations introduction" at bounding box center [132, 452] width 111 height 13
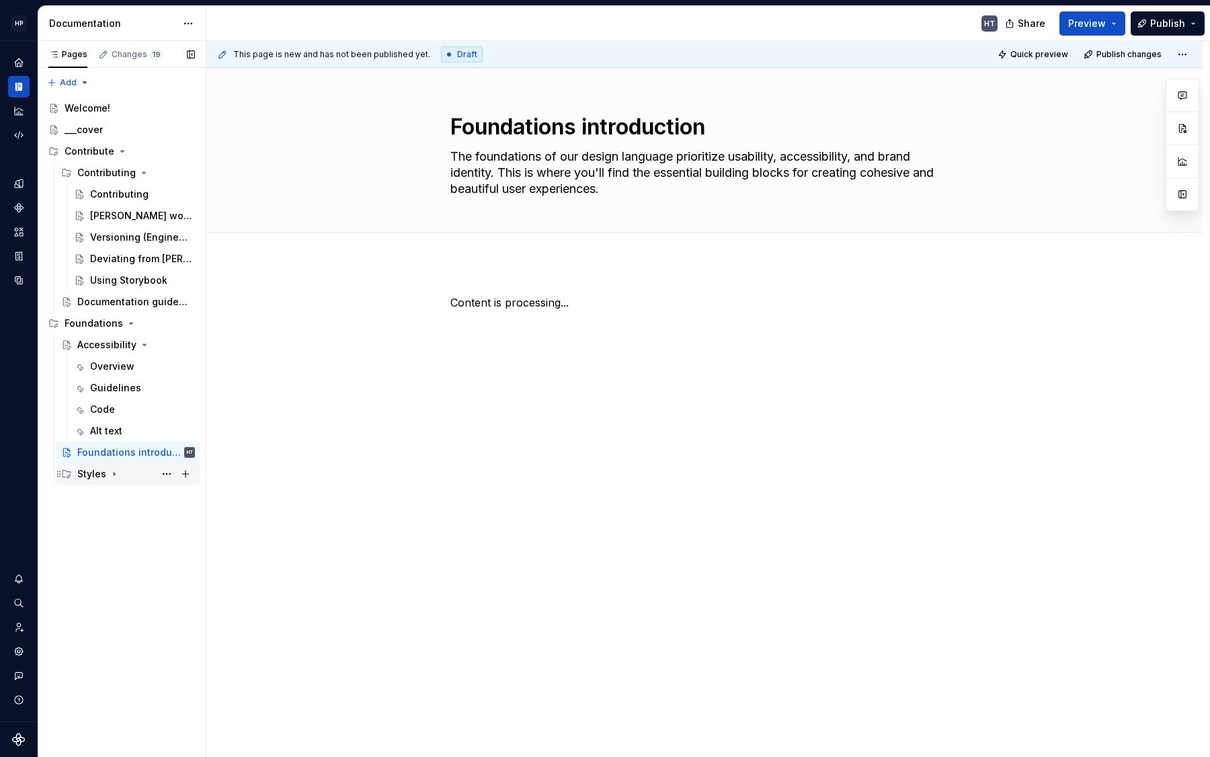
click at [114, 472] on icon "Page tree" at bounding box center [114, 473] width 11 height 11
click at [120, 488] on div "Animation" at bounding box center [142, 495] width 105 height 19
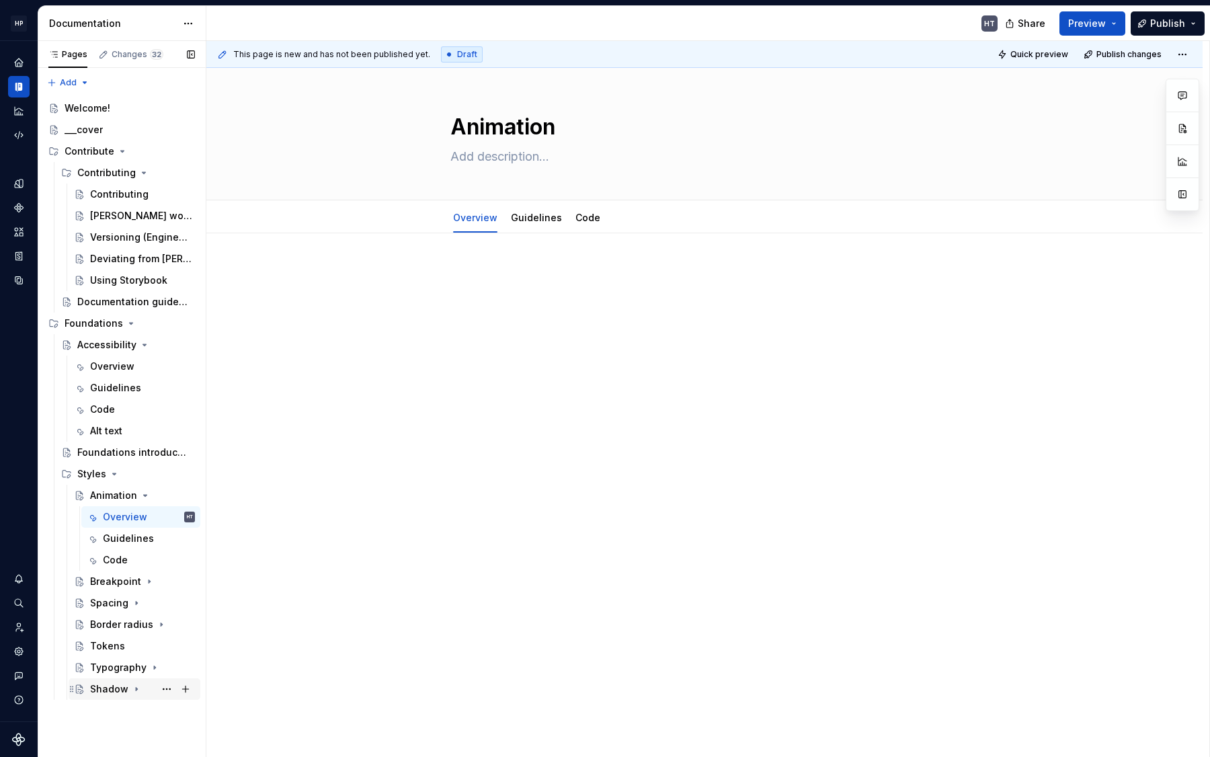
click at [131, 688] on icon "Page tree" at bounding box center [136, 688] width 11 height 11
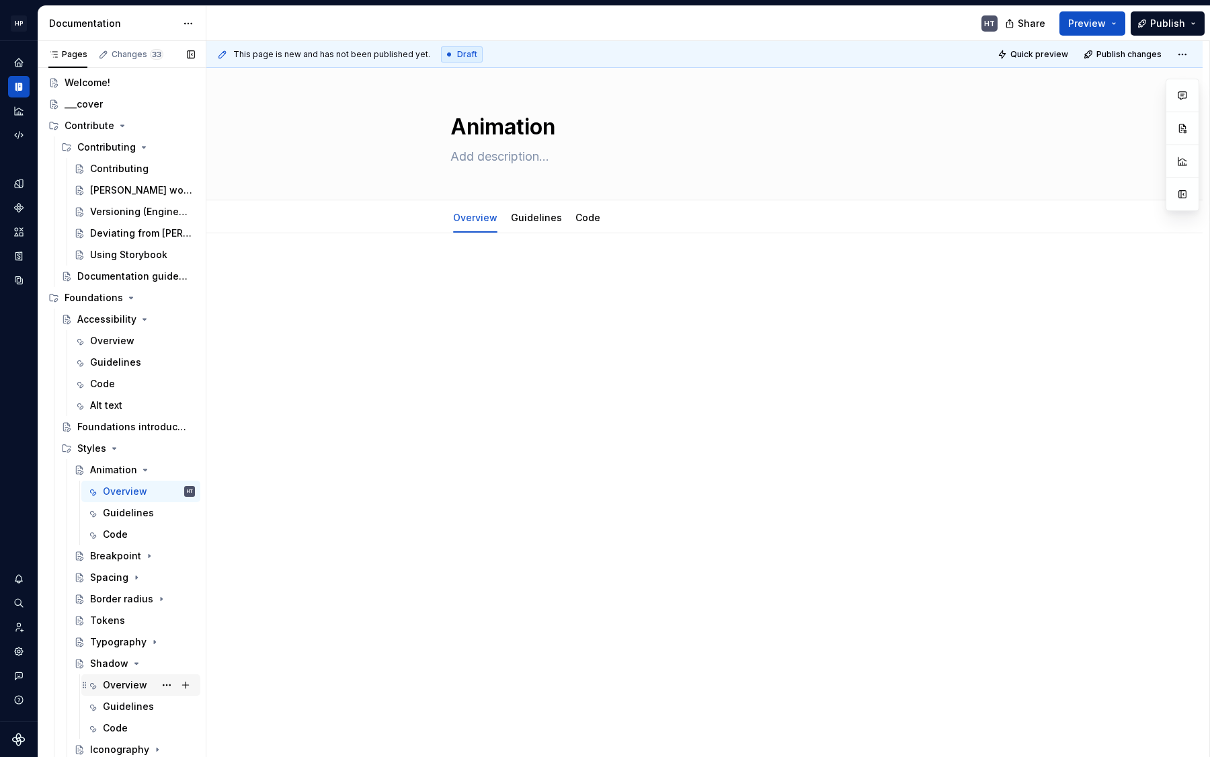
click at [126, 664] on div "Shadow" at bounding box center [109, 663] width 38 height 13
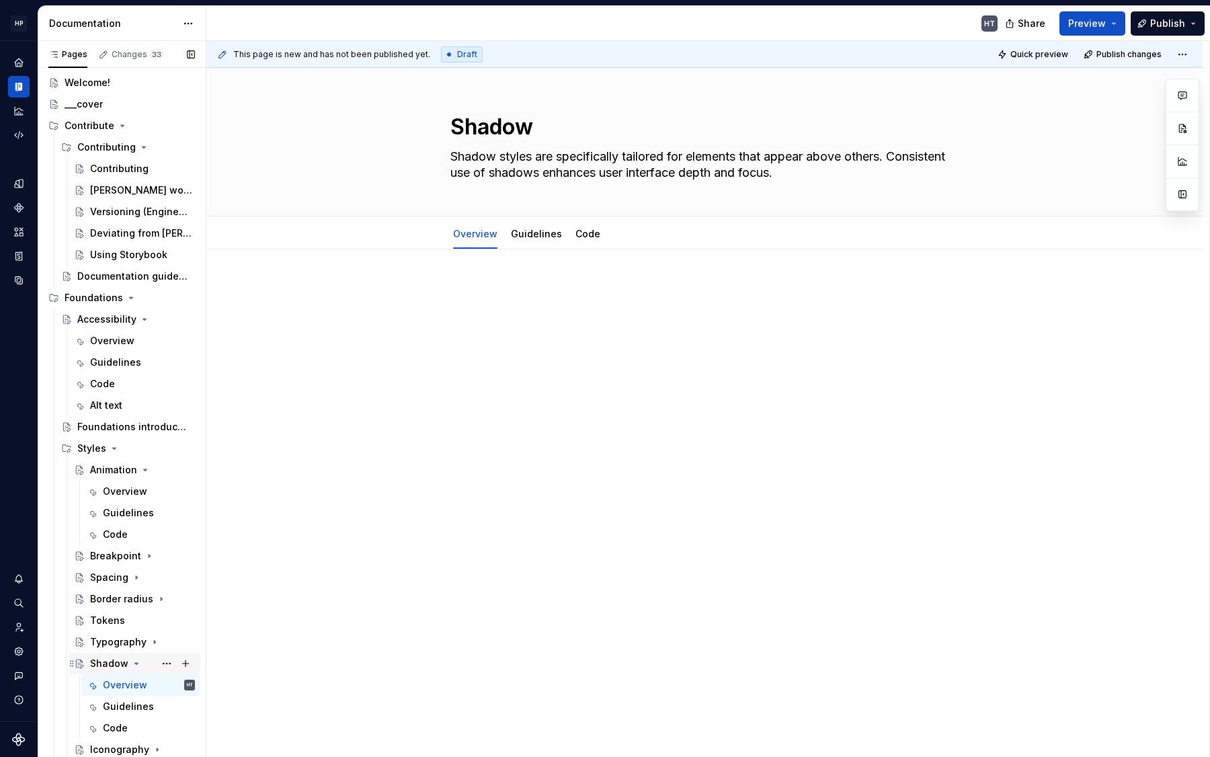
click at [139, 658] on icon "Page tree" at bounding box center [136, 663] width 11 height 11
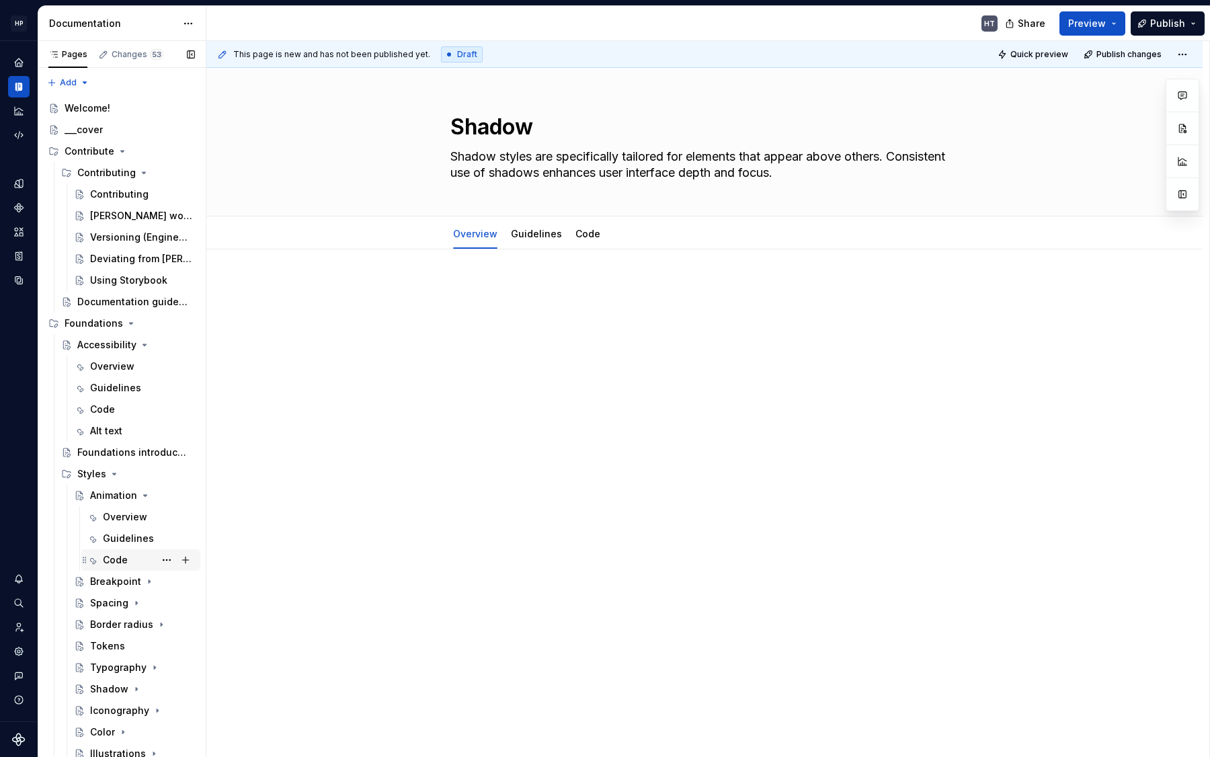
scroll to position [47, 0]
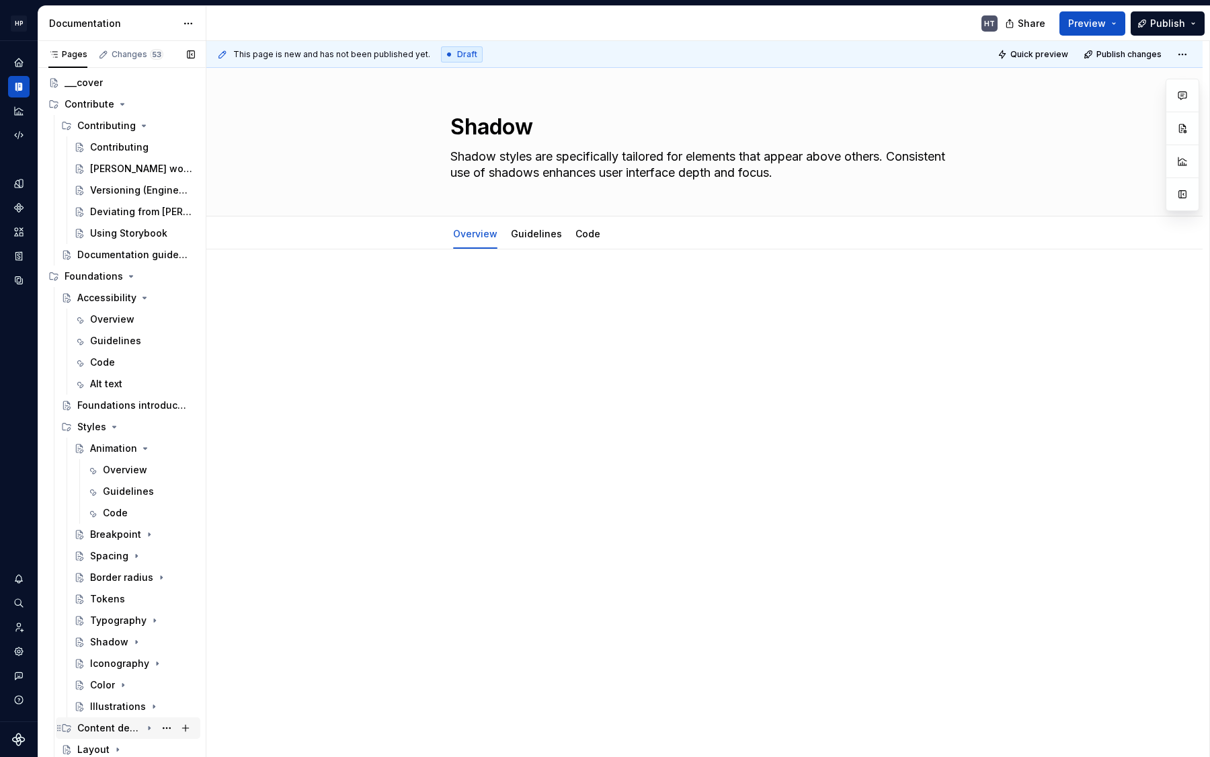
click at [131, 723] on div "Content design" at bounding box center [109, 727] width 64 height 13
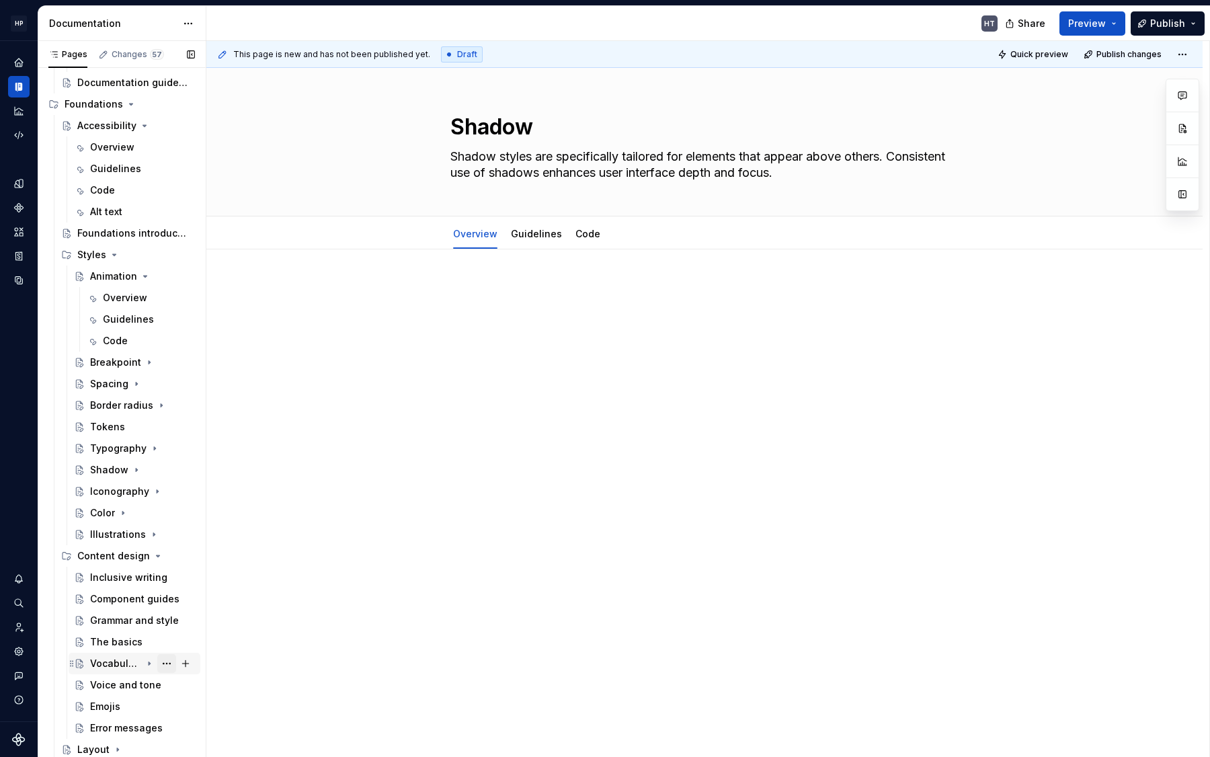
scroll to position [241, 0]
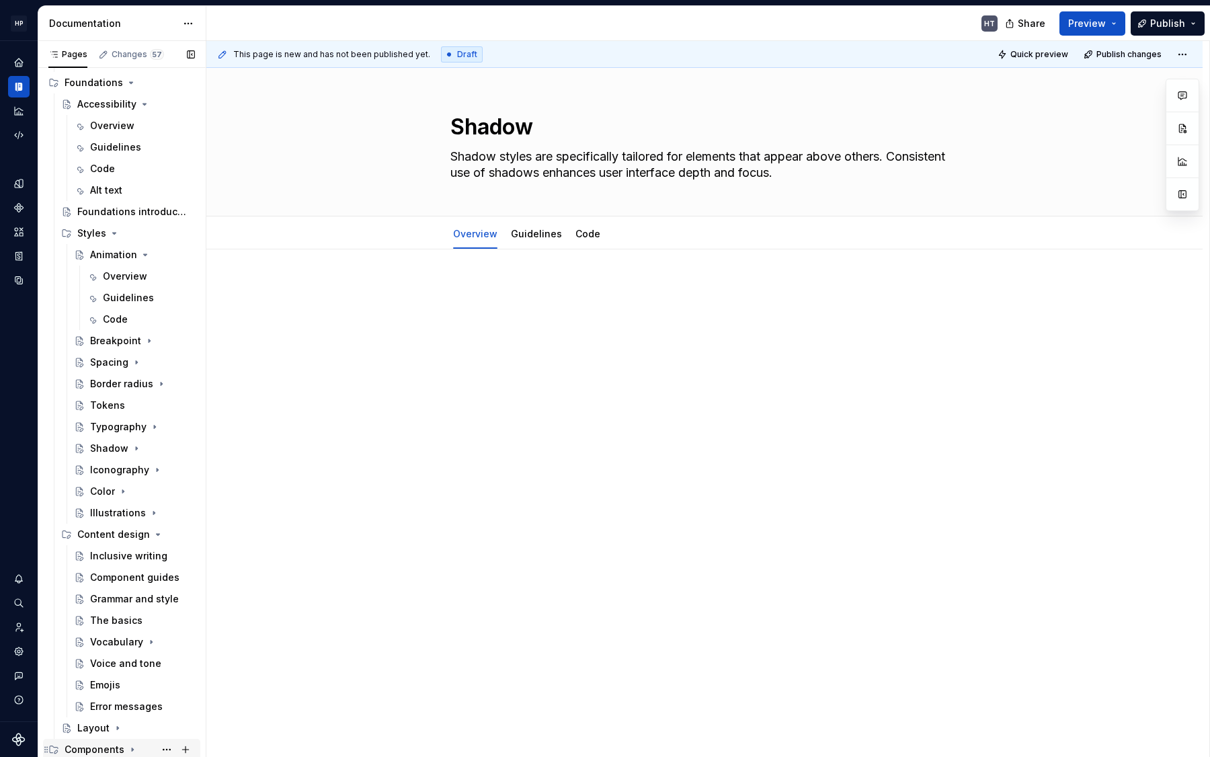
click at [114, 741] on div "Components" at bounding box center [130, 749] width 130 height 19
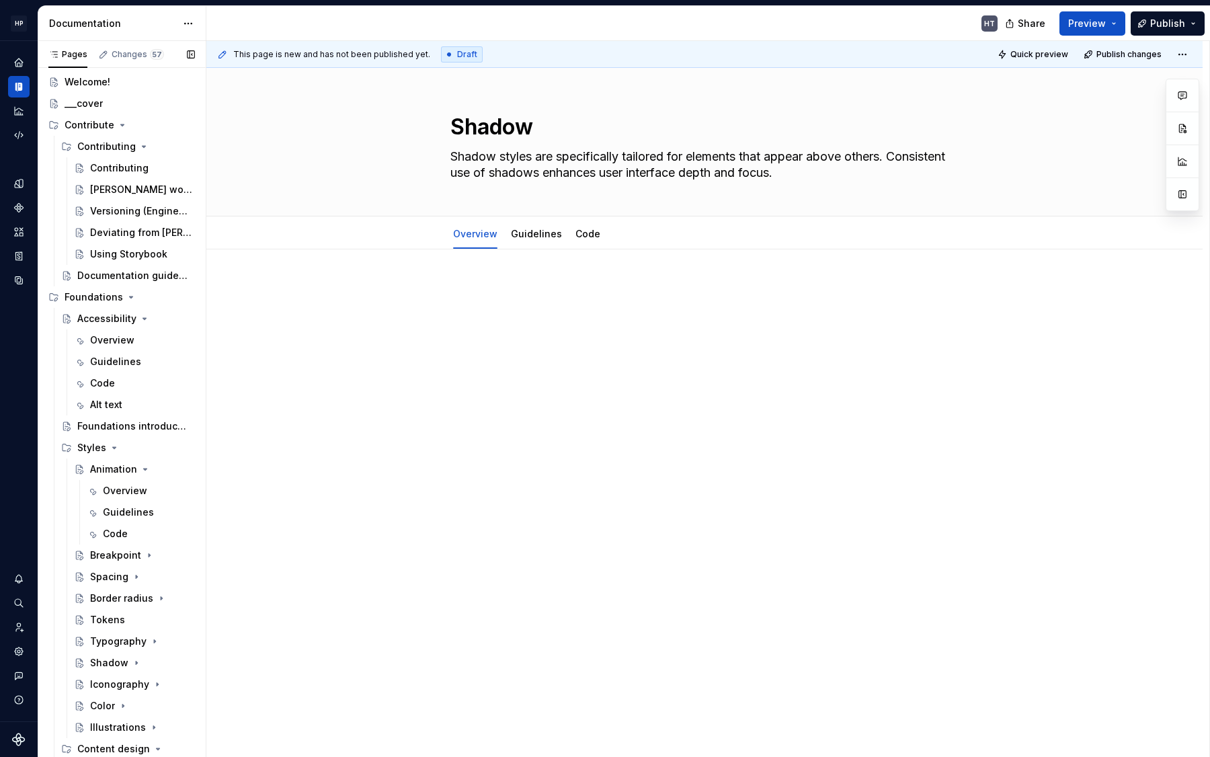
scroll to position [0, 0]
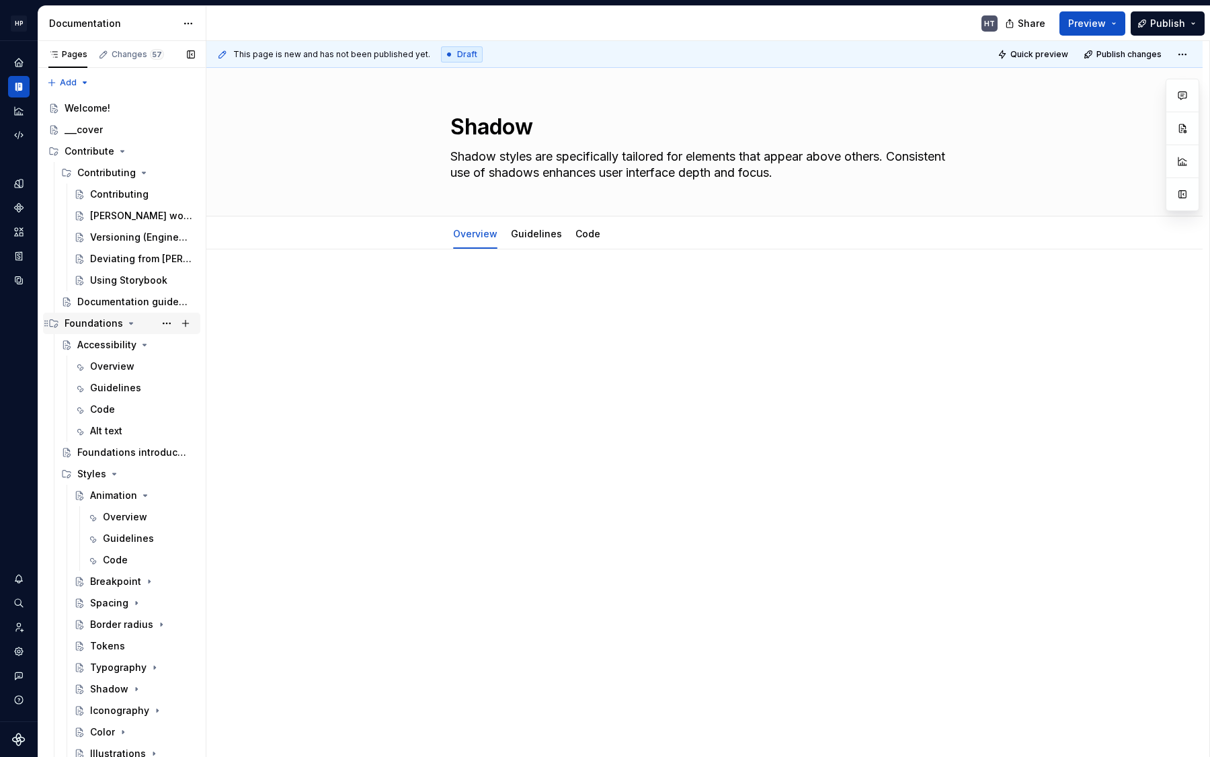
click at [117, 321] on div "Foundations" at bounding box center [94, 323] width 58 height 13
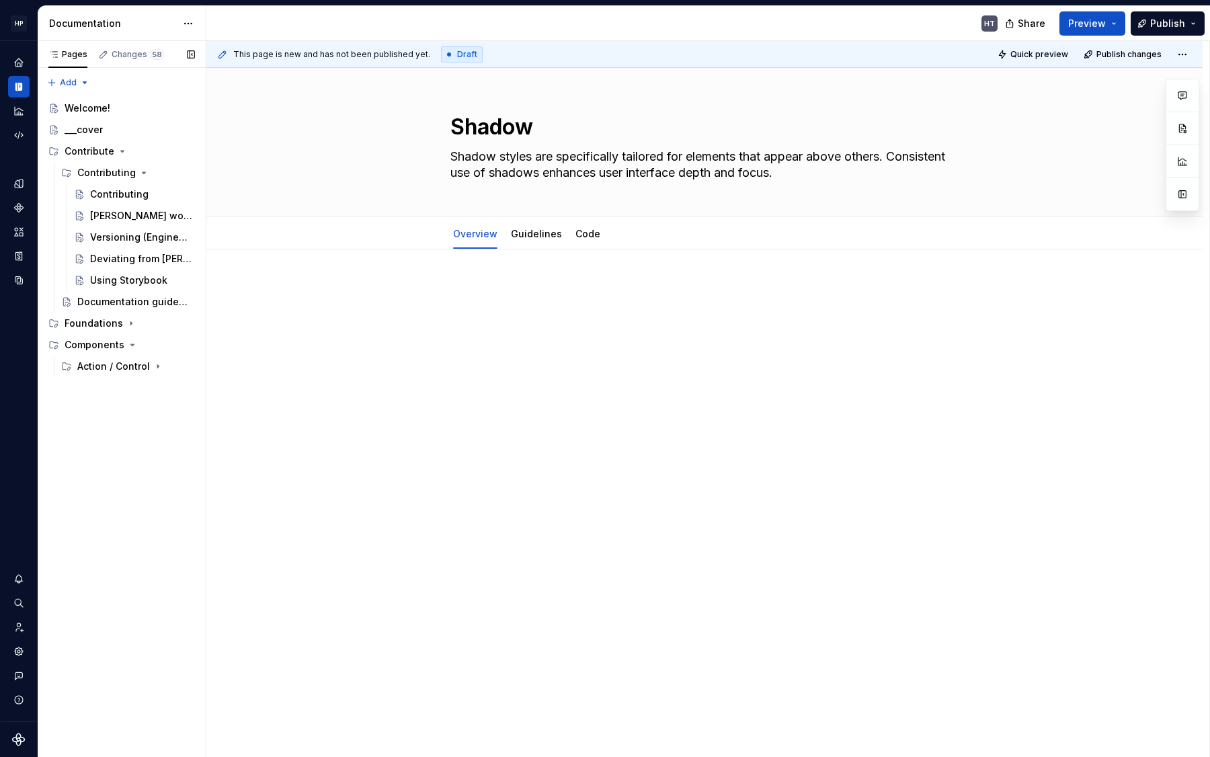
click at [102, 364] on div "Action / Control" at bounding box center [113, 366] width 73 height 13
click at [103, 510] on div "Card Actions" at bounding box center [115, 516] width 51 height 13
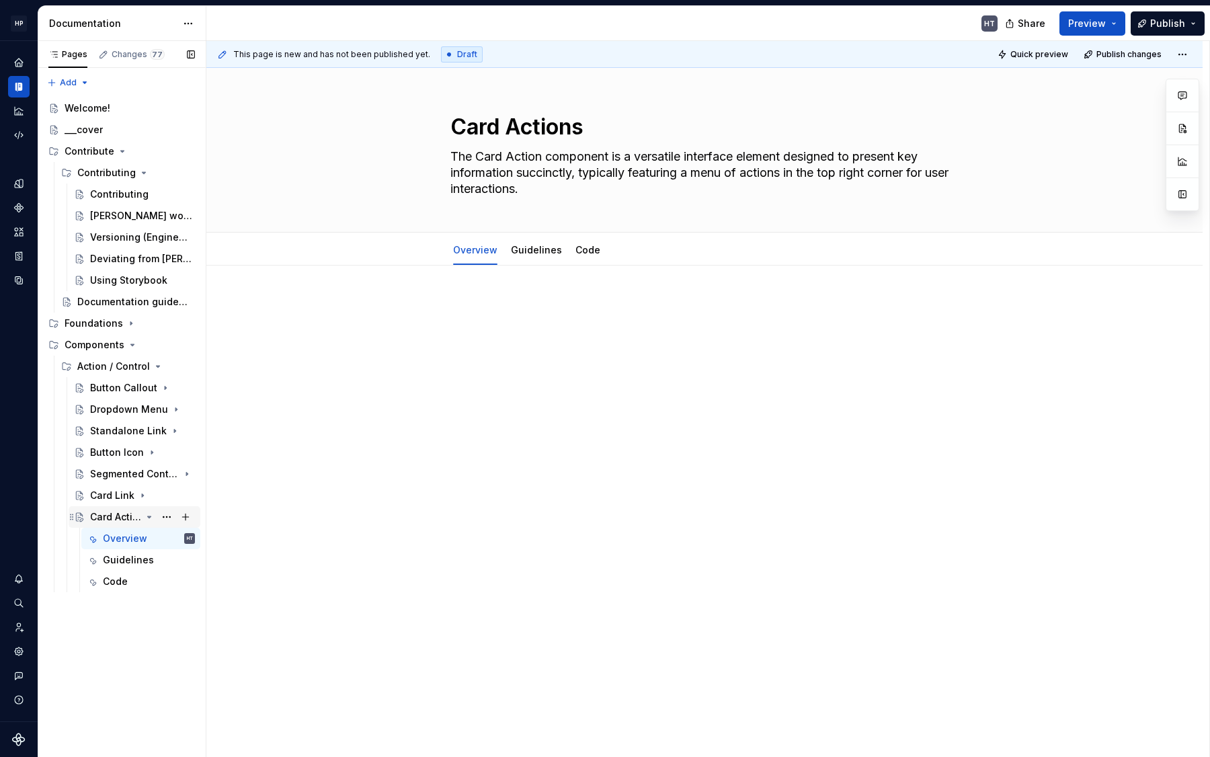
click at [106, 510] on div "Card Actions" at bounding box center [115, 516] width 51 height 13
click at [118, 515] on div "Card Actions" at bounding box center [115, 516] width 51 height 13
click at [101, 607] on div "Chip" at bounding box center [101, 602] width 22 height 13
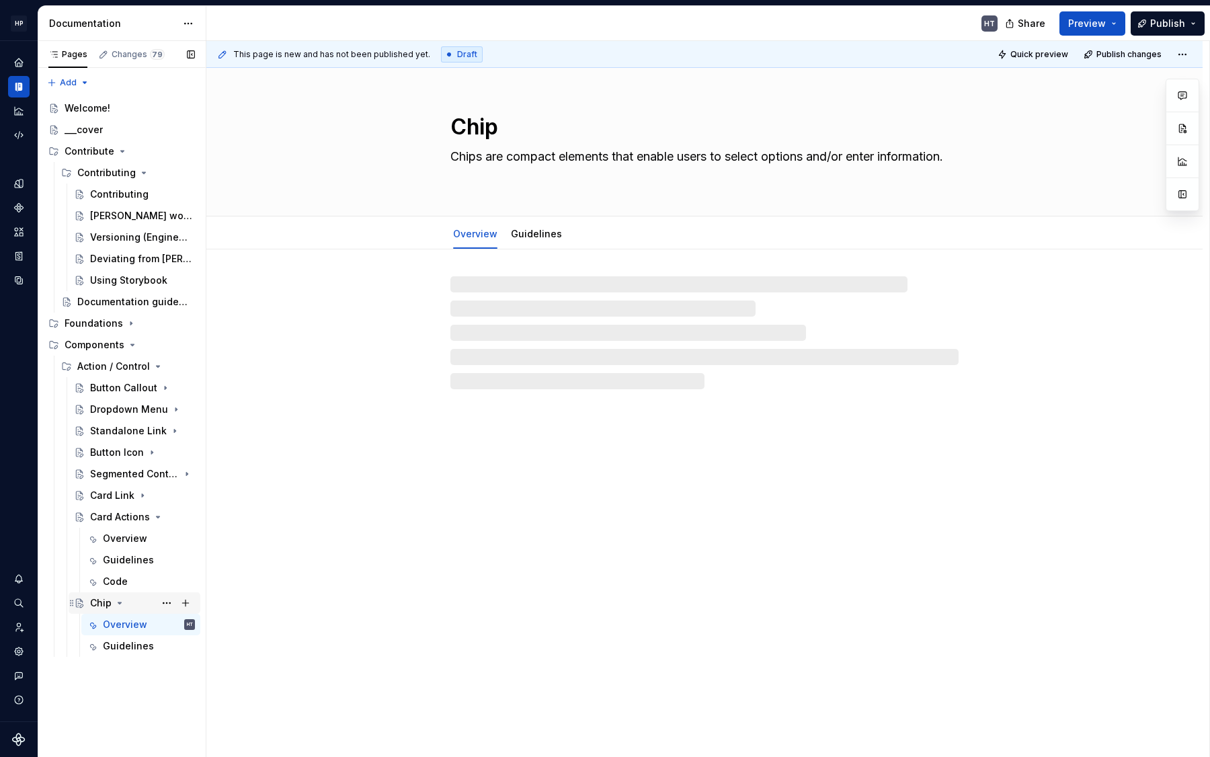
click at [101, 607] on div "Chip" at bounding box center [101, 602] width 22 height 13
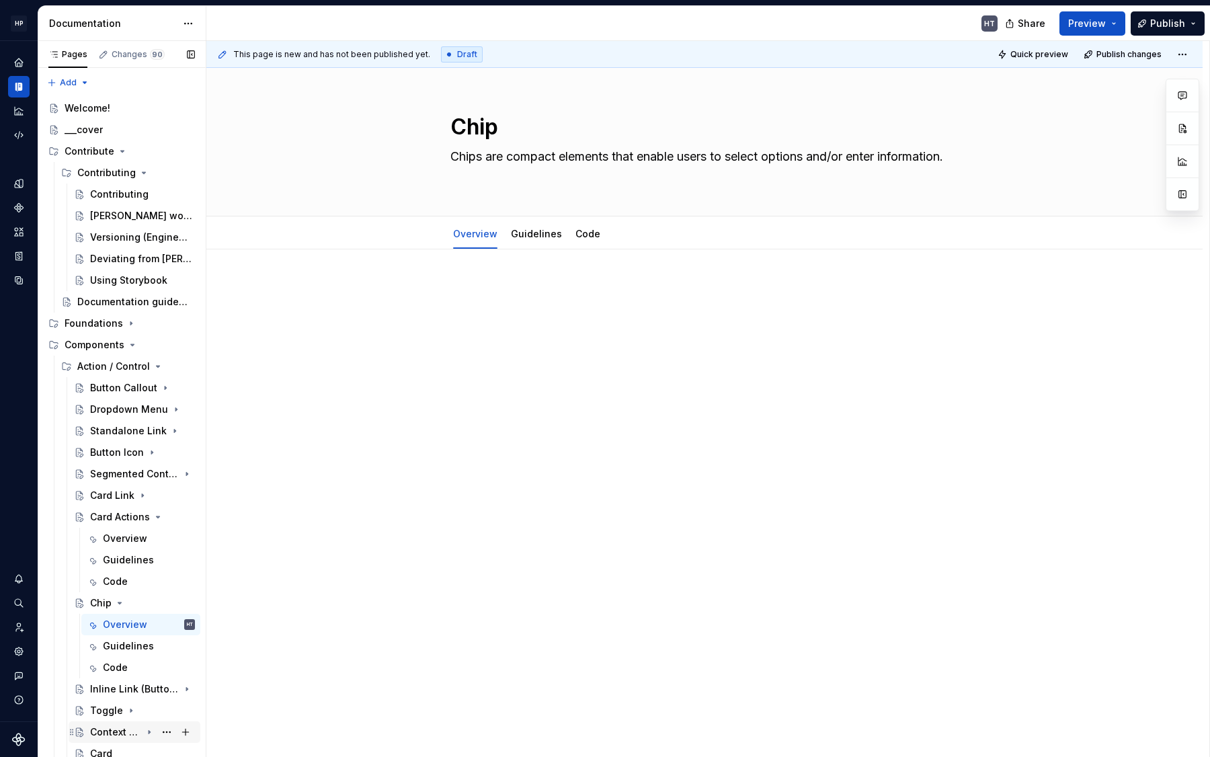
click at [95, 728] on div "Context Menu" at bounding box center [115, 731] width 51 height 13
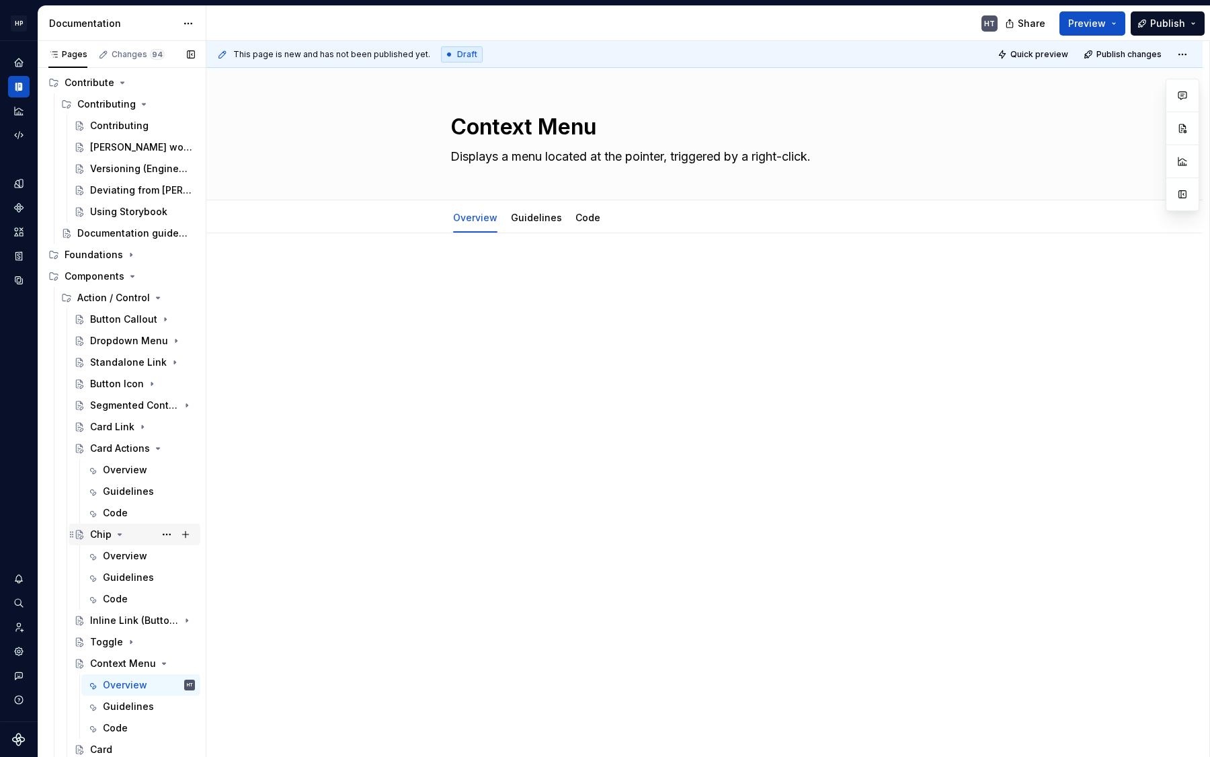
scroll to position [112, 0]
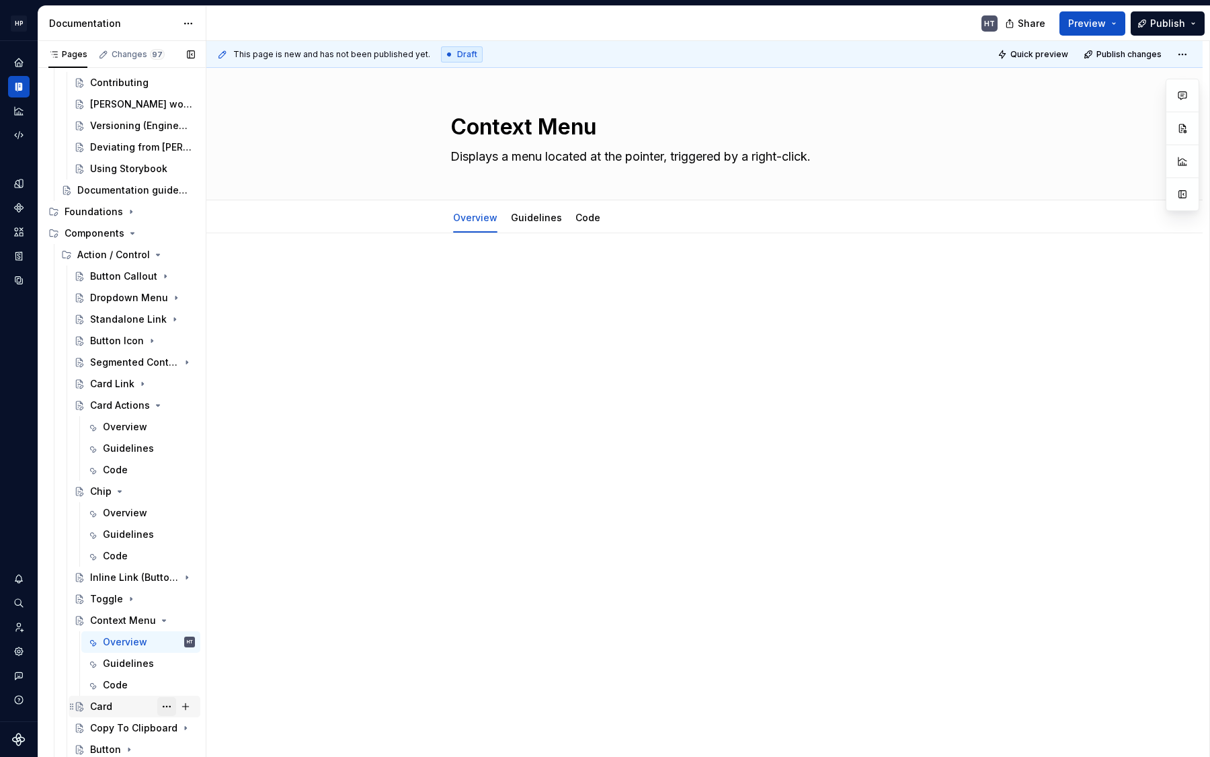
click at [161, 708] on button "Page tree" at bounding box center [166, 706] width 19 height 19
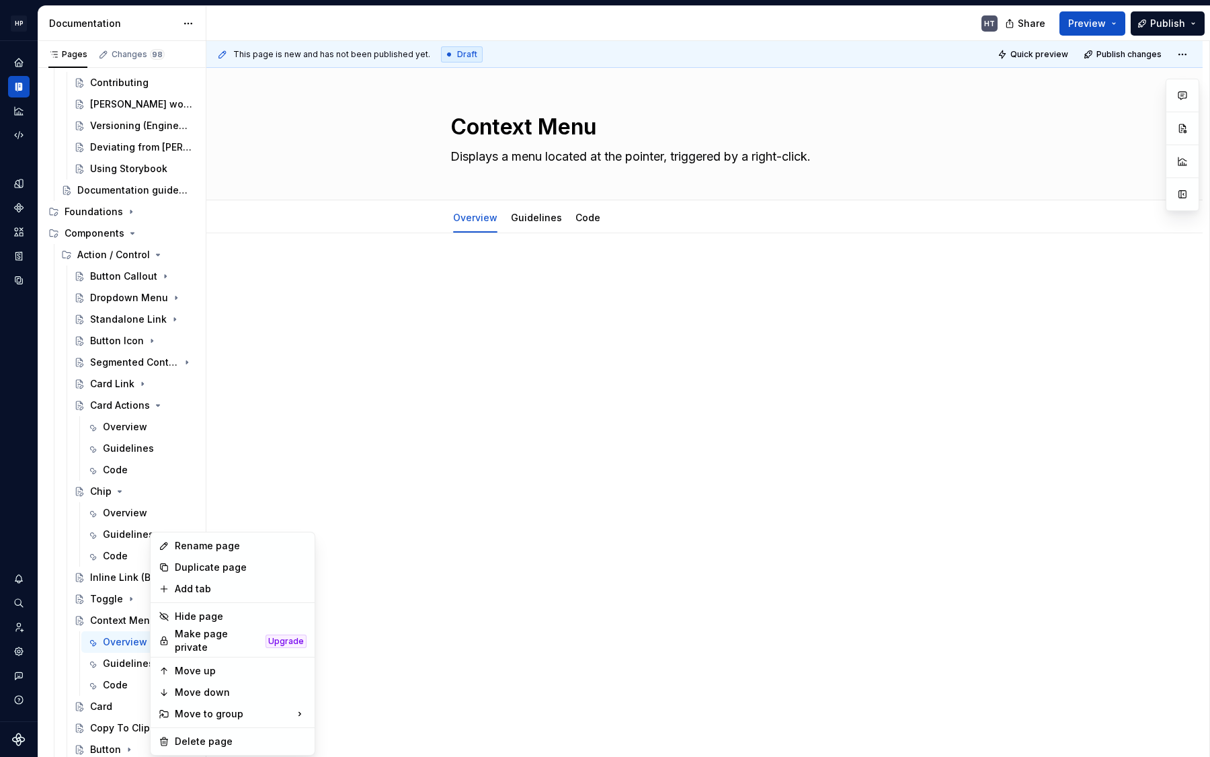
click at [263, 407] on html "HP [DOMAIN_NAME] HT Design system data Documentation HT Share Preview Publish P…" at bounding box center [605, 378] width 1210 height 757
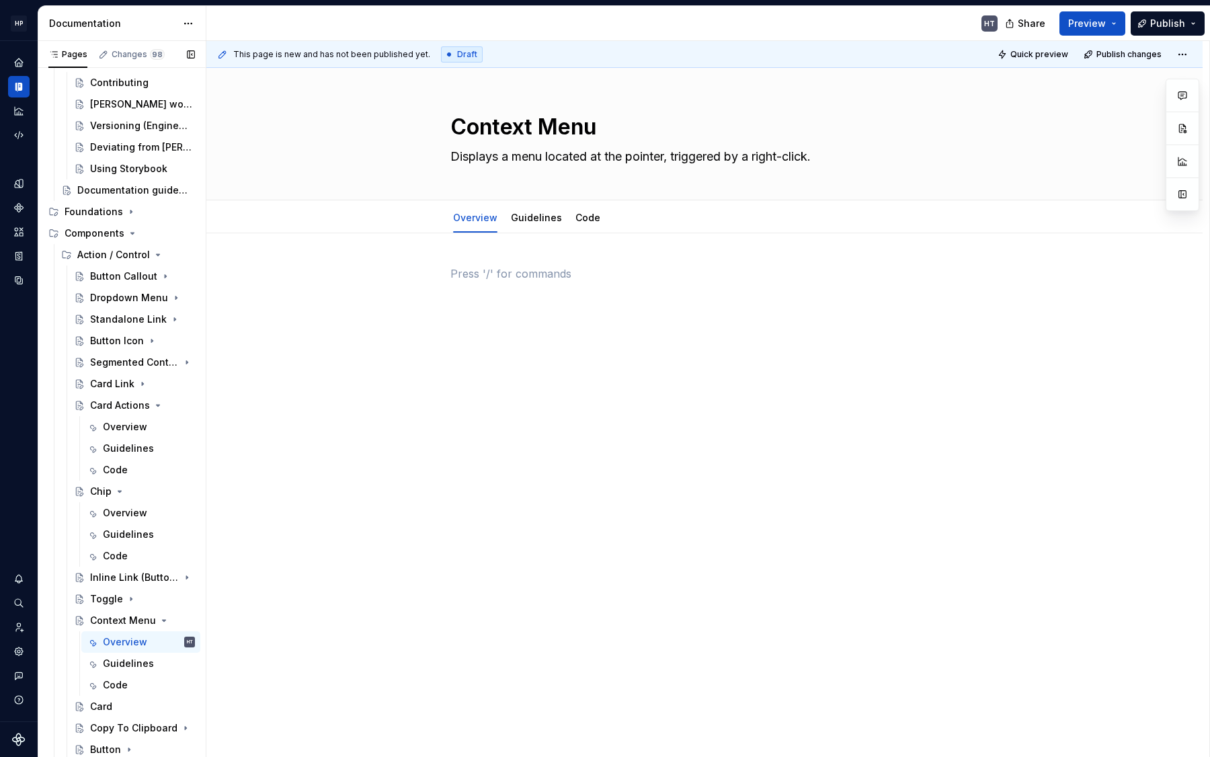
scroll to position [133, 0]
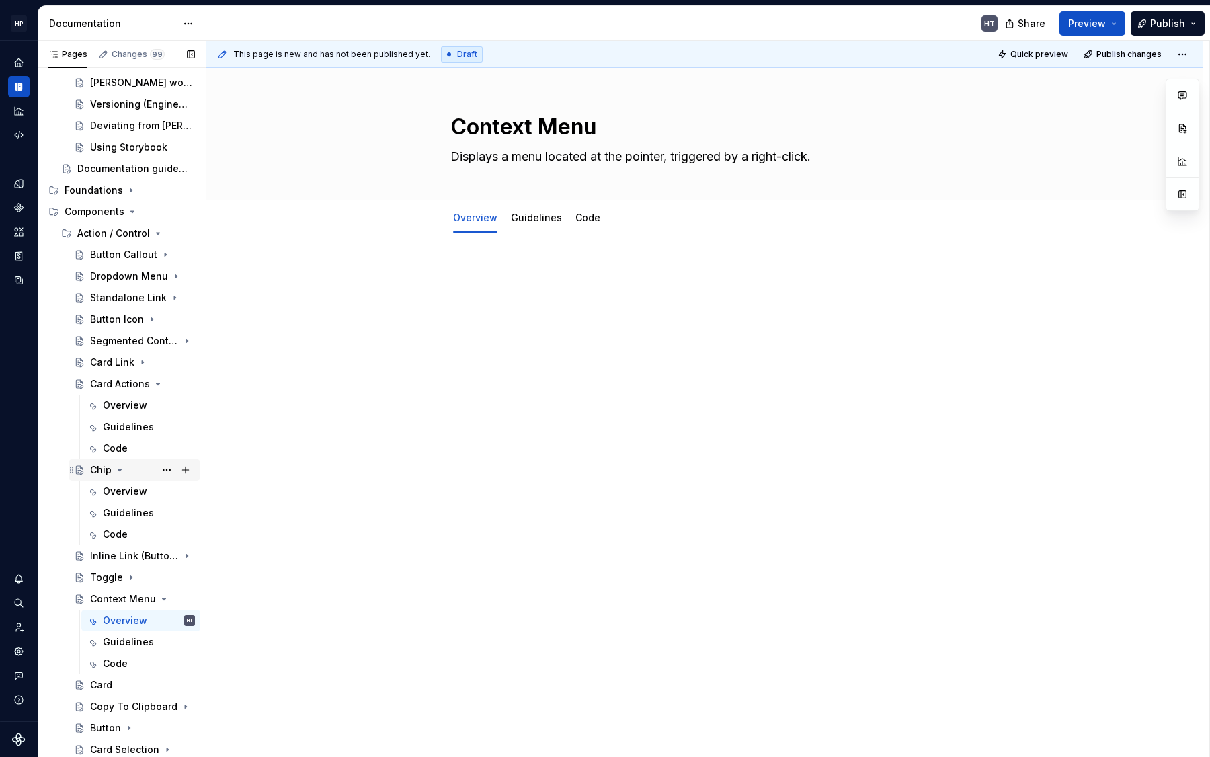
click at [84, 474] on icon "Page tree" at bounding box center [79, 469] width 11 height 11
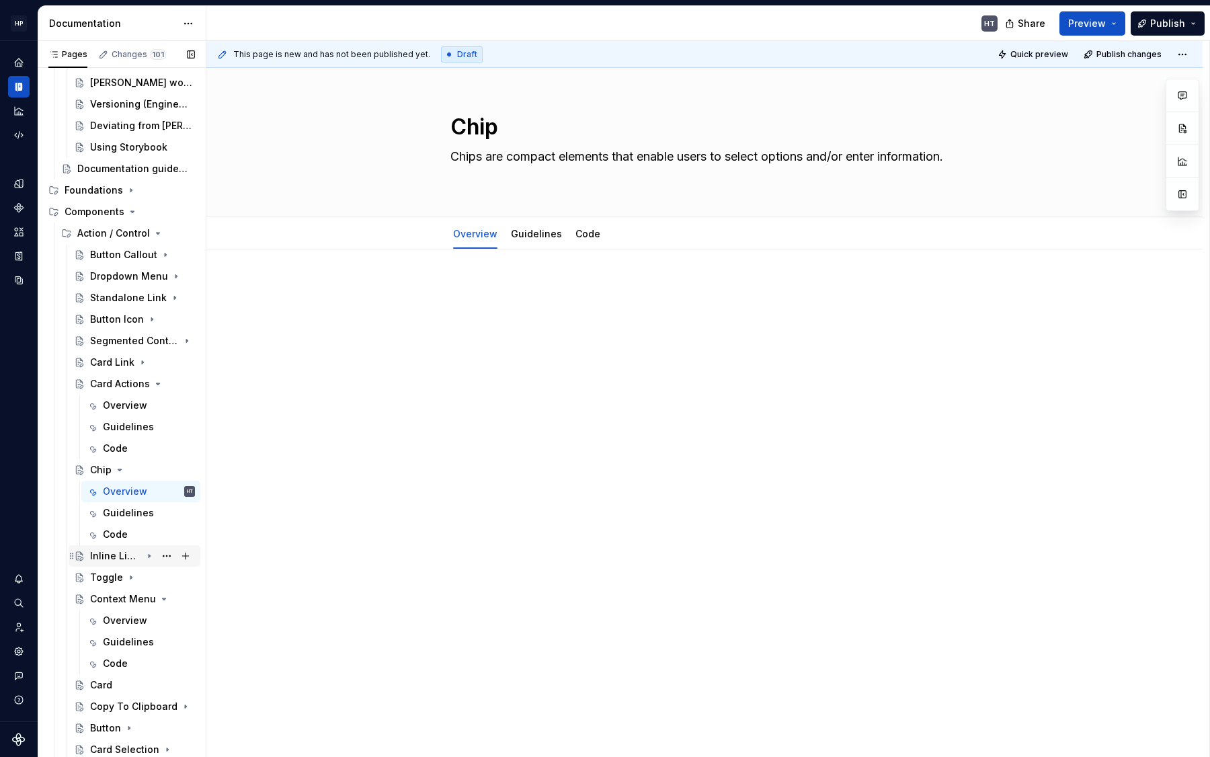
scroll to position [155, 0]
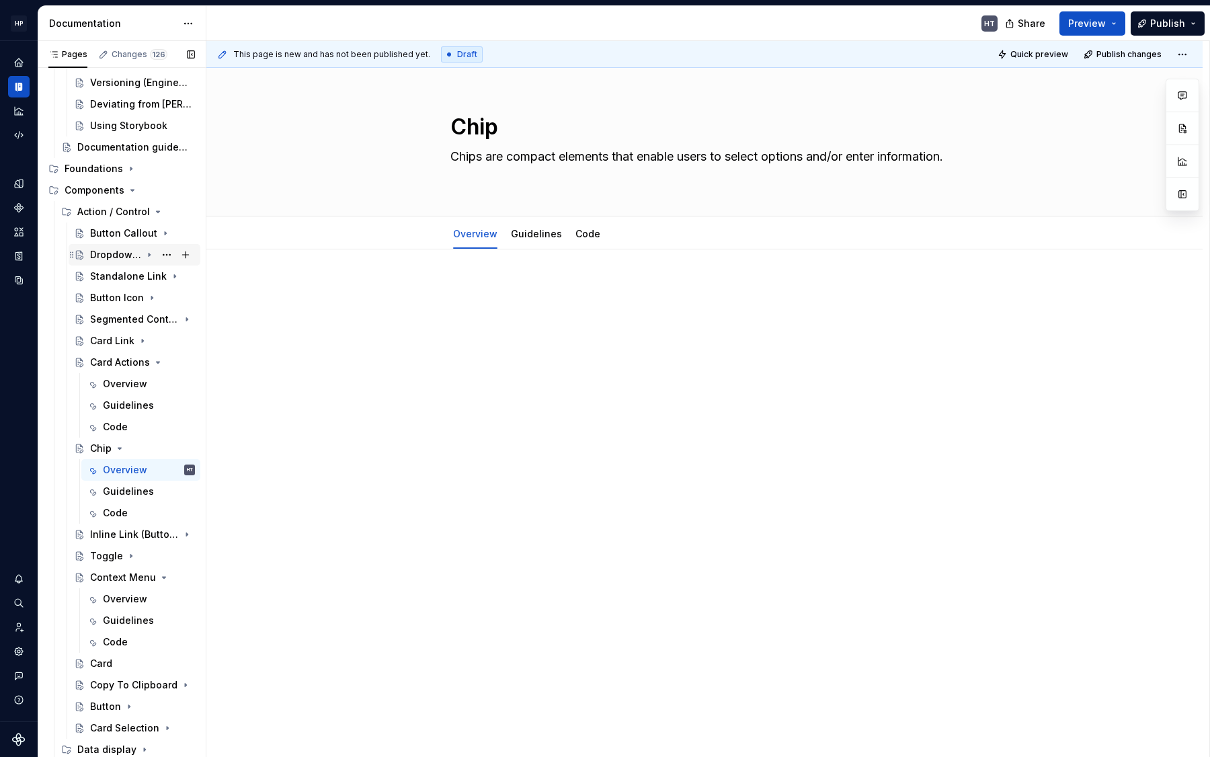
click at [94, 255] on div "Dropdown Menu" at bounding box center [115, 254] width 51 height 13
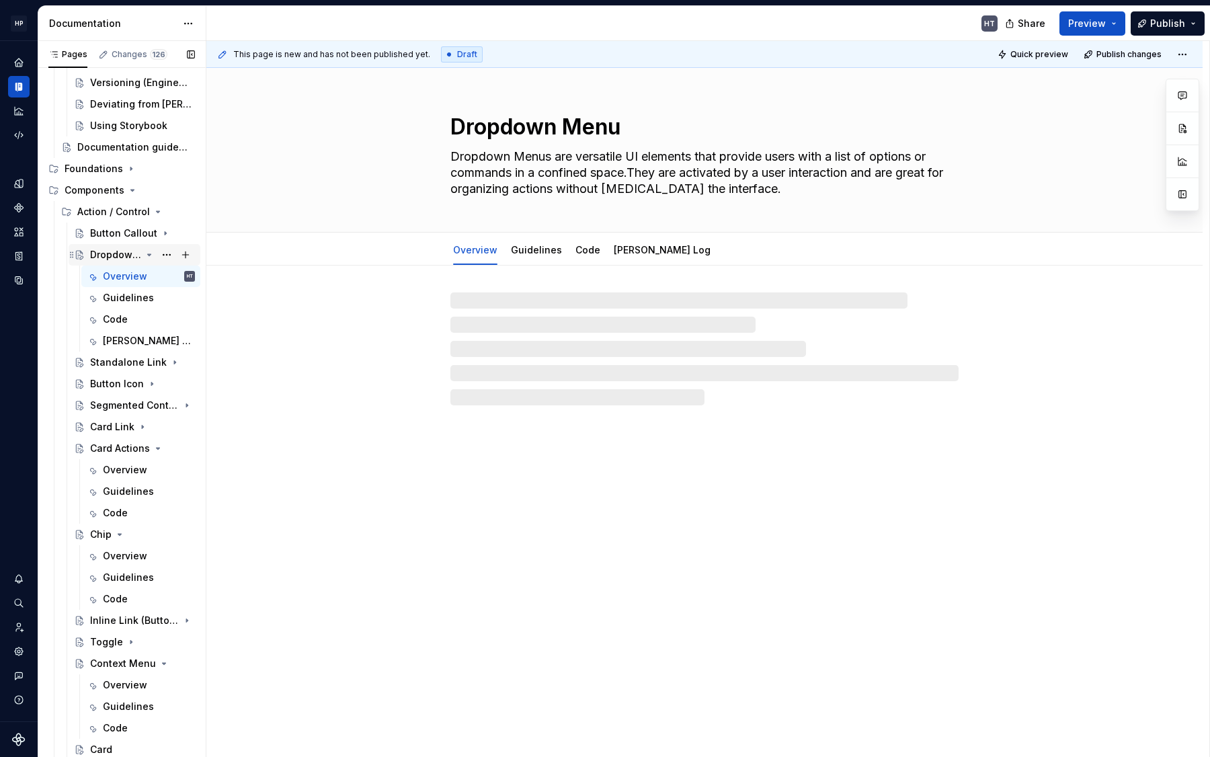
click at [94, 255] on div "Dropdown Menu" at bounding box center [115, 254] width 51 height 13
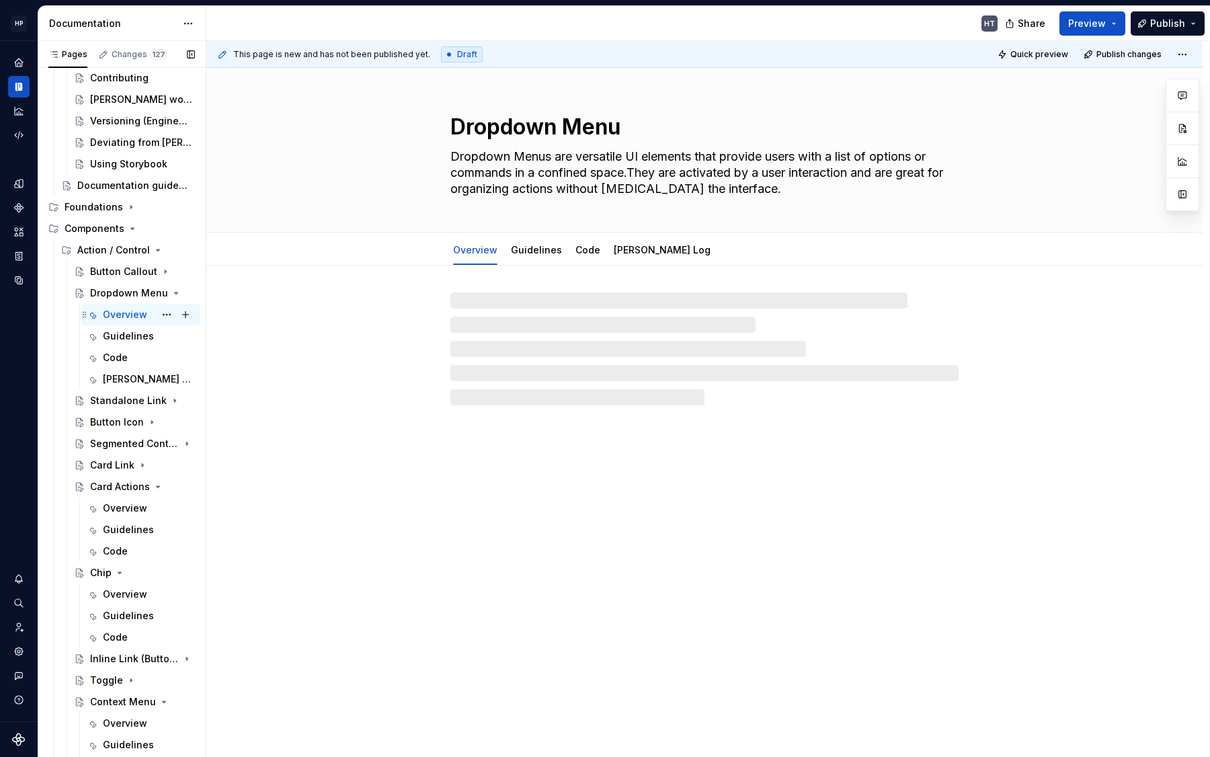
scroll to position [114, 0]
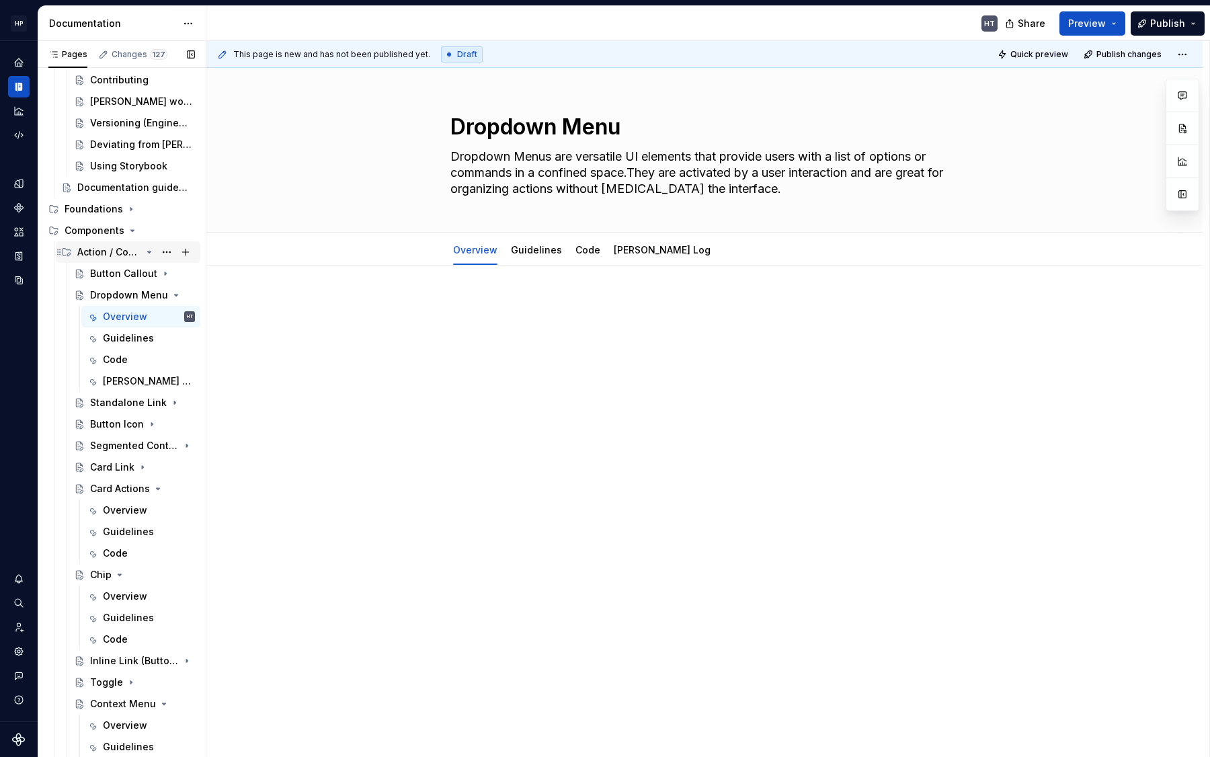
click at [98, 251] on div "Action / Control" at bounding box center [109, 251] width 64 height 13
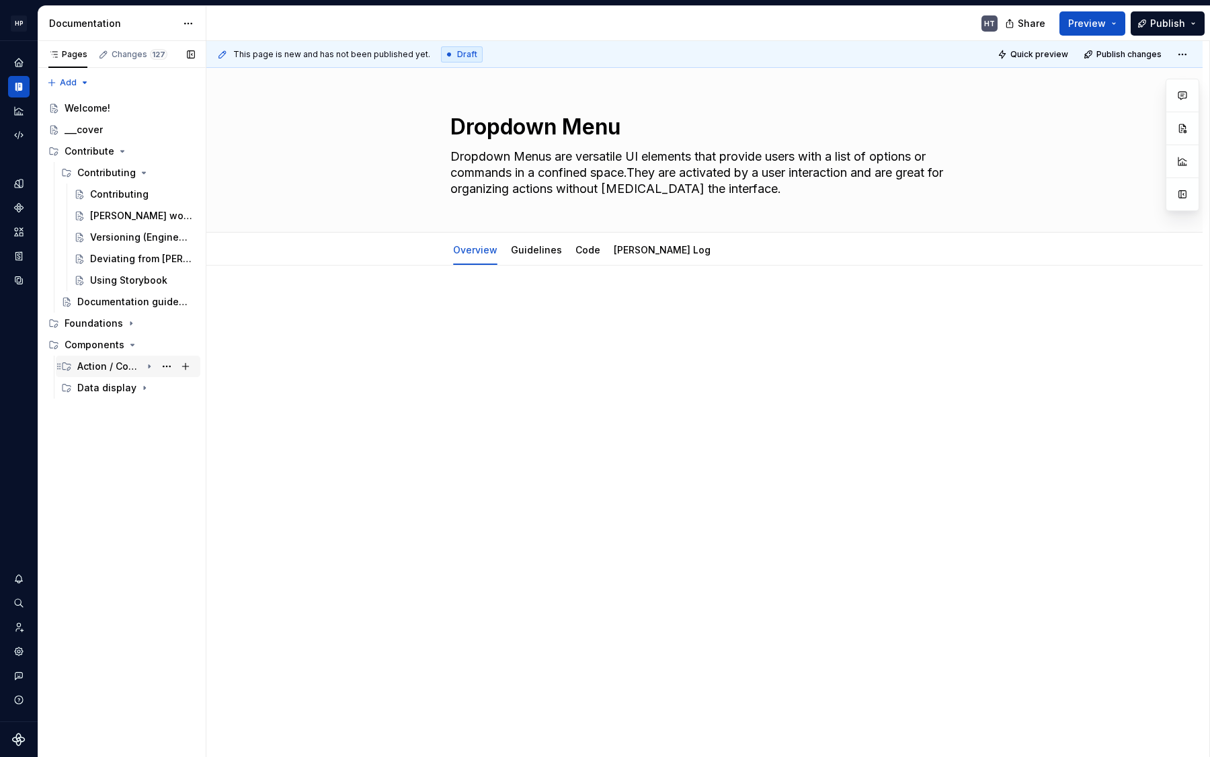
scroll to position [0, 0]
click at [100, 386] on div "Data display" at bounding box center [106, 387] width 59 height 13
click at [107, 367] on div "Action / Control" at bounding box center [109, 366] width 64 height 13
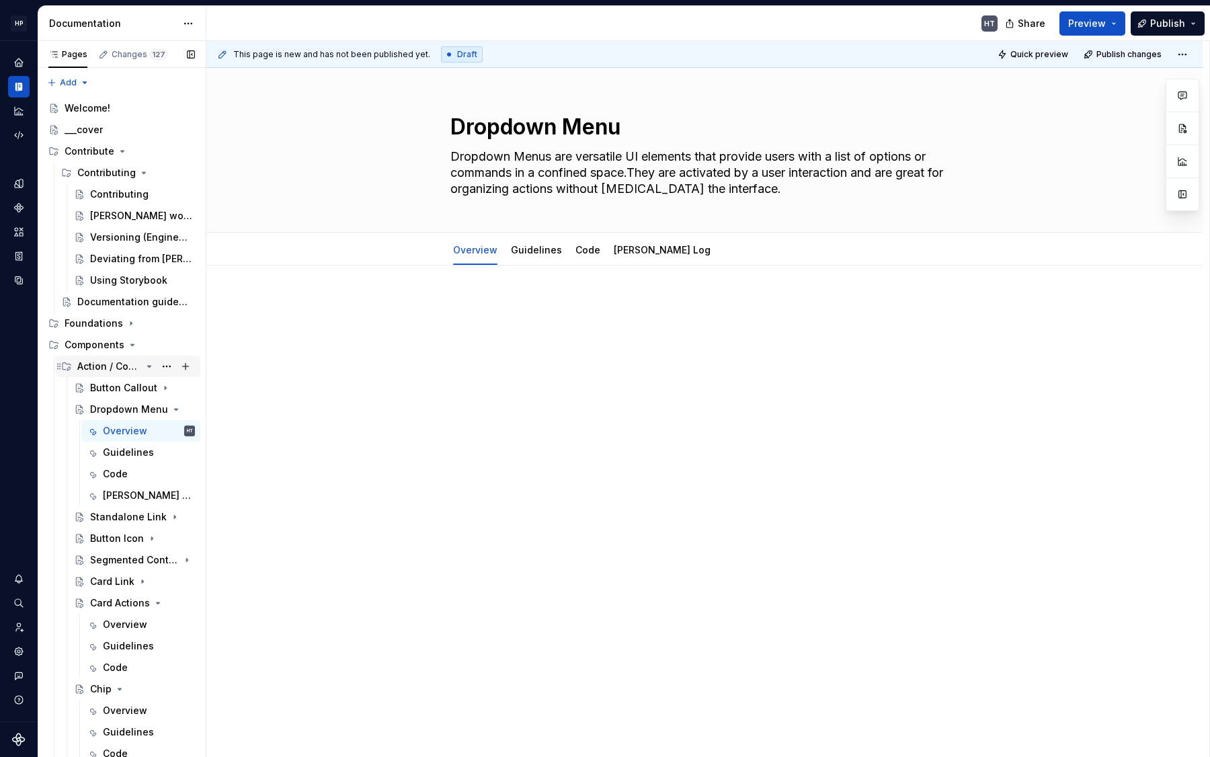
click at [107, 367] on div "Action / Control" at bounding box center [109, 366] width 64 height 13
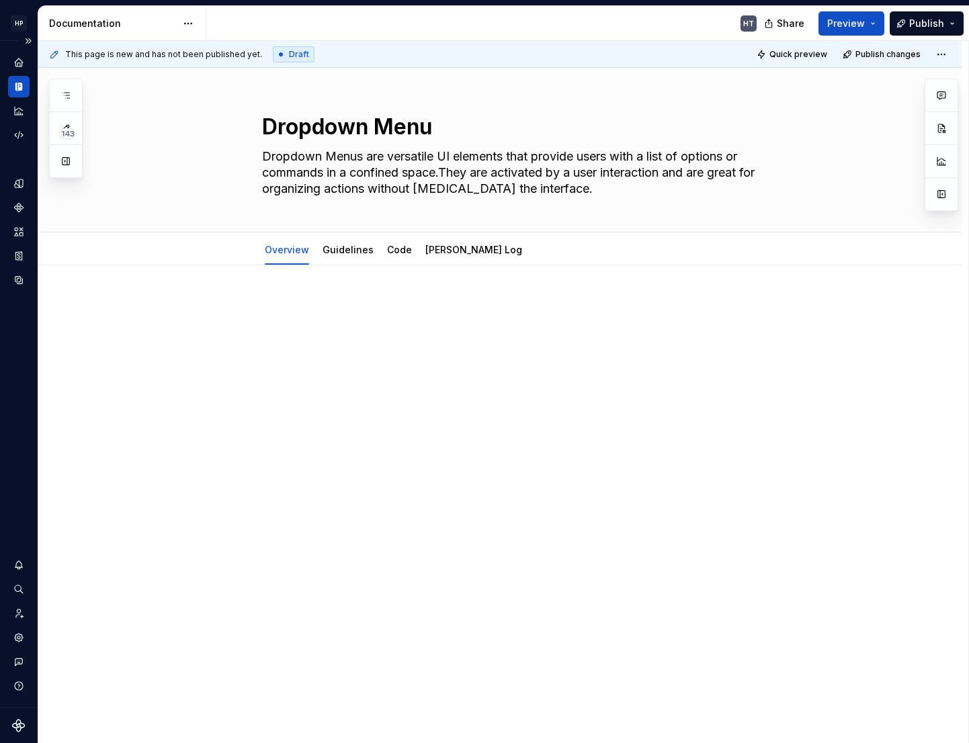
click at [33, 35] on button "Expand sidebar" at bounding box center [28, 41] width 19 height 19
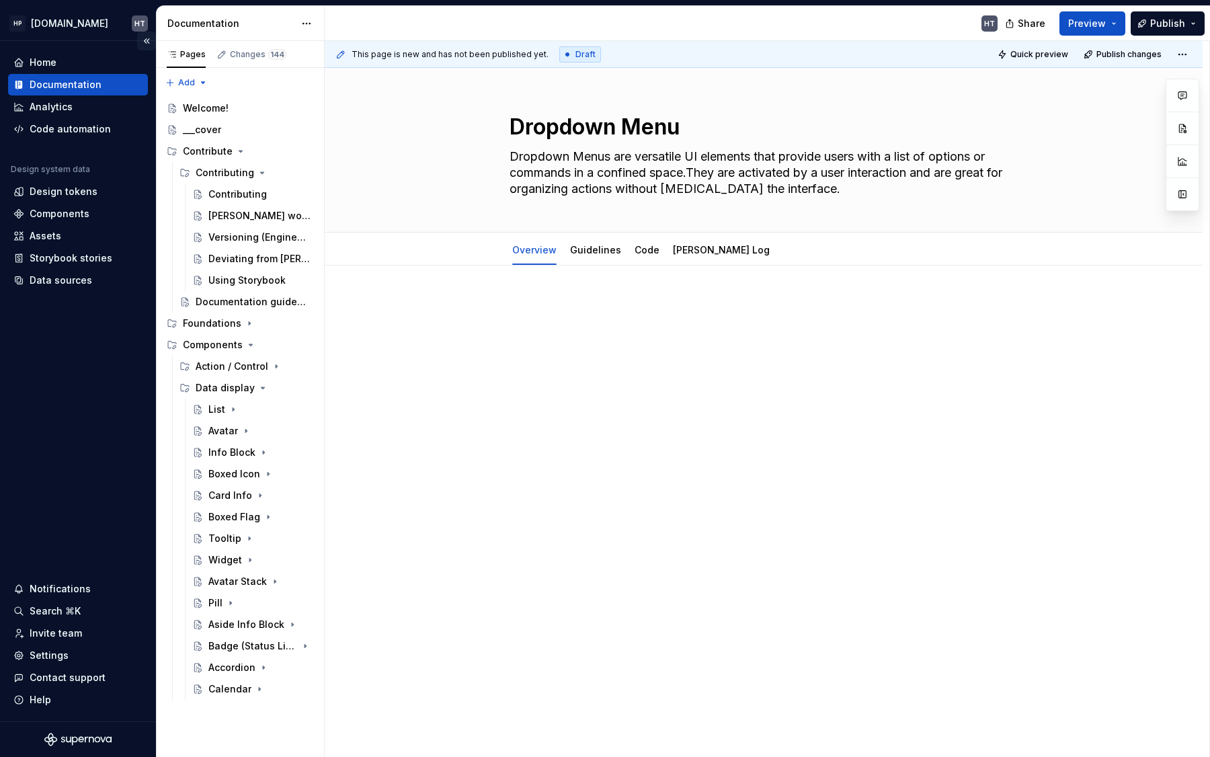
click at [146, 39] on button "Collapse sidebar" at bounding box center [146, 41] width 19 height 19
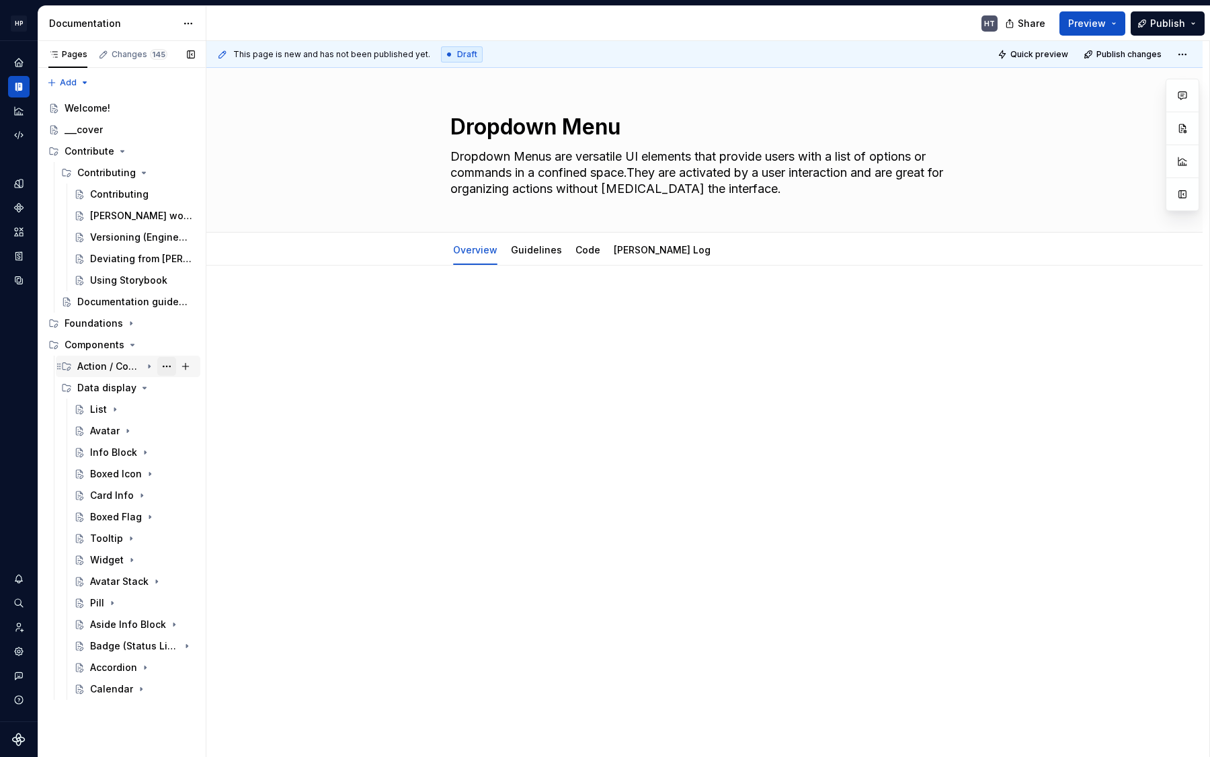
click at [157, 363] on button "Page tree" at bounding box center [166, 366] width 19 height 19
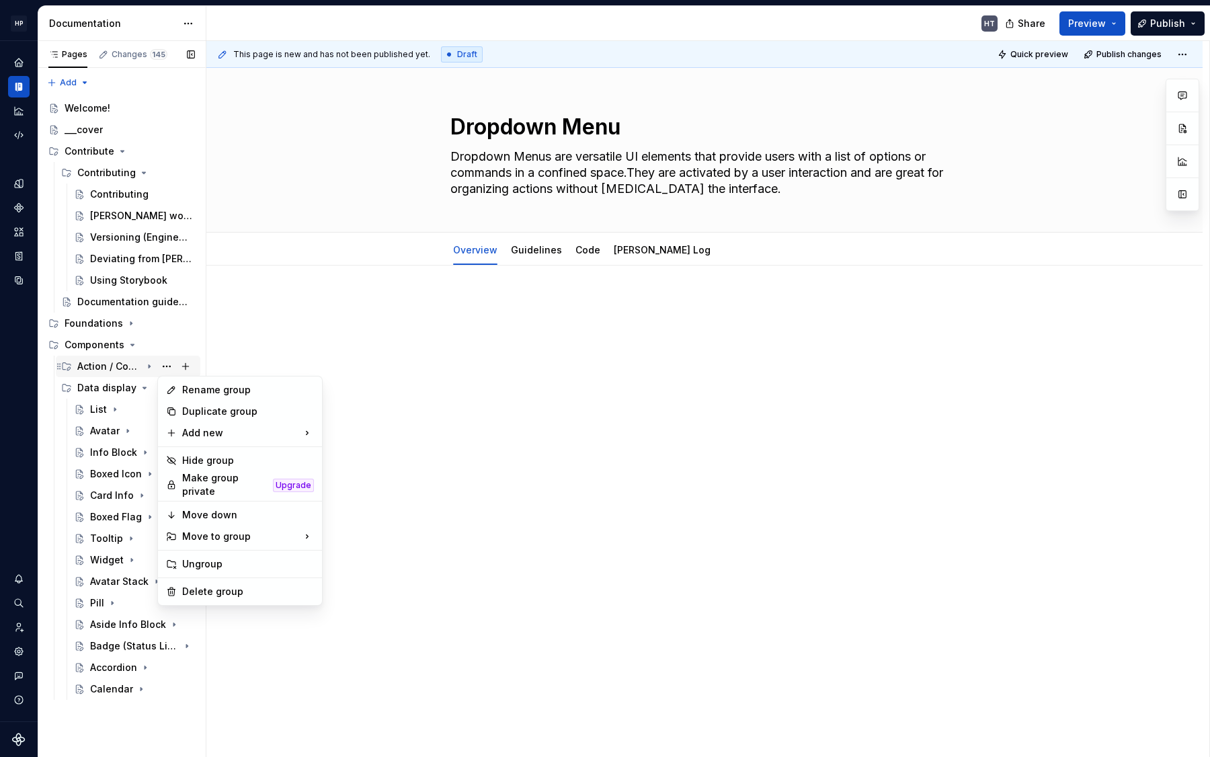
click at [151, 363] on div "Pages Changes 145 Add Accessibility guide for tree Page tree. Navigate the tree…" at bounding box center [122, 399] width 168 height 716
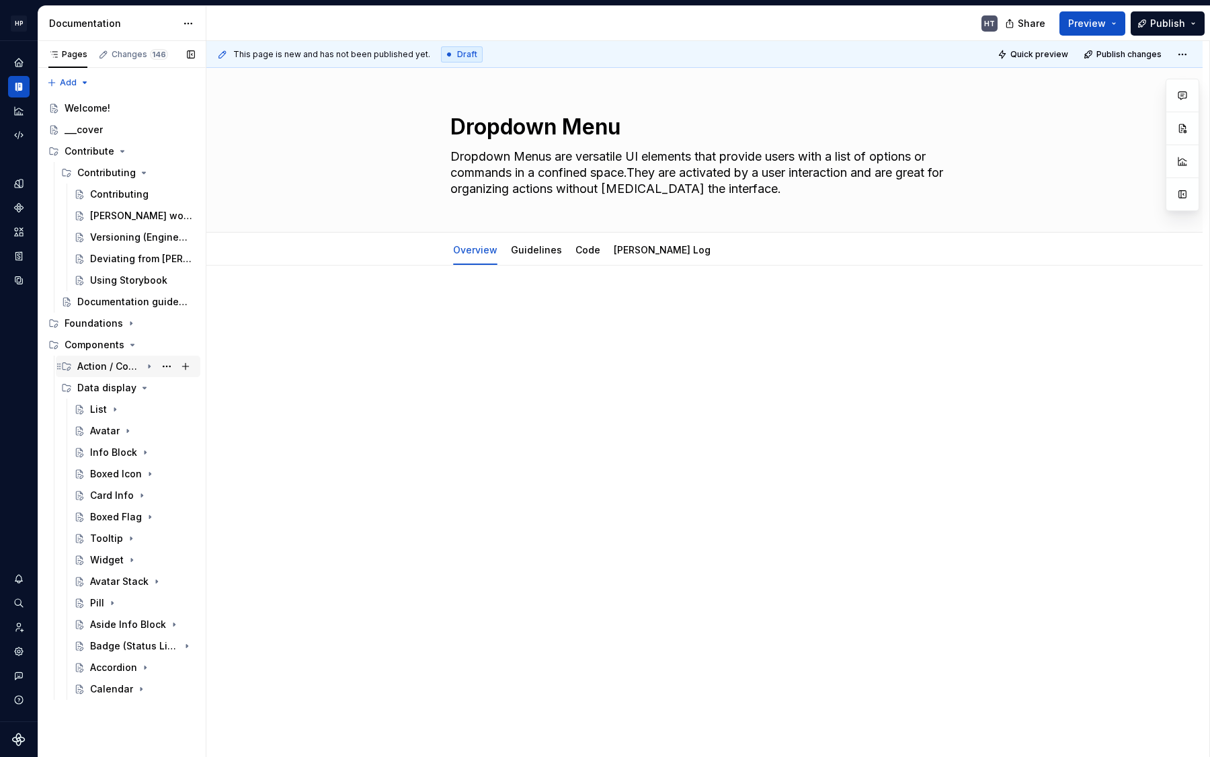
click at [151, 363] on icon "Page tree" at bounding box center [149, 366] width 11 height 11
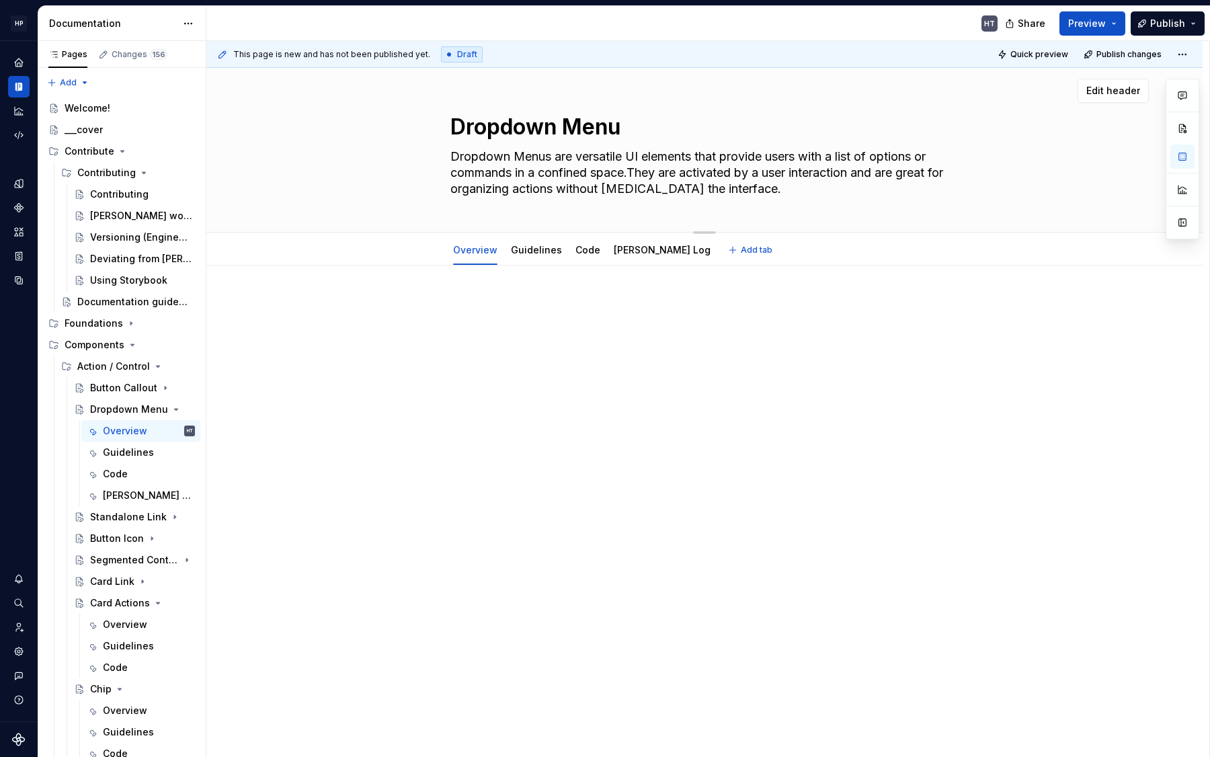
click at [357, 208] on div "Dropdown Menu Dropdown Menus are versatile UI elements that provide users with …" at bounding box center [704, 150] width 888 height 164
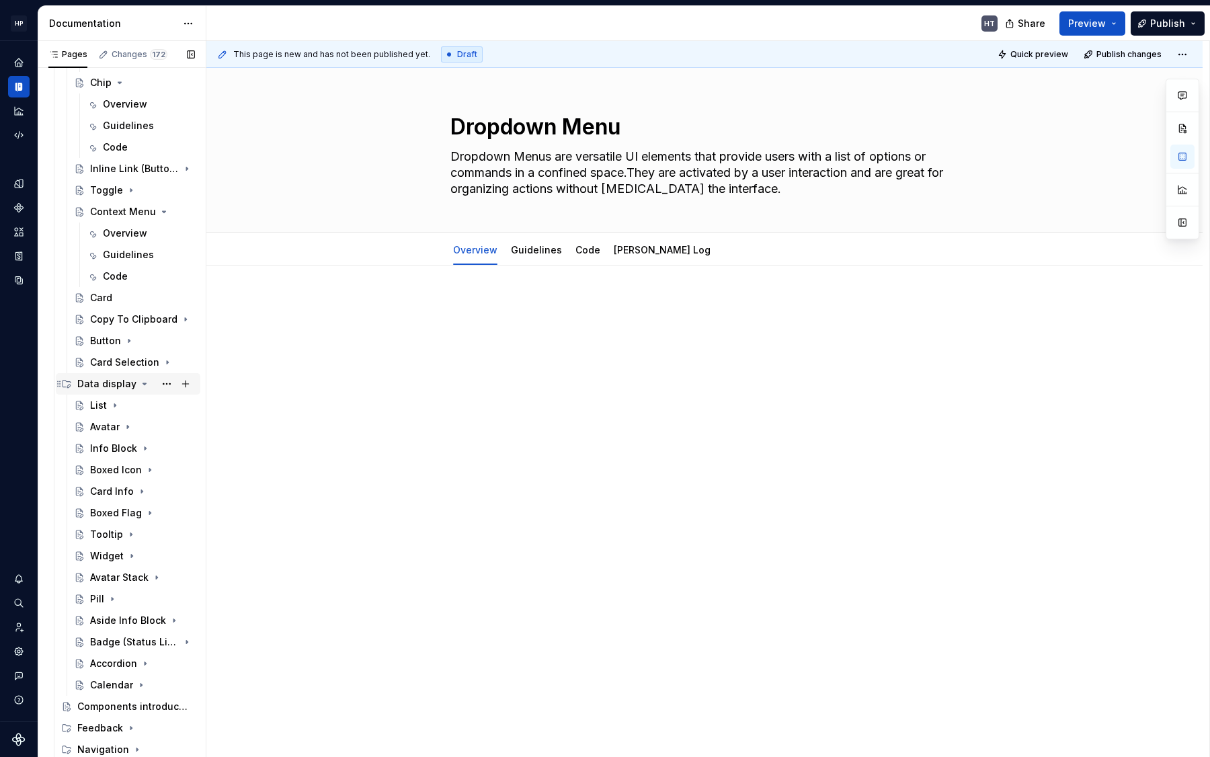
click at [101, 380] on div "Data display" at bounding box center [106, 383] width 59 height 13
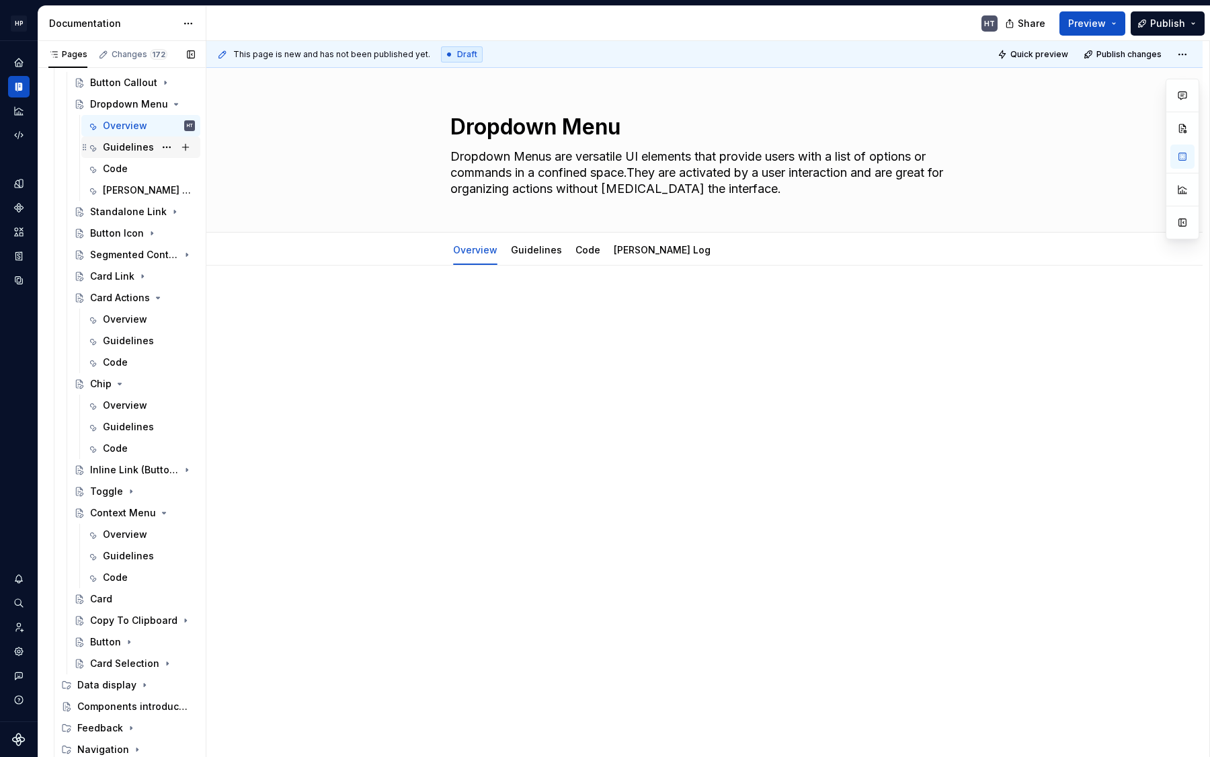
scroll to position [185, 0]
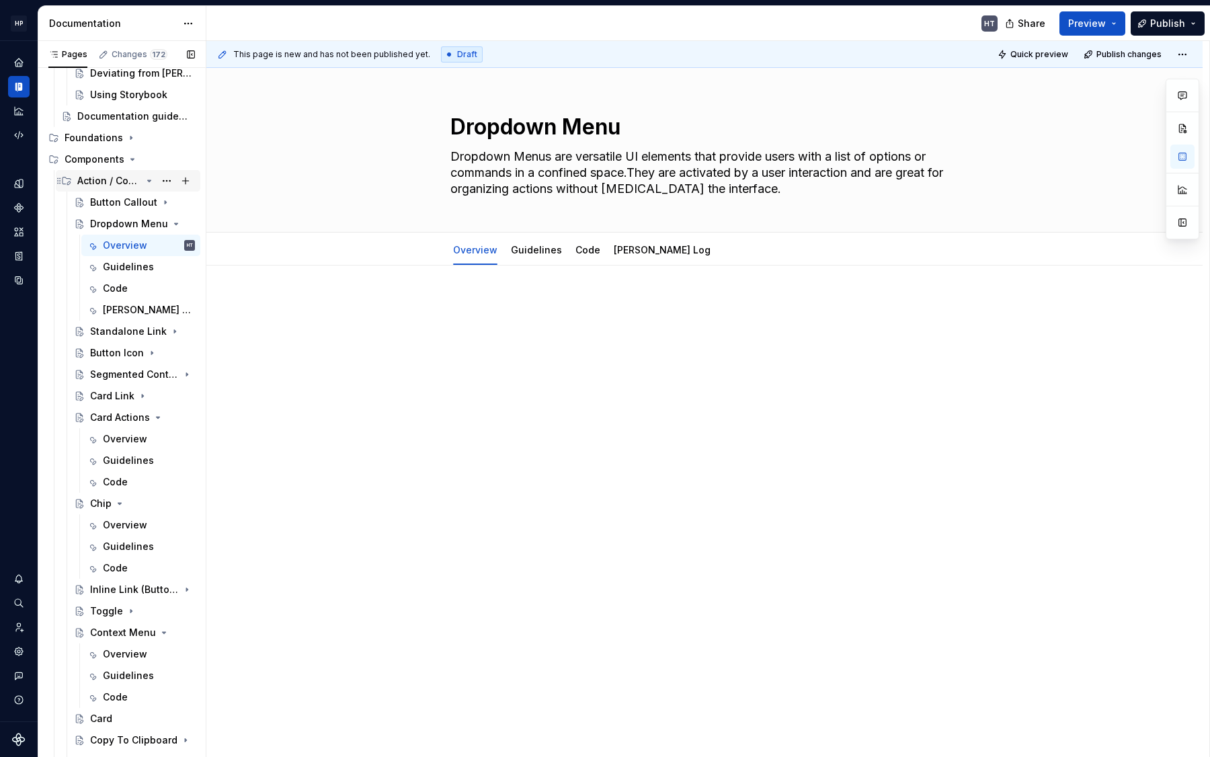
click at [101, 185] on div "Action / Control" at bounding box center [109, 180] width 64 height 13
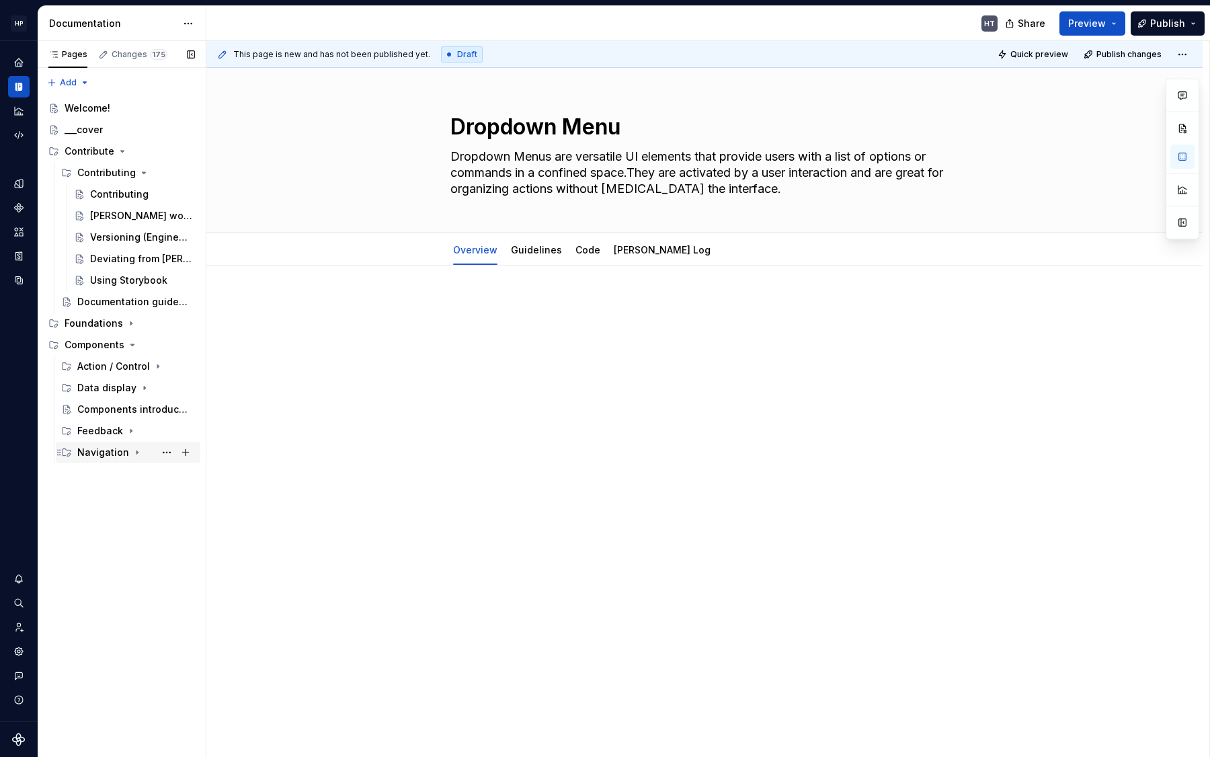
click at [100, 448] on div "Navigation" at bounding box center [103, 452] width 52 height 13
click at [103, 421] on div "Feedback" at bounding box center [136, 430] width 118 height 19
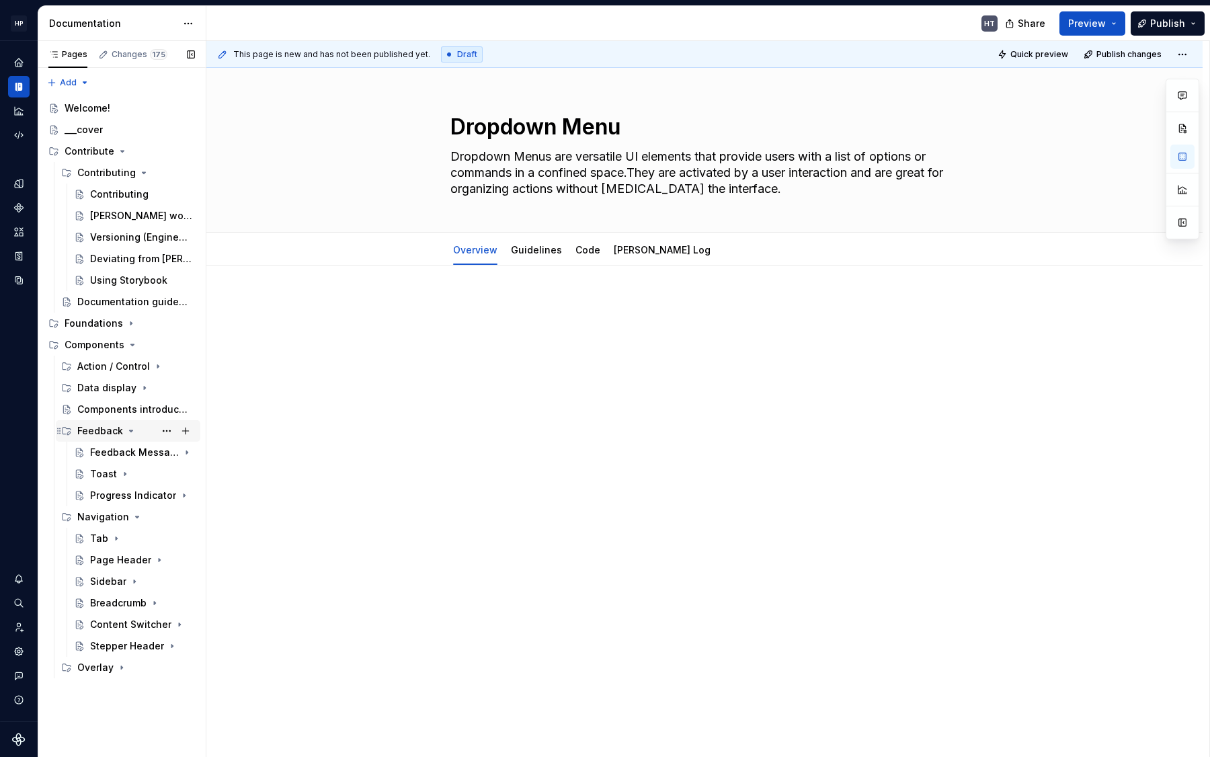
click at [103, 421] on div "Feedback" at bounding box center [136, 430] width 118 height 19
click at [110, 448] on div "Navigation" at bounding box center [103, 452] width 52 height 13
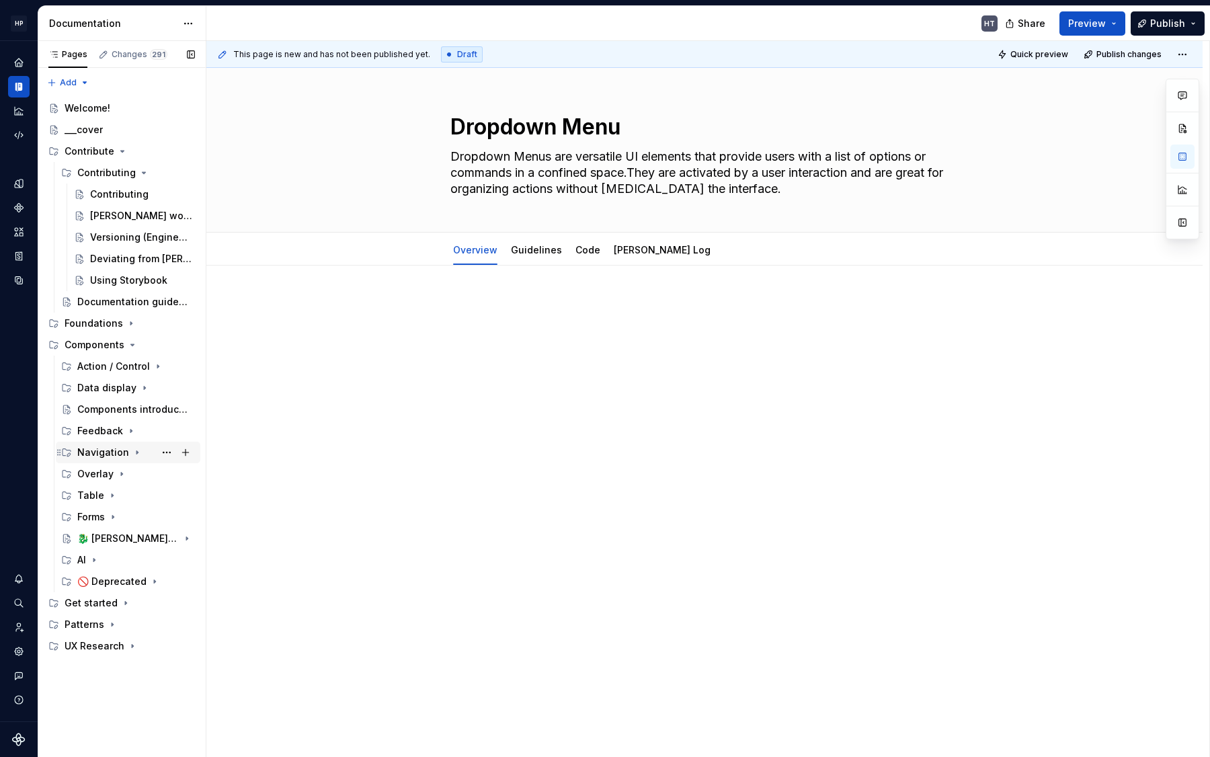
type textarea "*"
